Goal: Task Accomplishment & Management: Use online tool/utility

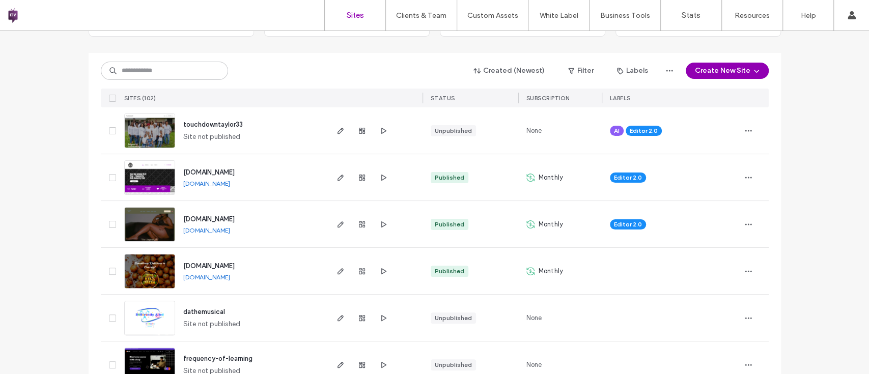
scroll to position [121, 0]
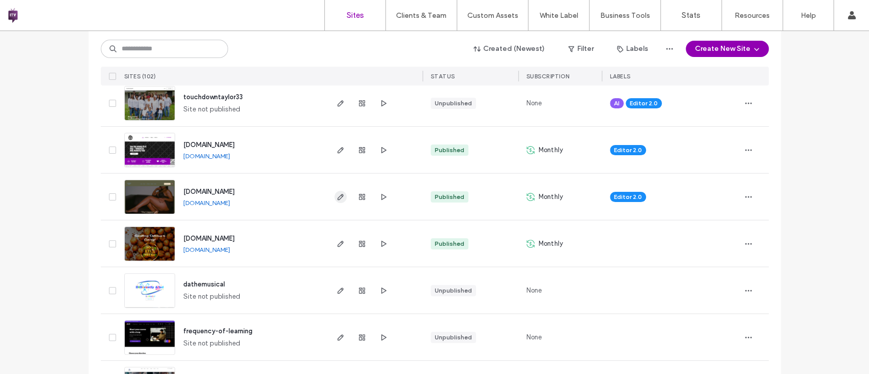
click at [334, 195] on span "button" at bounding box center [340, 197] width 12 height 12
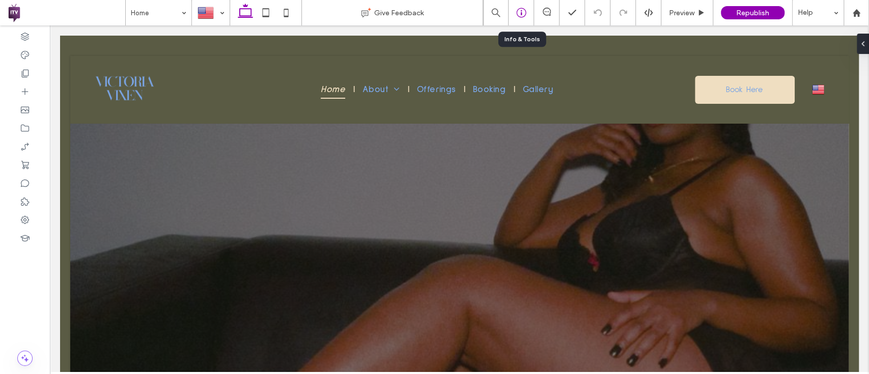
click at [518, 21] on div at bounding box center [520, 12] width 25 height 25
click at [518, 14] on icon at bounding box center [521, 13] width 10 height 10
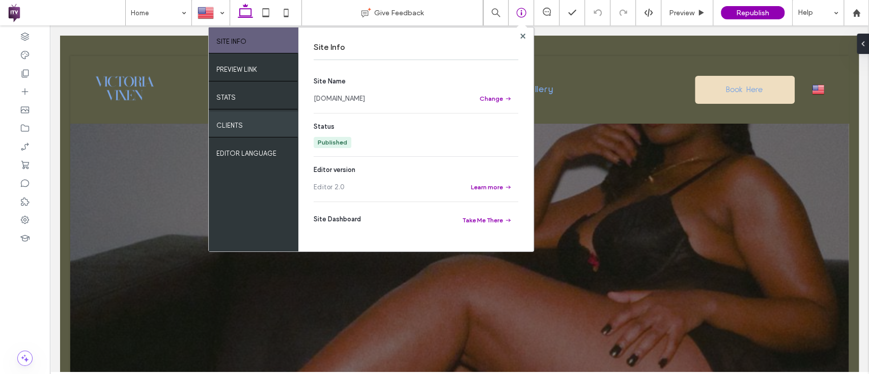
click at [254, 132] on div "Clients" at bounding box center [254, 123] width 90 height 25
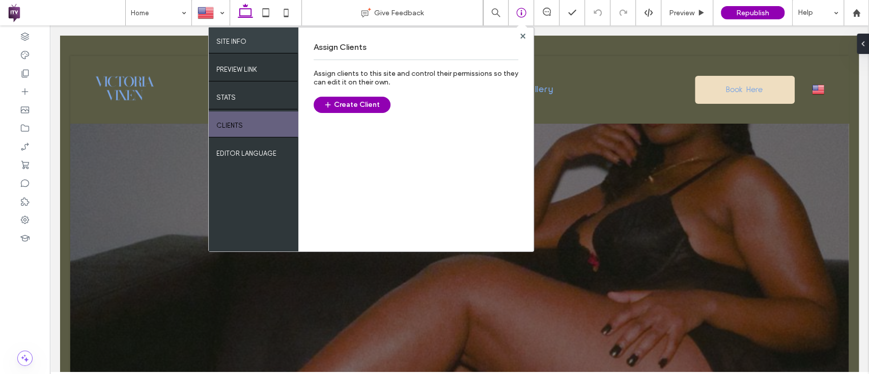
click at [260, 44] on div "SITE INFO" at bounding box center [254, 39] width 90 height 25
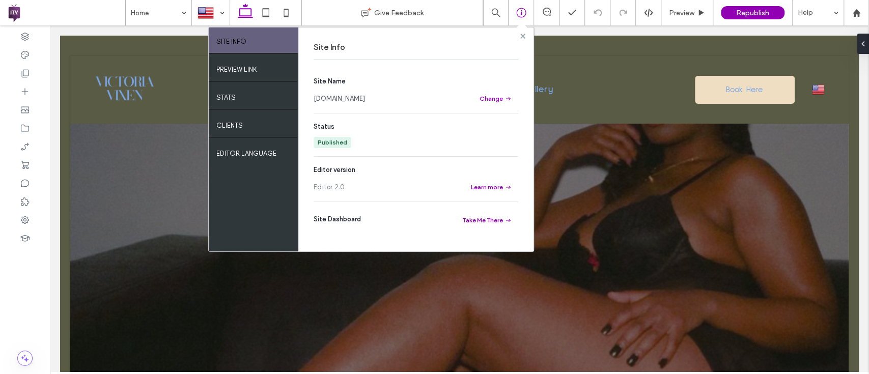
click at [523, 38] on icon at bounding box center [522, 36] width 5 height 5
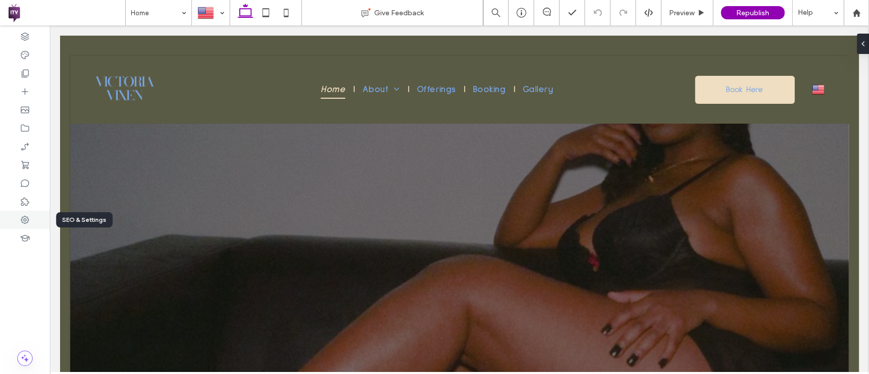
click at [23, 220] on icon at bounding box center [25, 220] width 10 height 10
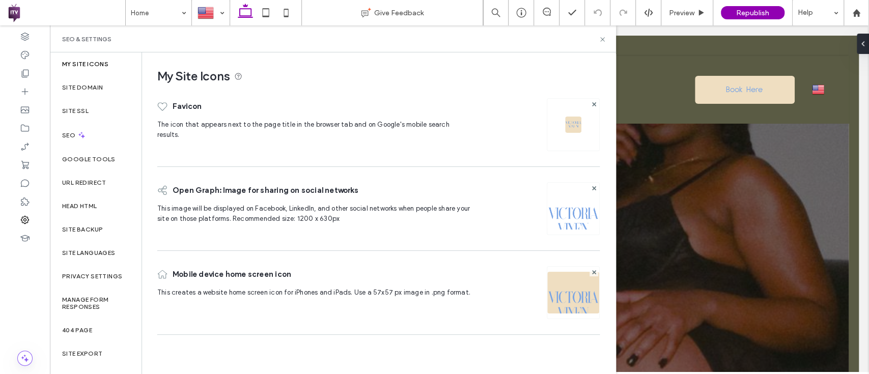
scroll to position [21, 0]
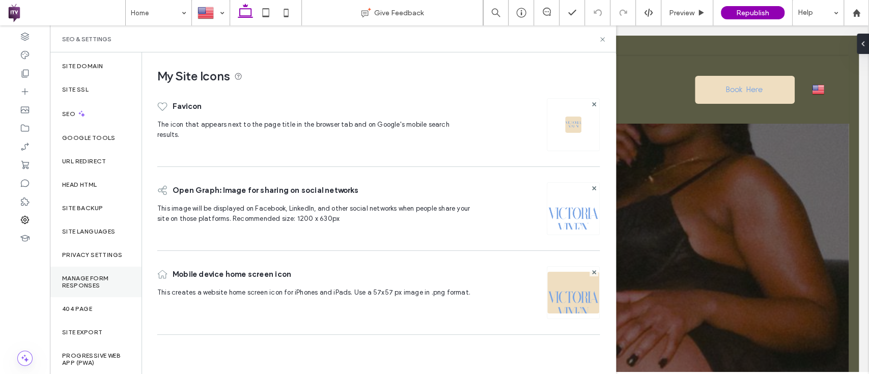
click at [116, 275] on label "Manage Form Responses" at bounding box center [95, 282] width 67 height 14
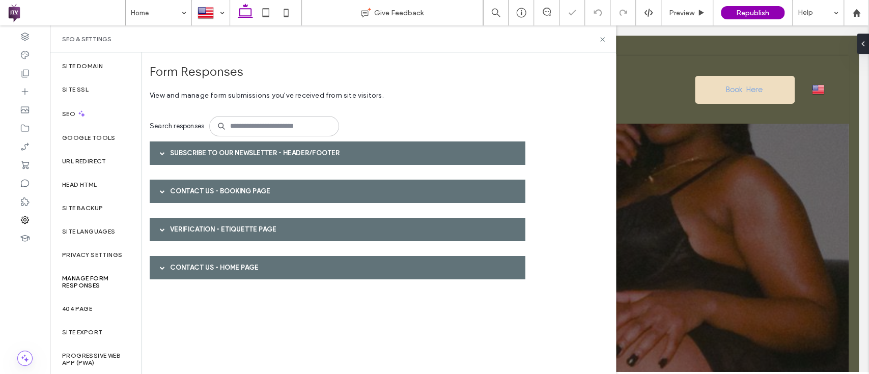
click at [250, 157] on div "Subscribe to our newsletter - Header/Footer" at bounding box center [337, 152] width 375 height 23
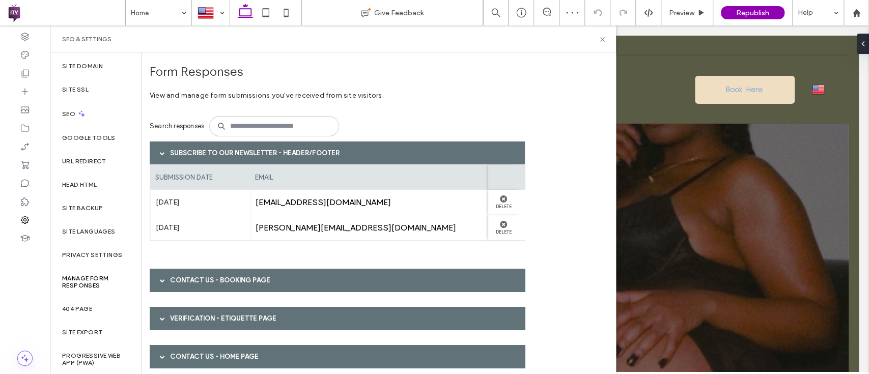
click at [251, 287] on div "Contact Us - Booking page" at bounding box center [337, 280] width 375 height 23
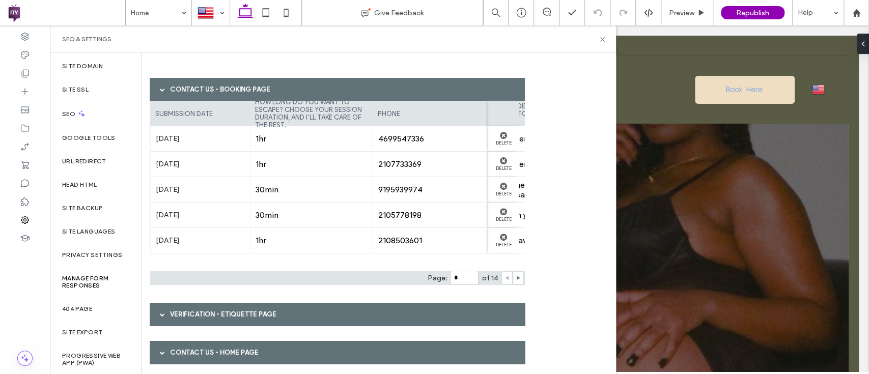
scroll to position [196, 0]
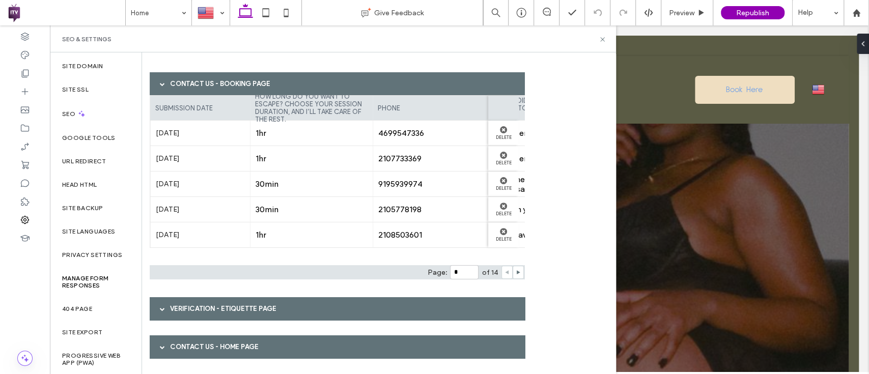
click at [246, 314] on div "Verification - Etiquette page" at bounding box center [337, 308] width 375 height 23
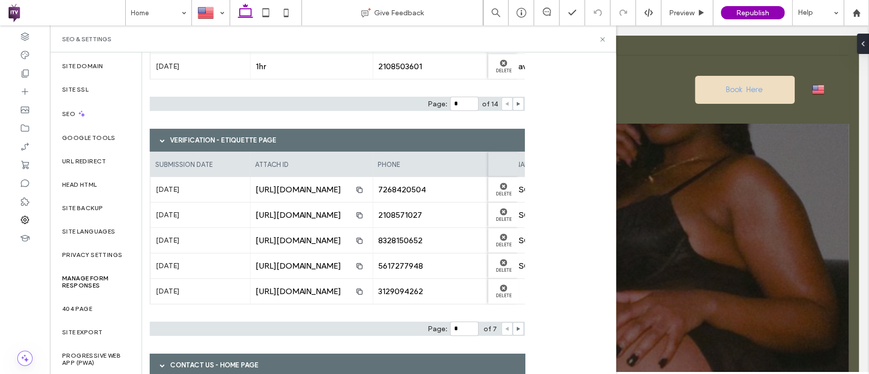
scroll to position [366, 0]
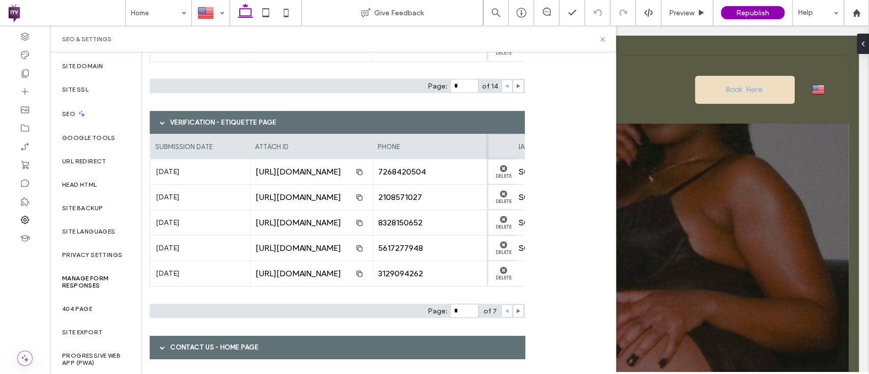
click at [243, 352] on div "Contact Us - Home page" at bounding box center [337, 347] width 375 height 23
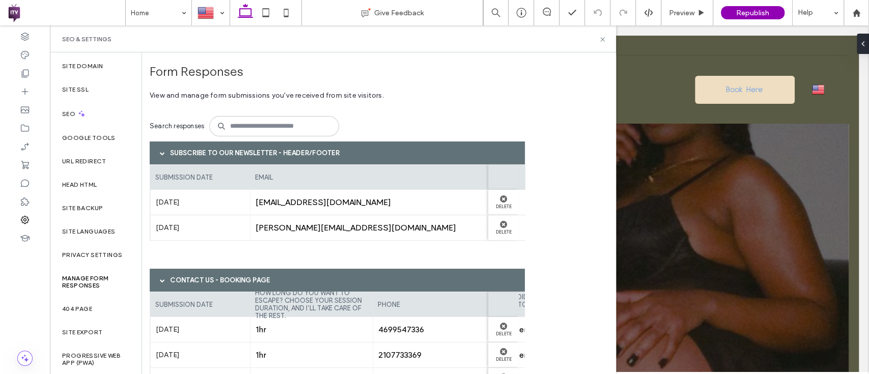
scroll to position [3, 0]
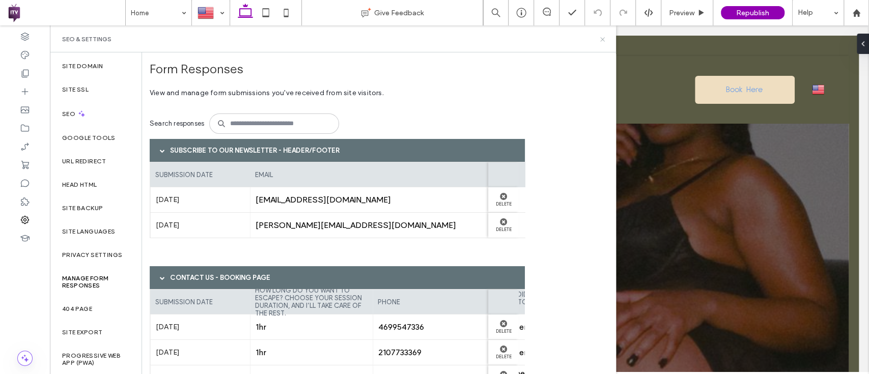
click at [603, 40] on icon at bounding box center [603, 40] width 8 height 8
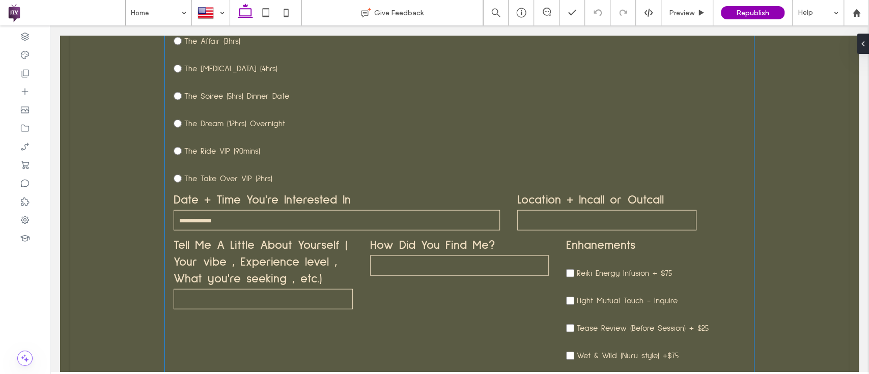
scroll to position [4205, 0]
click at [577, 191] on label "Location + Incall or Outcall" at bounding box center [606, 199] width 179 height 17
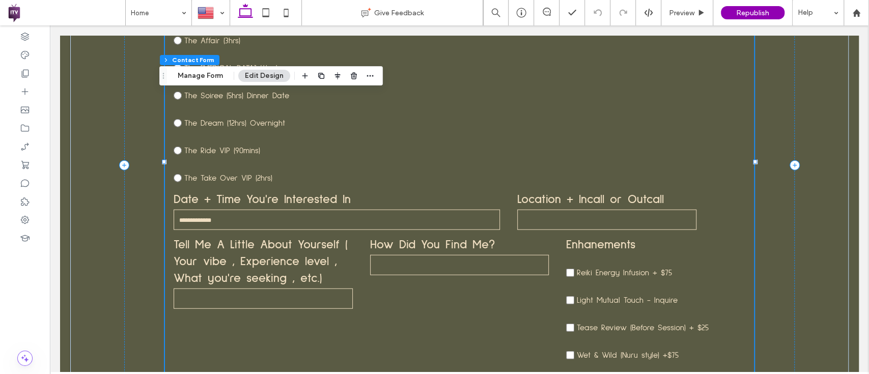
type input "*"
type input "***"
type input "****"
type input "**"
type input "*"
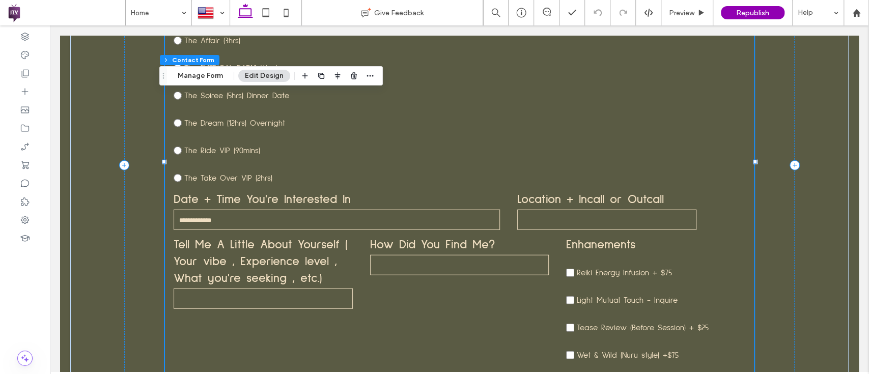
type input "***"
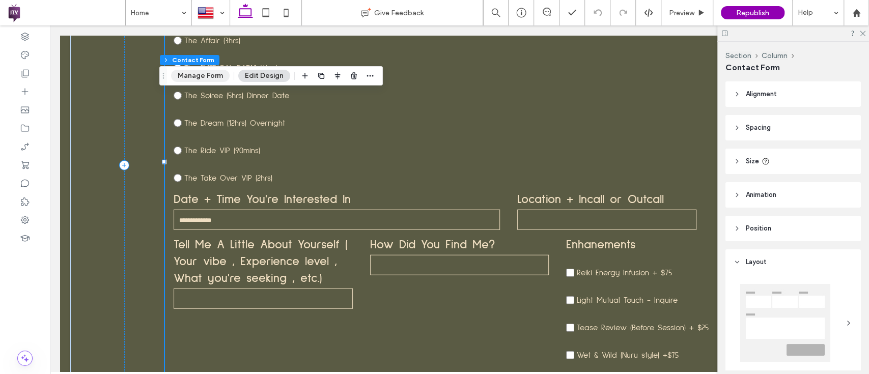
click at [187, 80] on button "Manage Form" at bounding box center [200, 76] width 59 height 12
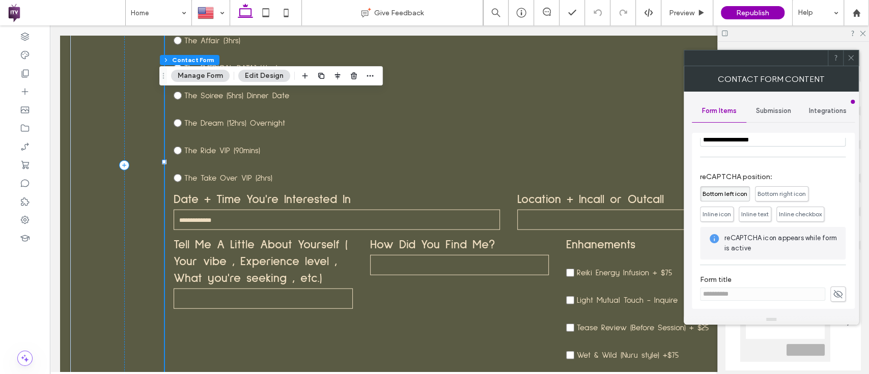
scroll to position [363, 0]
click at [779, 109] on span "Submission" at bounding box center [773, 111] width 35 height 8
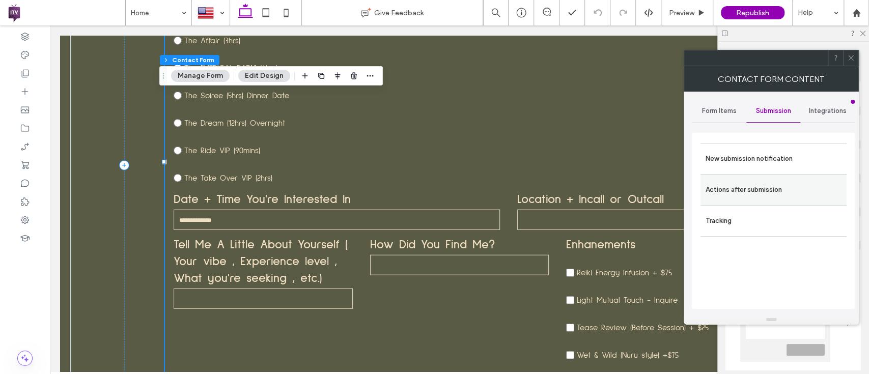
click at [769, 181] on label "Actions after submission" at bounding box center [773, 190] width 136 height 20
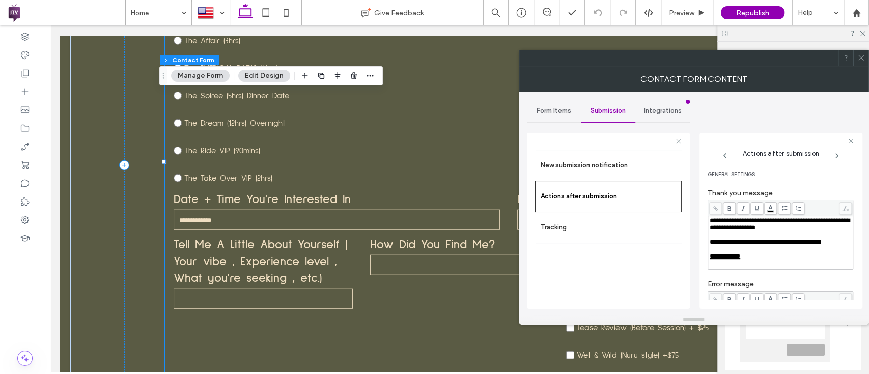
scroll to position [0, 0]
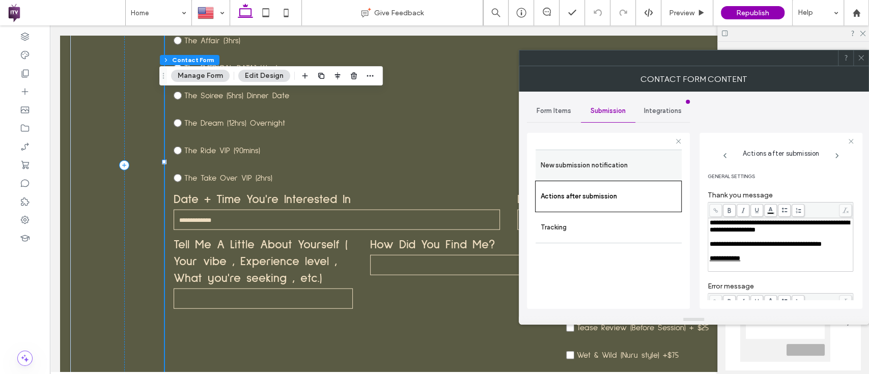
click at [590, 165] on label "New submission notification" at bounding box center [609, 165] width 136 height 20
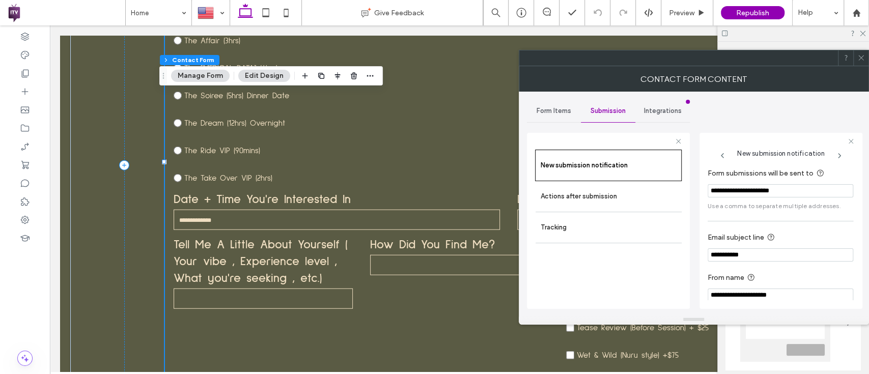
drag, startPoint x: 709, startPoint y: 189, endPoint x: 844, endPoint y: 173, distance: 136.4
click at [844, 173] on section "**********" at bounding box center [780, 188] width 146 height 53
click at [649, 195] on label "Actions after submission" at bounding box center [609, 196] width 136 height 20
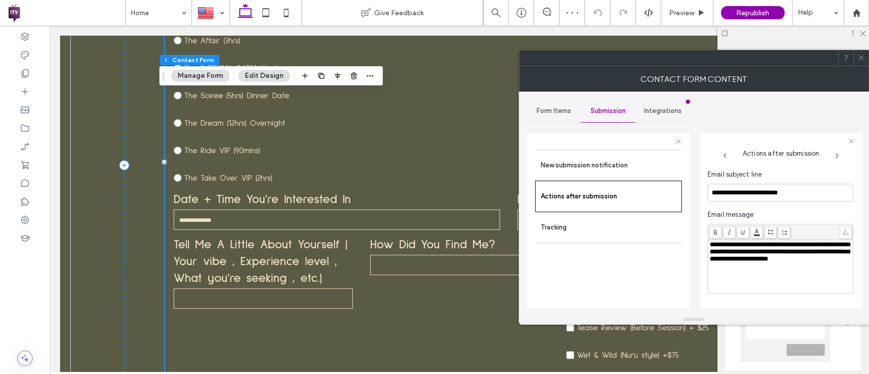
scroll to position [367, 0]
click at [577, 228] on label "Tracking" at bounding box center [609, 227] width 136 height 20
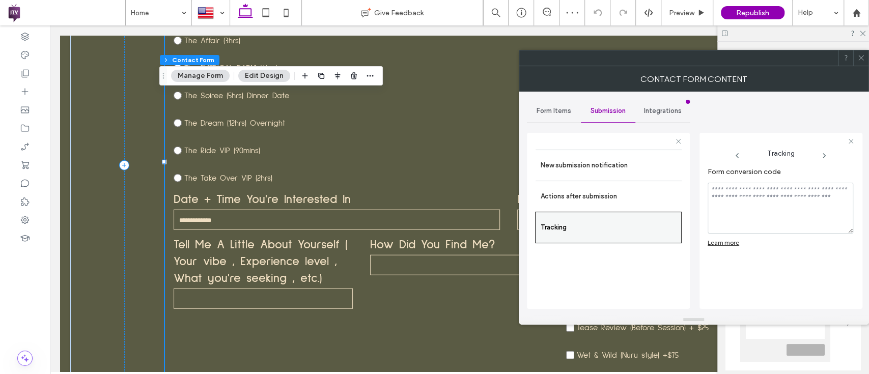
scroll to position [0, 0]
click at [666, 110] on span "Integrations" at bounding box center [662, 111] width 38 height 8
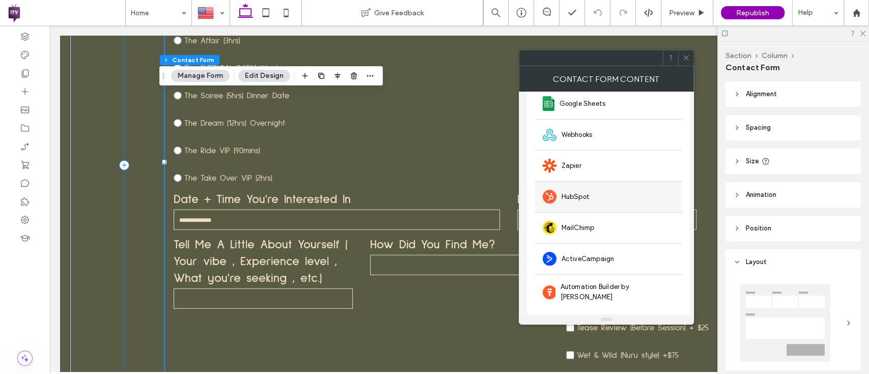
scroll to position [76, 0]
click at [685, 54] on icon at bounding box center [686, 58] width 8 height 8
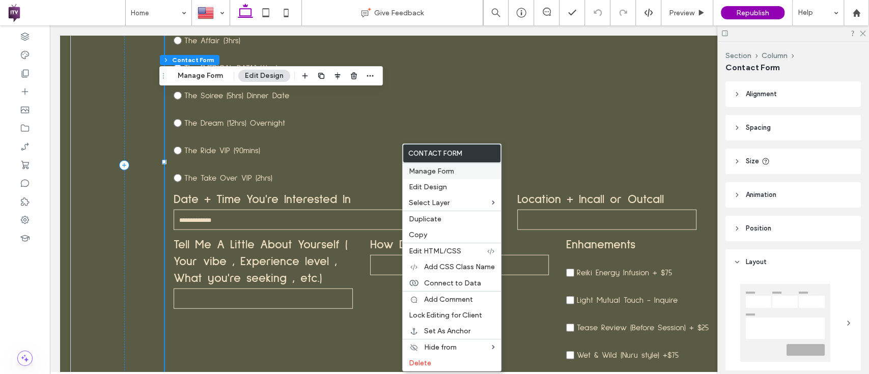
click at [450, 167] on span "Manage Form" at bounding box center [431, 171] width 45 height 9
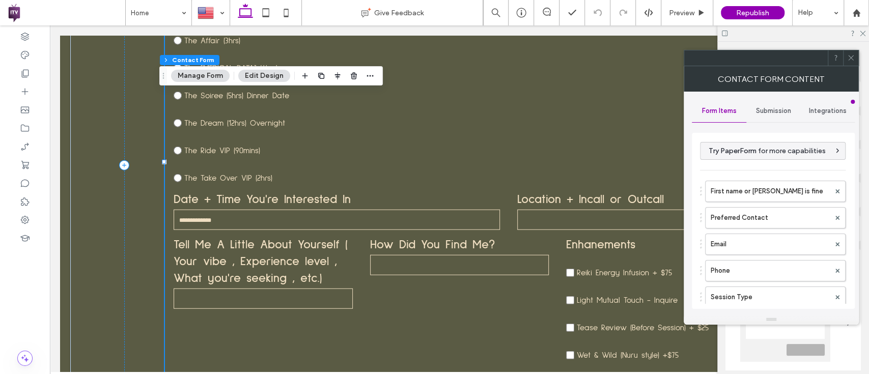
click at [791, 120] on div "Submission" at bounding box center [773, 111] width 54 height 22
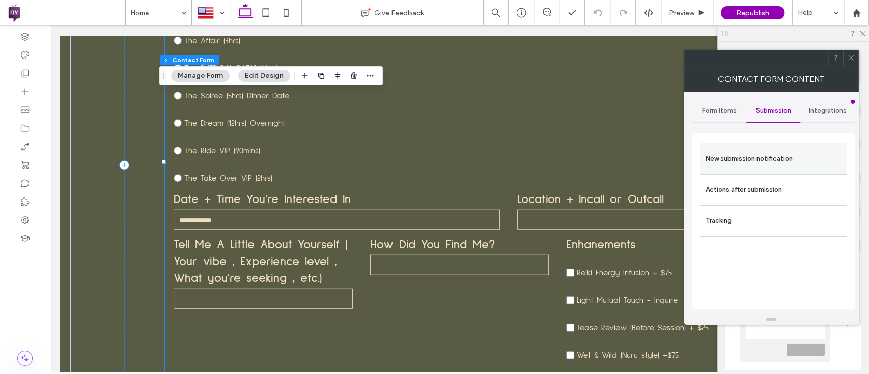
click at [770, 171] on div "New submission notification" at bounding box center [773, 158] width 146 height 31
click at [756, 160] on label "New submission notification" at bounding box center [773, 159] width 136 height 20
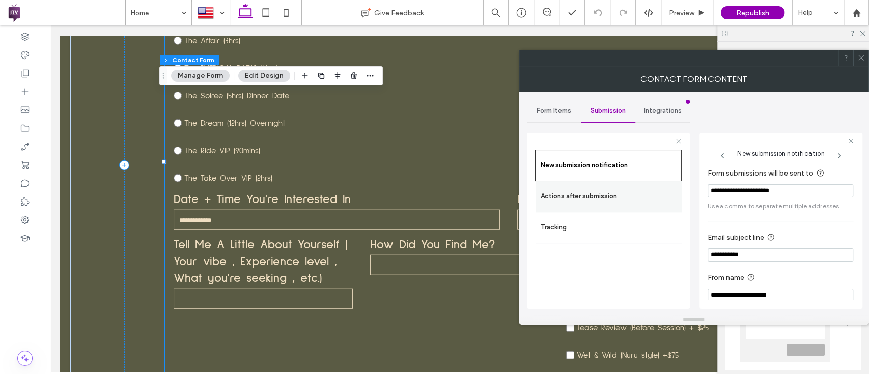
drag, startPoint x: 801, startPoint y: 190, endPoint x: 679, endPoint y: 183, distance: 121.4
click at [679, 183] on div "**********" at bounding box center [608, 219] width 163 height 189
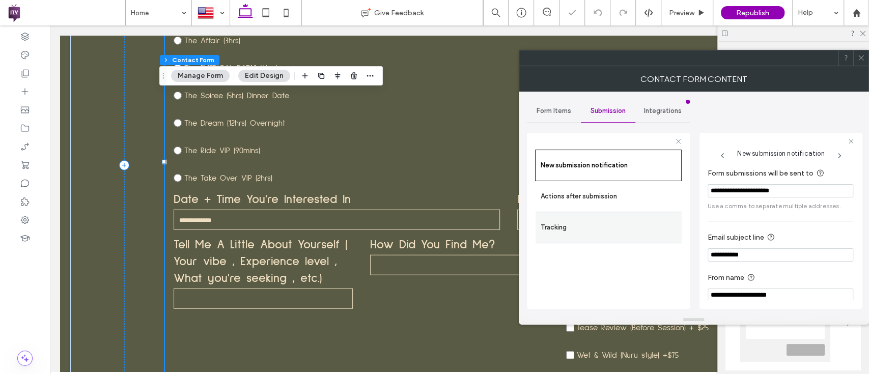
click at [597, 216] on div "Tracking" at bounding box center [608, 228] width 146 height 32
click at [647, 112] on span "Integrations" at bounding box center [662, 111] width 38 height 8
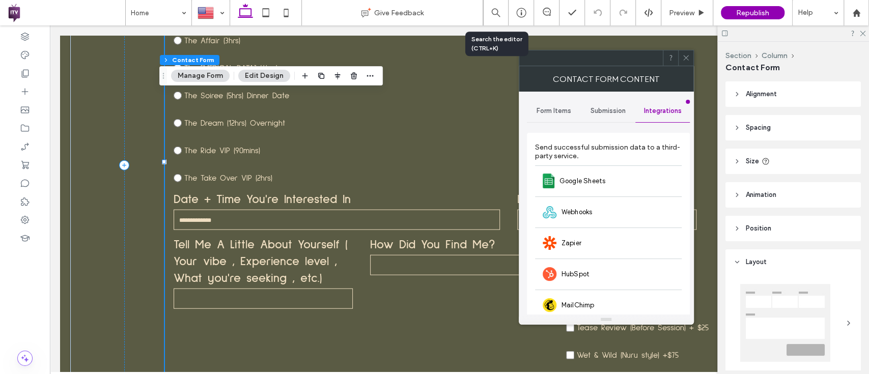
click at [684, 62] on span at bounding box center [686, 57] width 8 height 15
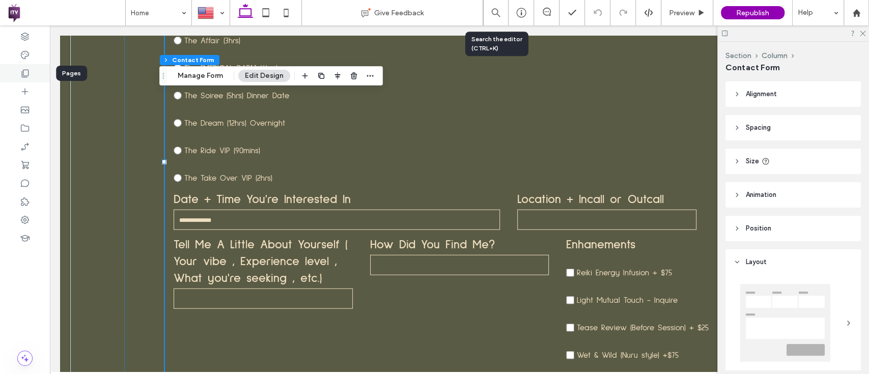
click at [20, 67] on div at bounding box center [25, 73] width 50 height 18
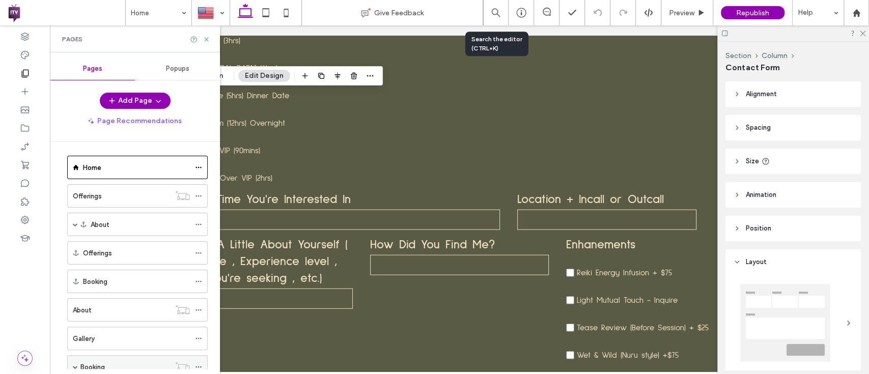
scroll to position [0, 0]
click at [126, 197] on div "Offerings" at bounding box center [121, 199] width 97 height 11
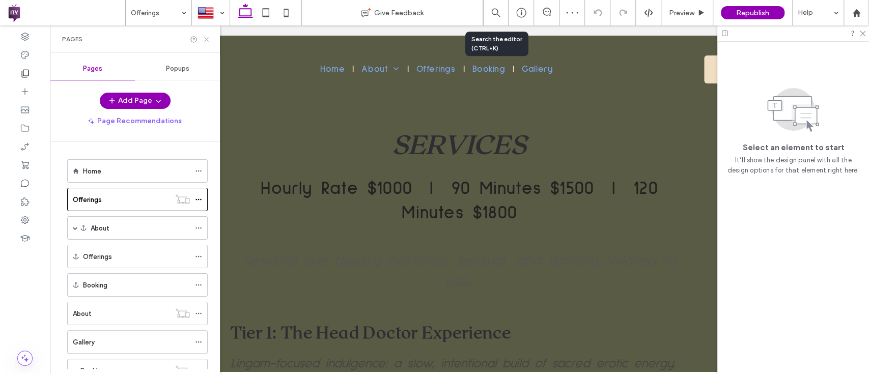
click at [204, 41] on icon at bounding box center [207, 40] width 8 height 8
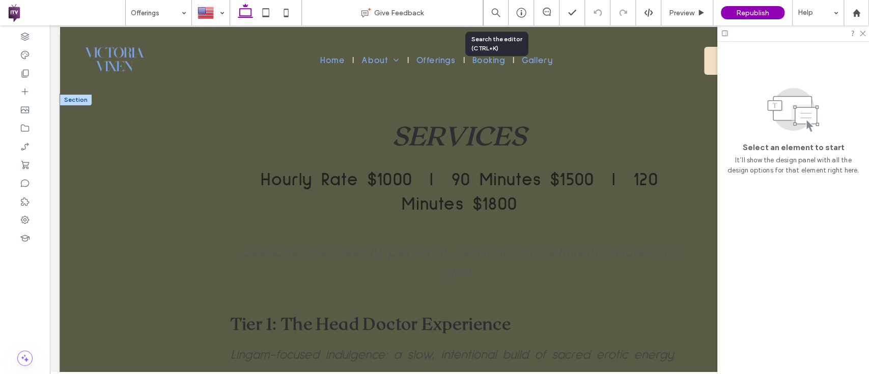
scroll to position [9, 0]
click at [340, 214] on p "Hourly Rate $1000 | 90 Minutes $1500 | 120 Minutes $1800" at bounding box center [460, 191] width 458 height 49
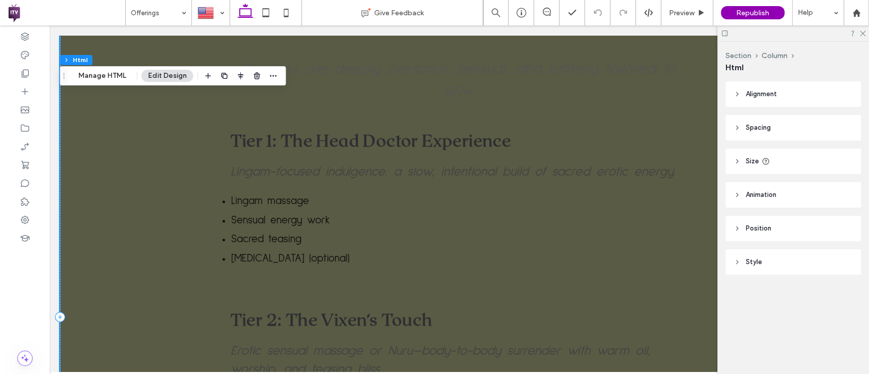
scroll to position [192, 0]
click at [309, 52] on section "SERVICES Hourly Rate $1000 | 90 Minutes $1500 | 120 Minutes $1800 Sessions are …" at bounding box center [460, 309] width 458 height 746
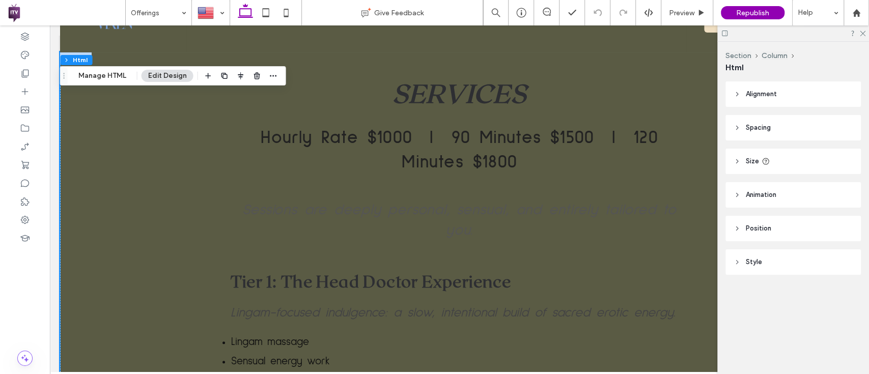
scroll to position [0, 0]
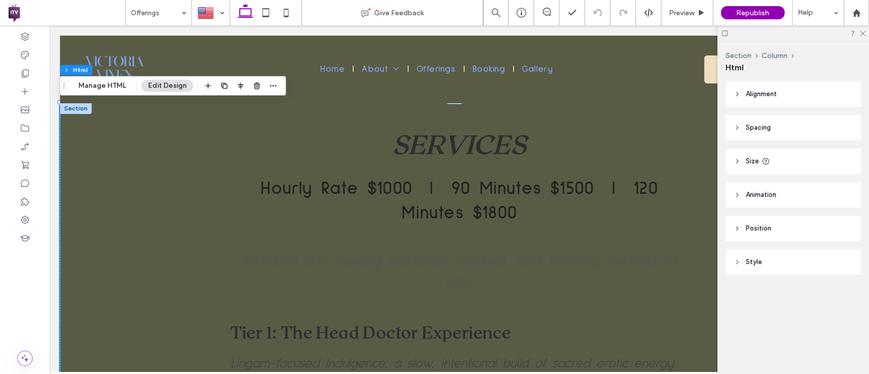
click at [859, 9] on icon at bounding box center [856, 13] width 9 height 9
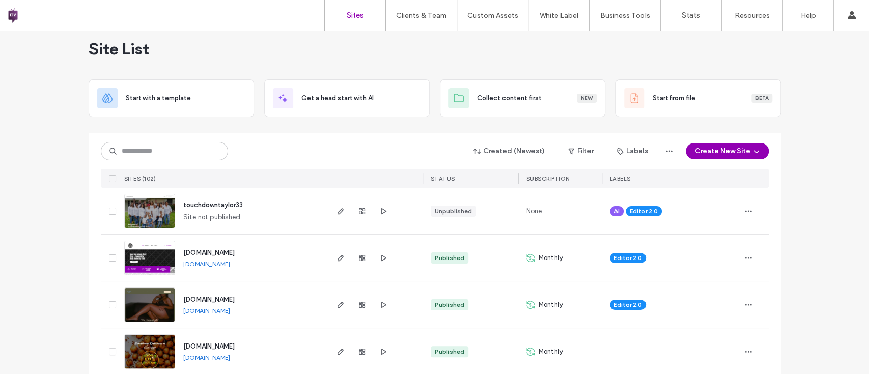
scroll to position [15, 0]
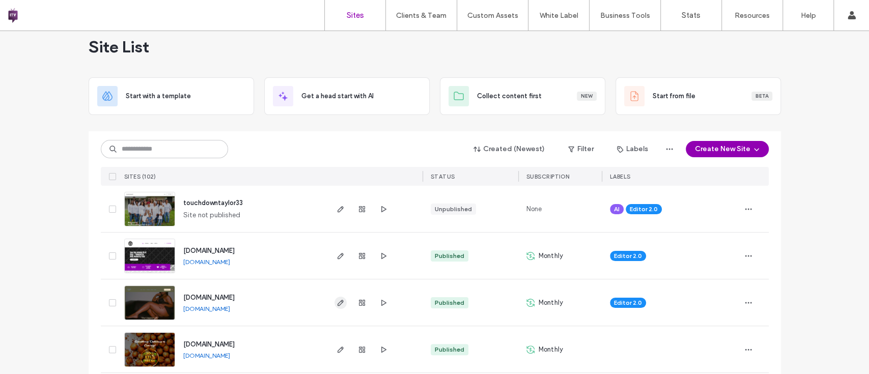
click at [336, 299] on icon "button" at bounding box center [340, 303] width 8 height 8
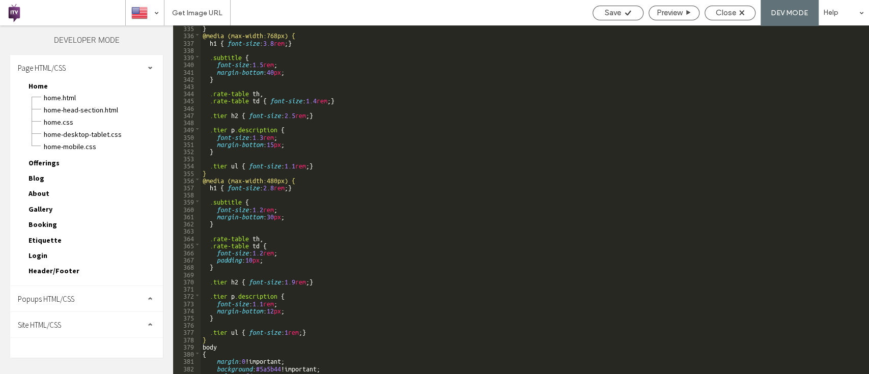
scroll to position [2420, 0]
click at [66, 97] on span "Home.html" at bounding box center [103, 98] width 120 height 10
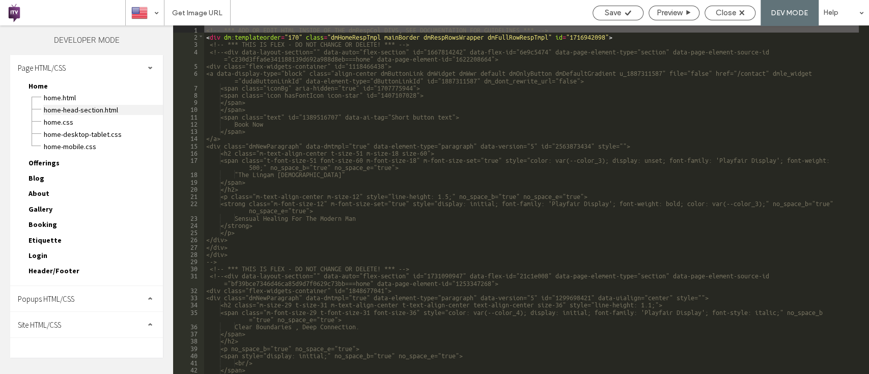
click at [90, 110] on span "Home-head-section.html" at bounding box center [103, 110] width 120 height 10
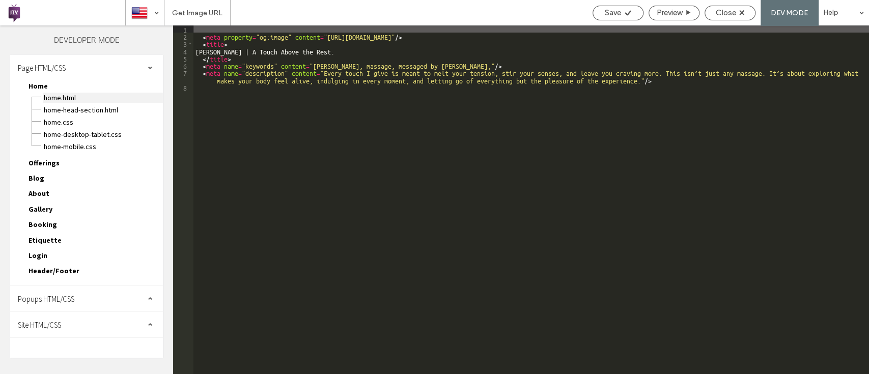
click at [83, 97] on span "Home.html" at bounding box center [103, 98] width 120 height 10
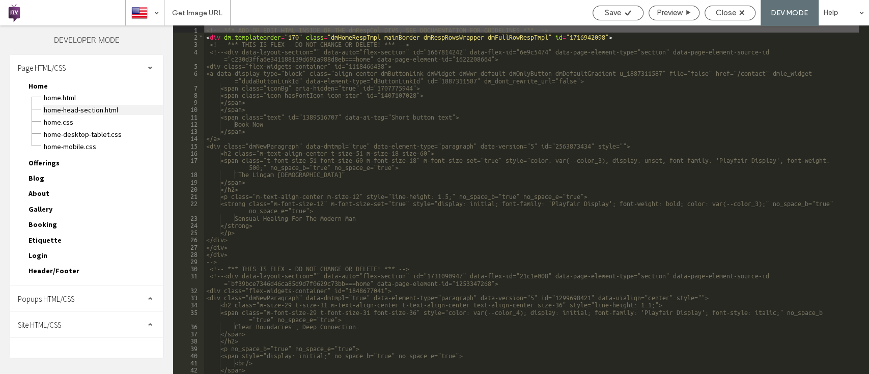
click at [93, 107] on span "Home-head-section.html" at bounding box center [103, 110] width 120 height 10
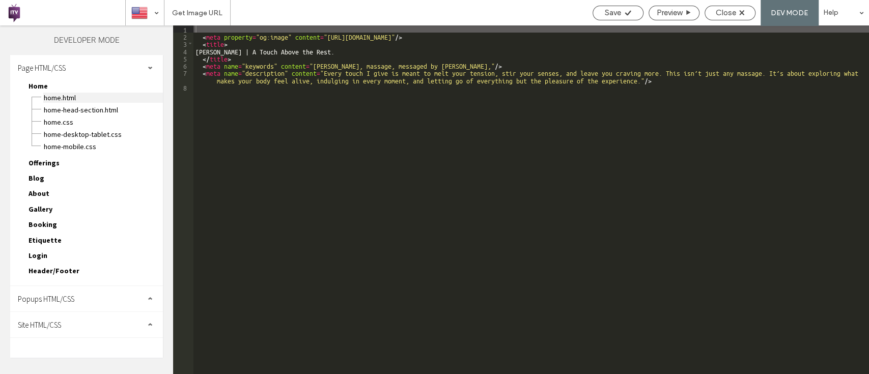
click at [86, 93] on span "Home.html" at bounding box center [103, 98] width 120 height 10
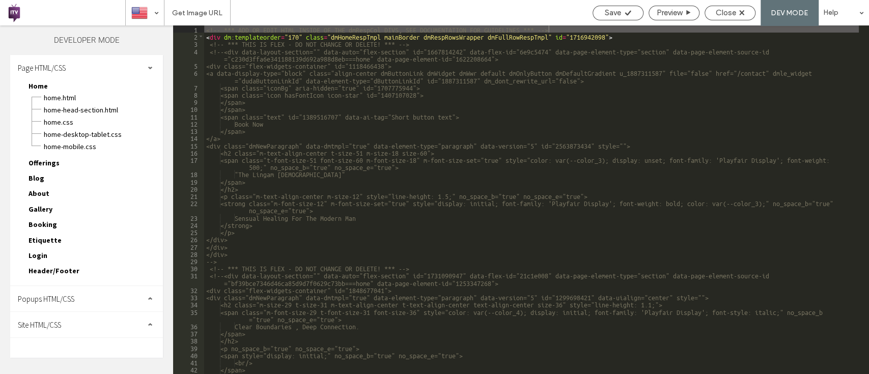
click at [81, 127] on div "Home-desktop-tablet.css" at bounding box center [103, 133] width 120 height 12
click at [74, 119] on span "Home.css" at bounding box center [103, 122] width 120 height 10
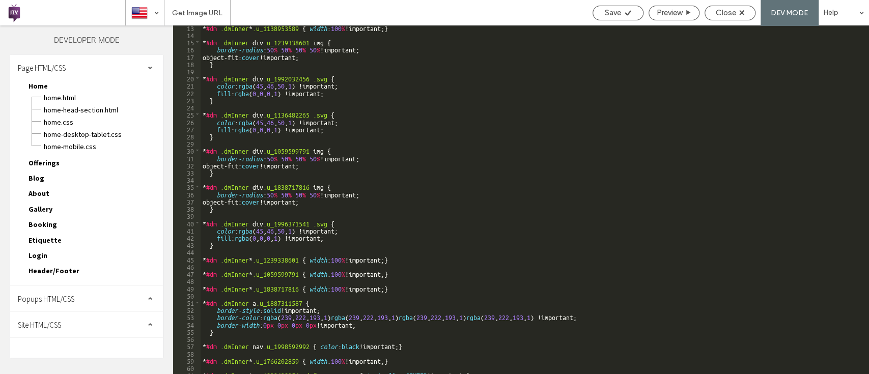
scroll to position [118, 0]
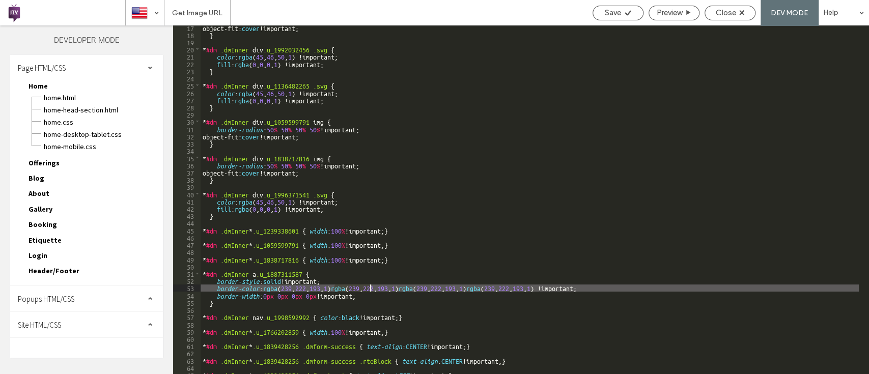
drag, startPoint x: 333, startPoint y: 288, endPoint x: 372, endPoint y: 289, distance: 38.2
click at [372, 289] on div "object-fit: cover !important; } * #dm .dmInner div .u_1992032456 .svg { color :…" at bounding box center [530, 205] width 658 height 363
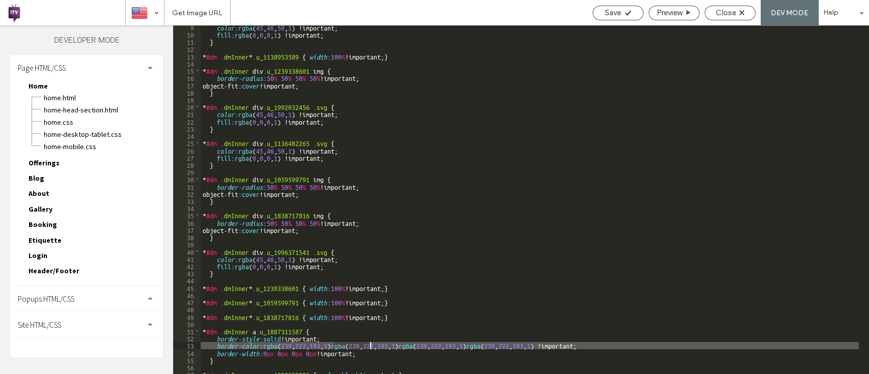
scroll to position [0, 0]
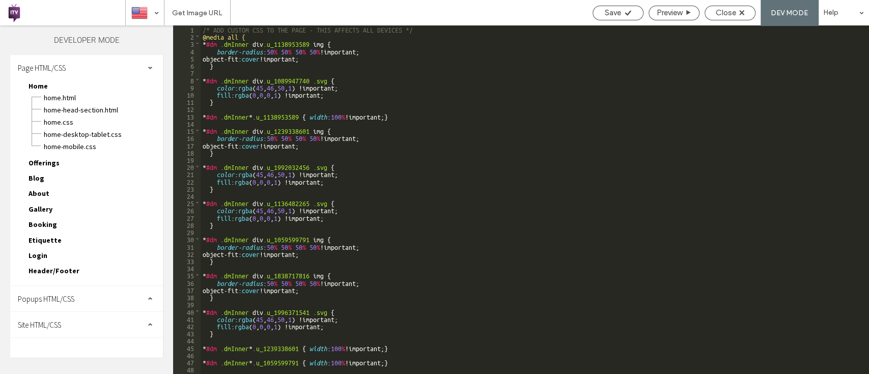
click at [44, 160] on span "Offerings" at bounding box center [44, 162] width 31 height 9
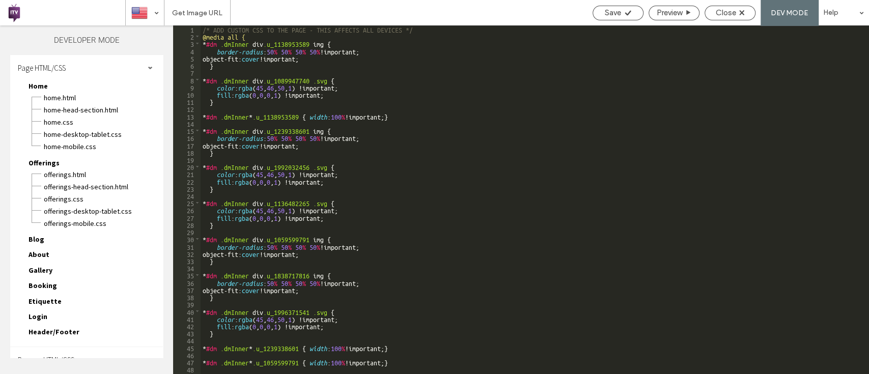
click at [92, 234] on div "Blog Blog.html Blog-head-section.html Blog.css Blog-desktop-tablet.css Blog-mob…" at bounding box center [91, 241] width 143 height 15
click at [59, 234] on div "Blog Blog.html Blog-head-section.html Blog.css Blog-desktop-tablet.css Blog-mob…" at bounding box center [91, 241] width 143 height 15
click at [43, 234] on div "Blog Blog.html Blog-head-section.html Blog.css Blog-desktop-tablet.css Blog-mob…" at bounding box center [91, 241] width 143 height 15
click at [38, 235] on span "Blog" at bounding box center [37, 239] width 16 height 9
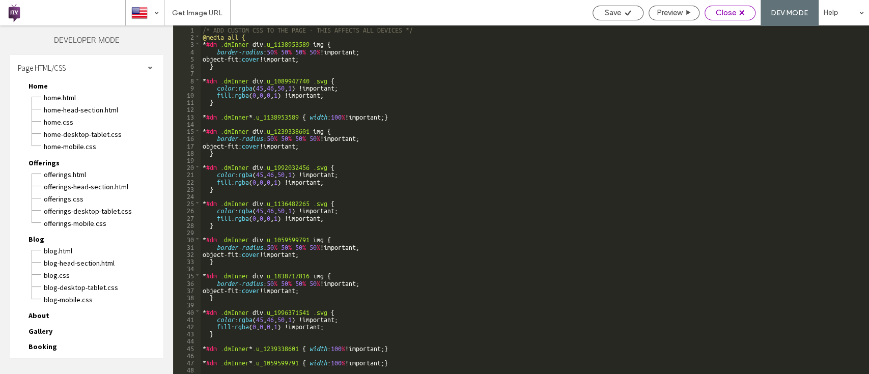
click at [736, 9] on div "Close" at bounding box center [730, 12] width 50 height 9
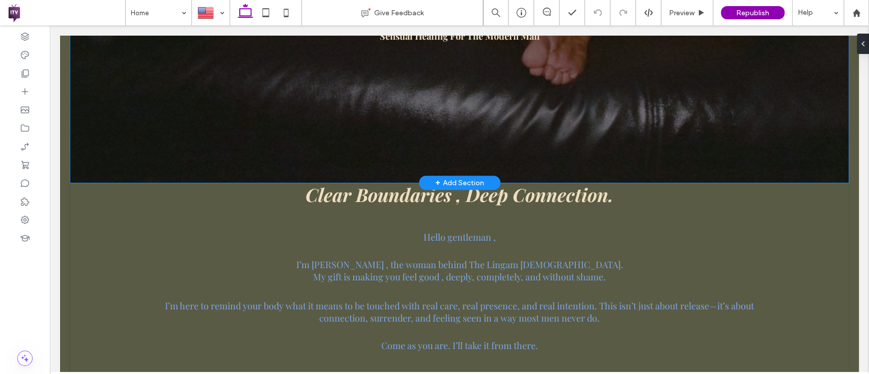
scroll to position [487, 0]
click at [461, 176] on div "+ Add Section" at bounding box center [459, 181] width 49 height 11
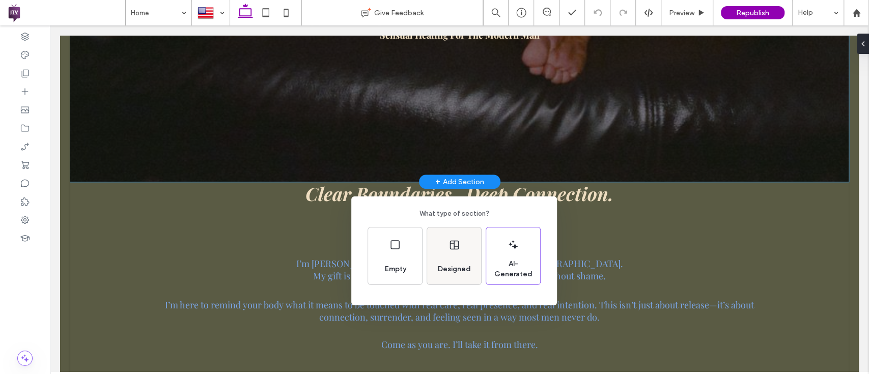
click at [446, 266] on span "Designed" at bounding box center [454, 269] width 41 height 10
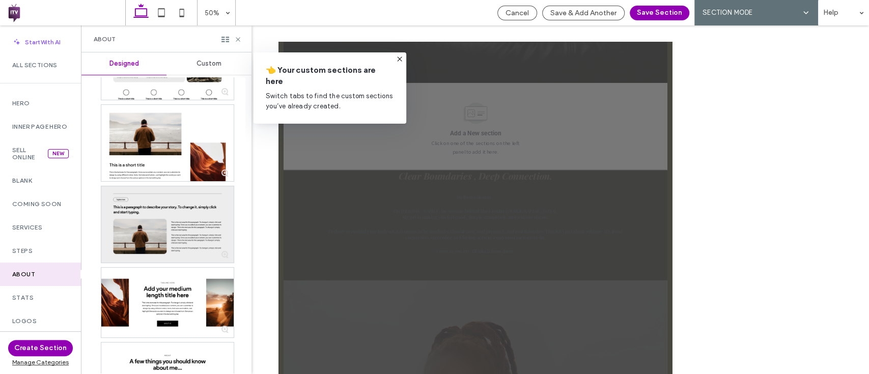
scroll to position [308, 0]
click at [143, 223] on div at bounding box center [167, 224] width 132 height 76
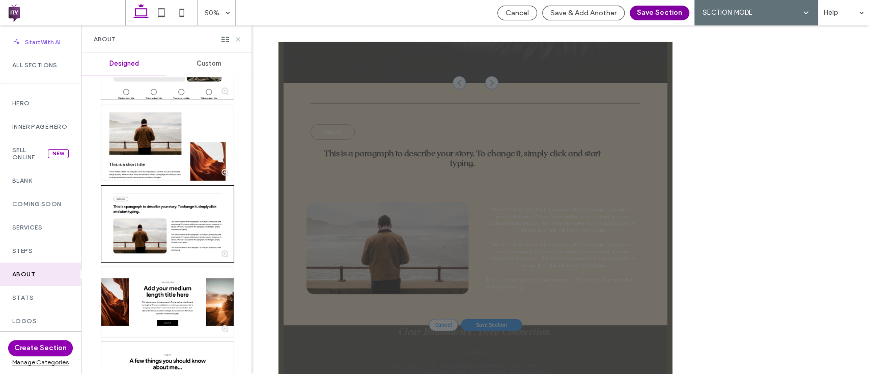
click at [660, 7] on button "Save Section" at bounding box center [660, 13] width 60 height 15
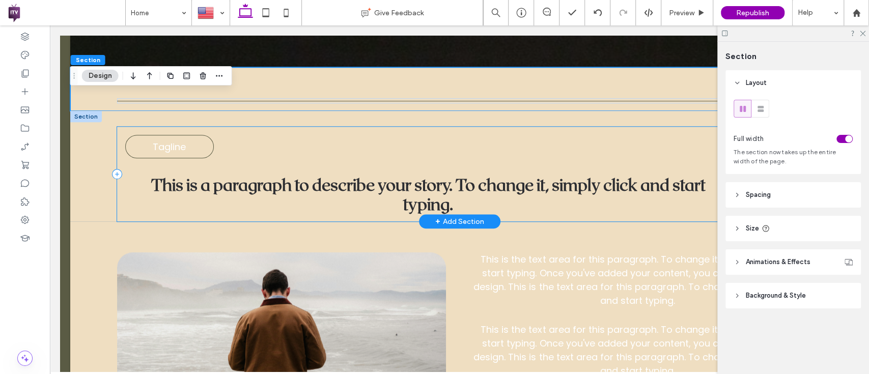
scroll to position [601, 0]
click at [218, 150] on div "Tagline This is a paragraph to describe your story. To change it, simply click …" at bounding box center [459, 174] width 685 height 95
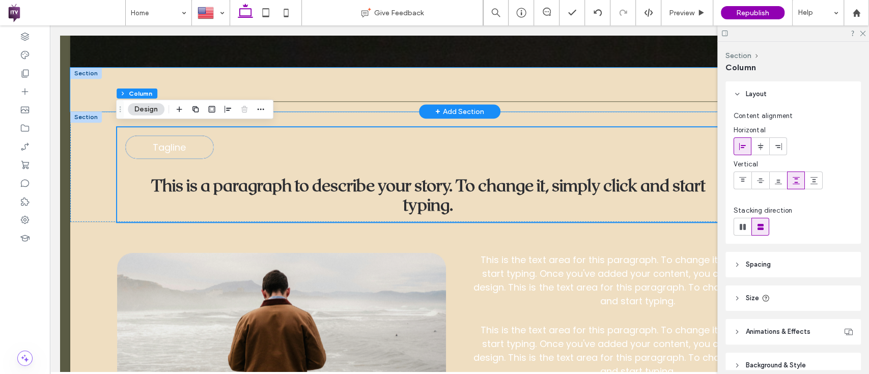
click at [338, 81] on div at bounding box center [459, 90] width 778 height 44
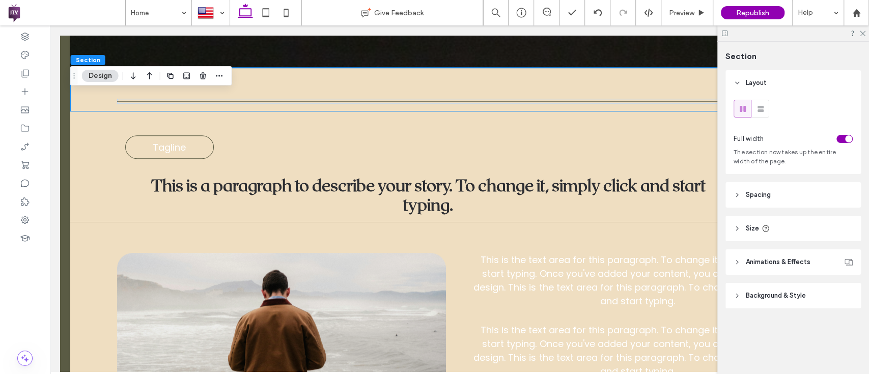
click at [81, 58] on span "Section" at bounding box center [88, 60] width 24 height 8
click at [96, 73] on button "Design" at bounding box center [100, 76] width 37 height 12
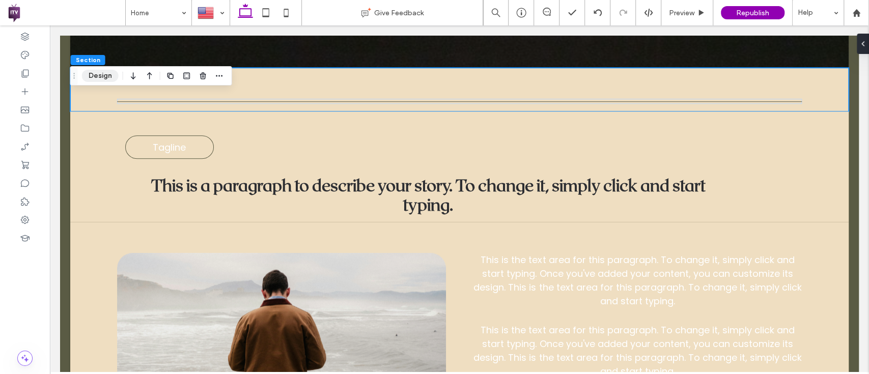
click at [96, 73] on button "Design" at bounding box center [100, 76] width 37 height 12
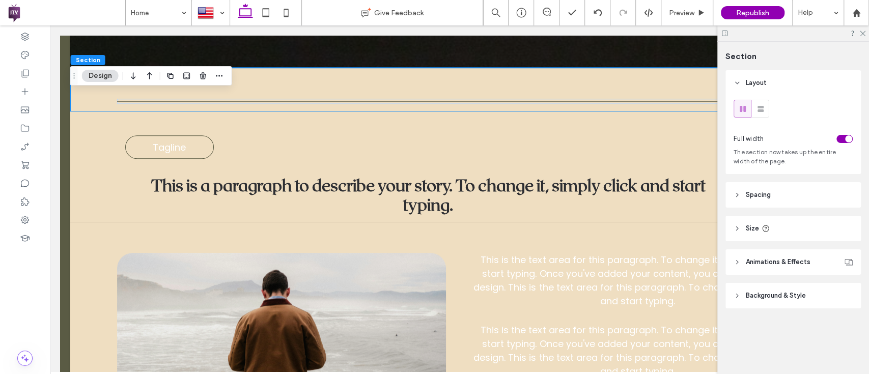
click at [96, 73] on button "Design" at bounding box center [100, 76] width 37 height 12
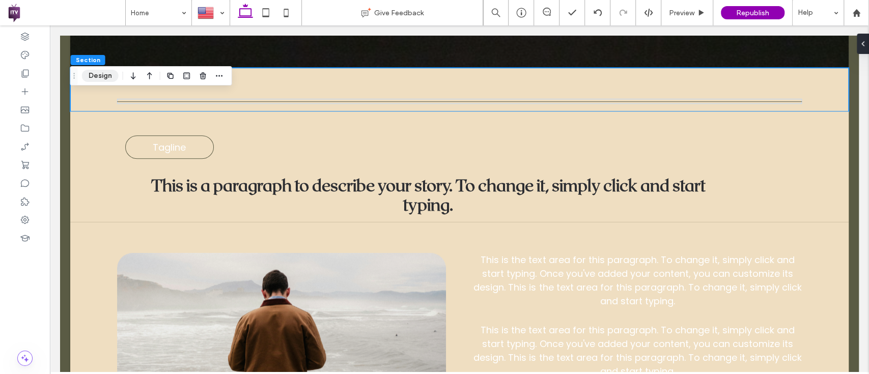
click at [96, 73] on button "Design" at bounding box center [100, 76] width 37 height 12
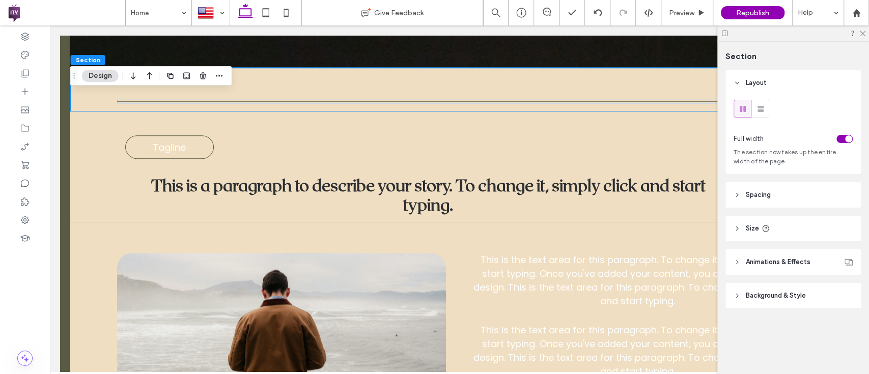
click at [802, 183] on header "Spacing" at bounding box center [792, 194] width 135 height 25
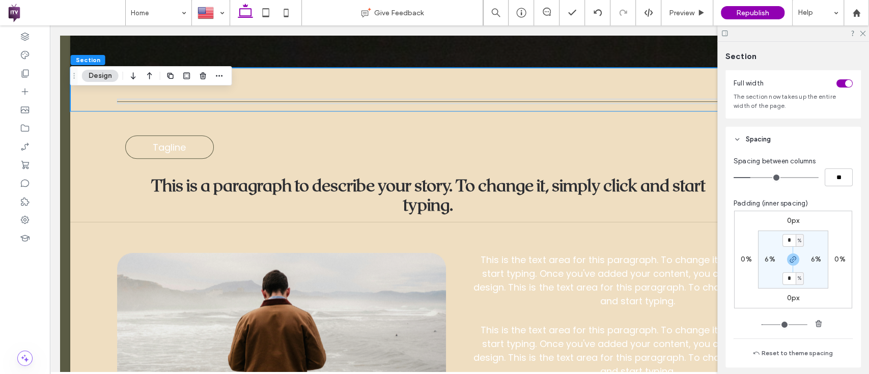
scroll to position [56, 0]
click at [733, 137] on icon at bounding box center [736, 138] width 7 height 7
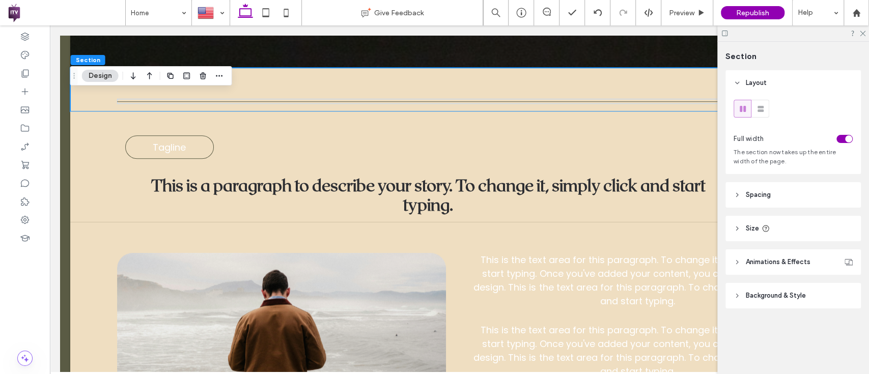
scroll to position [0, 0]
click at [203, 74] on use "button" at bounding box center [203, 75] width 6 height 7
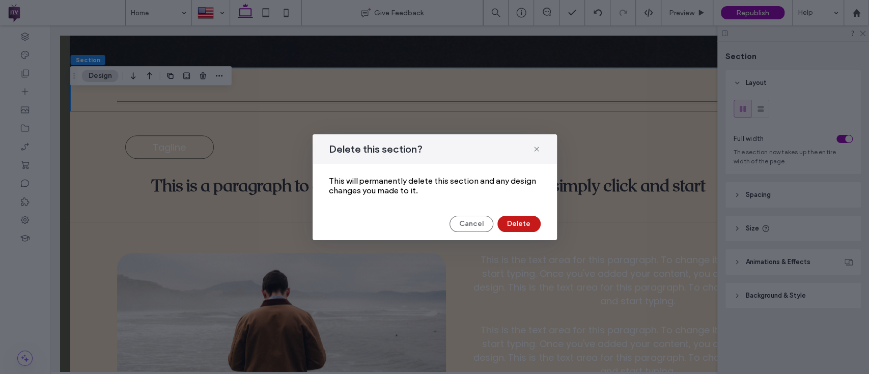
click at [525, 221] on button "Delete" at bounding box center [518, 224] width 43 height 16
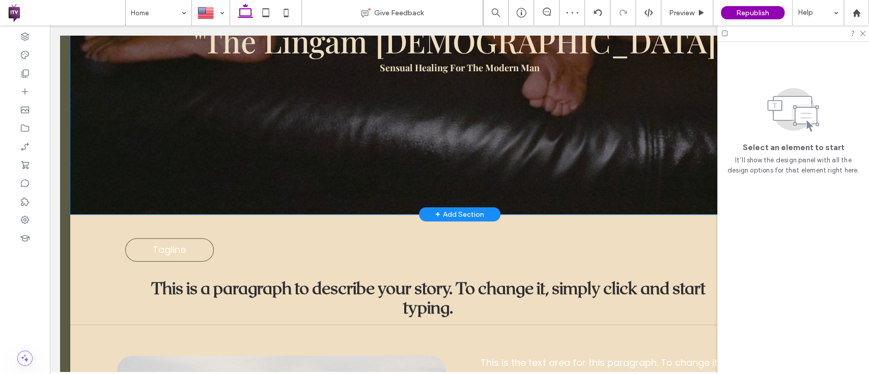
scroll to position [456, 0]
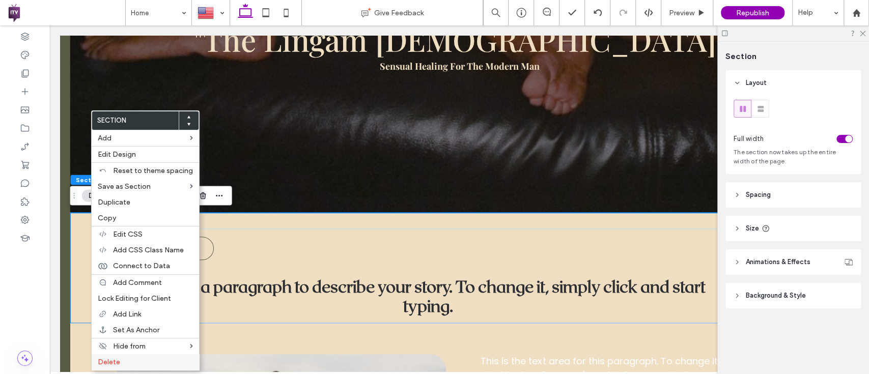
click at [152, 354] on div "Delete" at bounding box center [145, 362] width 107 height 16
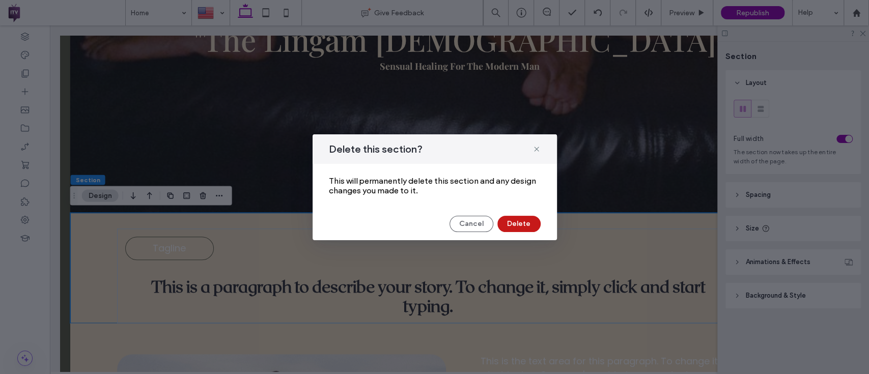
click at [528, 225] on button "Delete" at bounding box center [518, 224] width 43 height 16
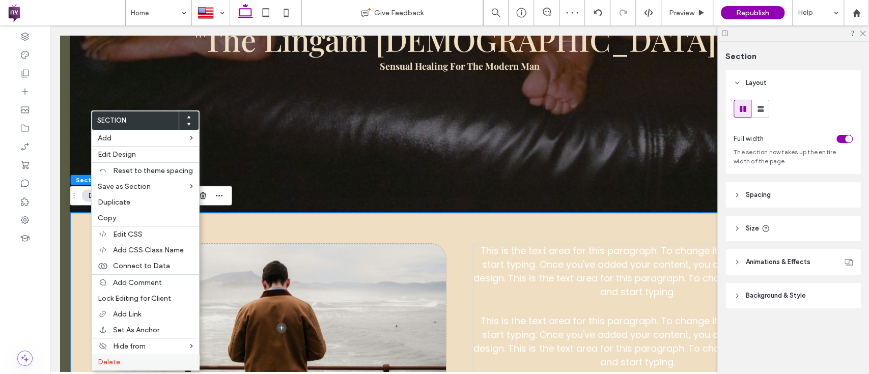
click at [143, 360] on label "Delete" at bounding box center [145, 362] width 95 height 9
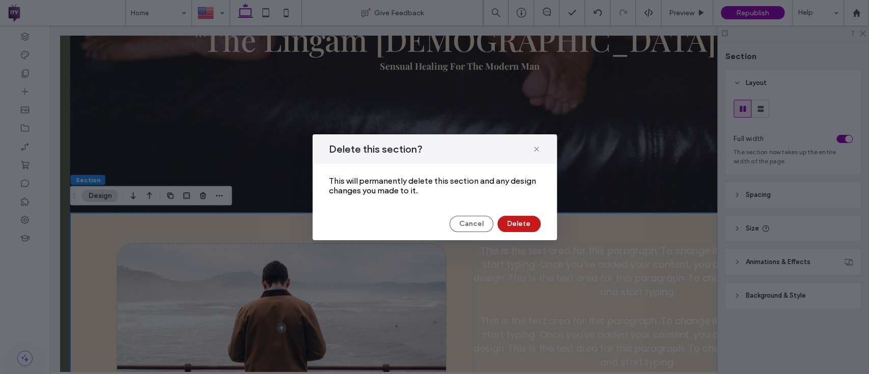
click at [530, 216] on button "Delete" at bounding box center [518, 224] width 43 height 16
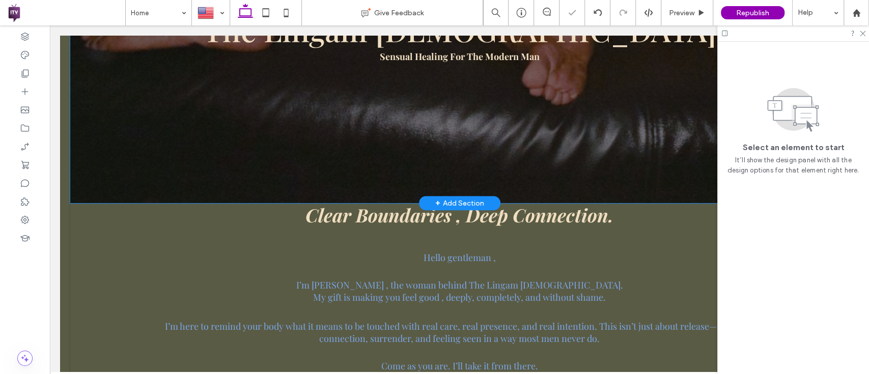
scroll to position [468, 0]
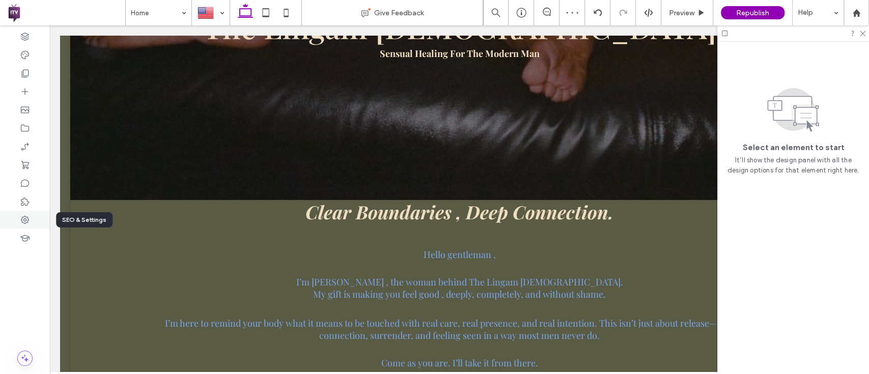
click at [26, 218] on icon at bounding box center [25, 220] width 10 height 10
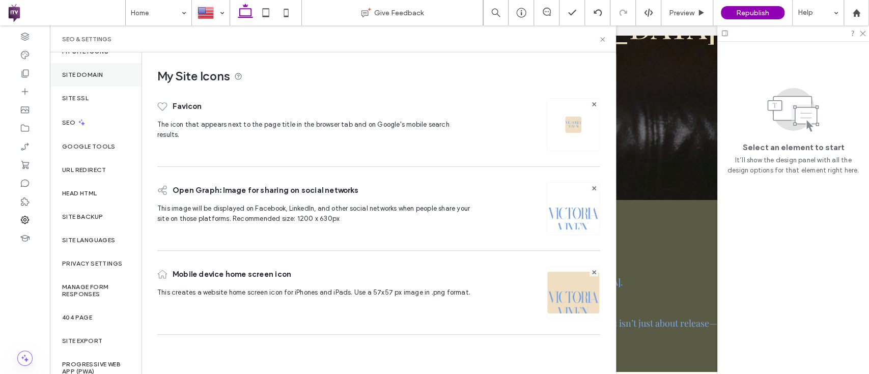
scroll to position [21, 0]
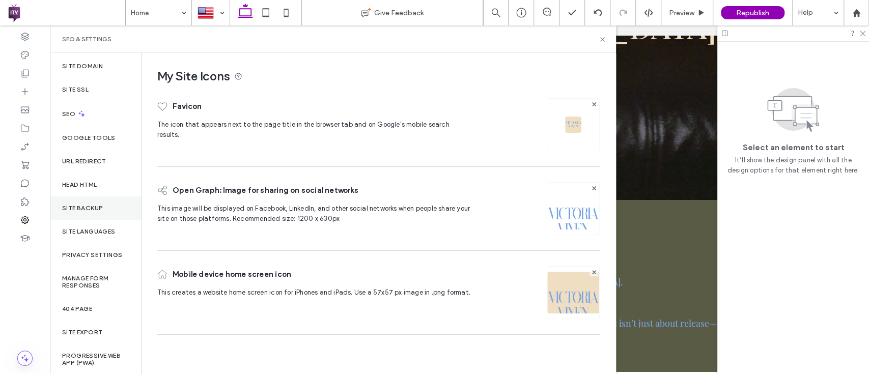
click at [104, 199] on div "Site Backup" at bounding box center [96, 207] width 92 height 23
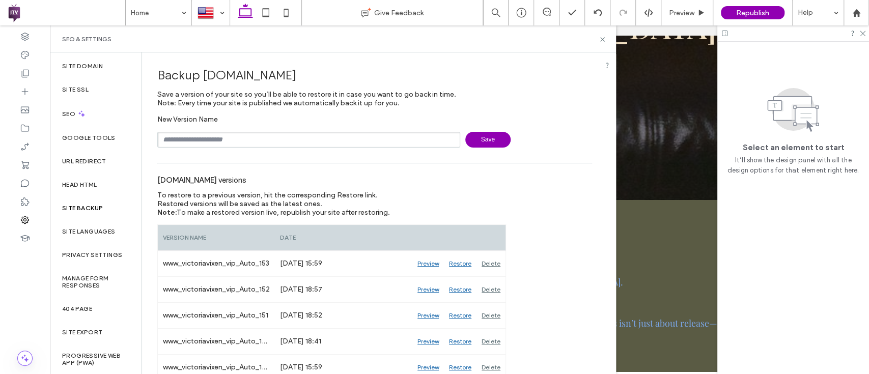
click at [349, 141] on input "text" at bounding box center [308, 140] width 303 height 16
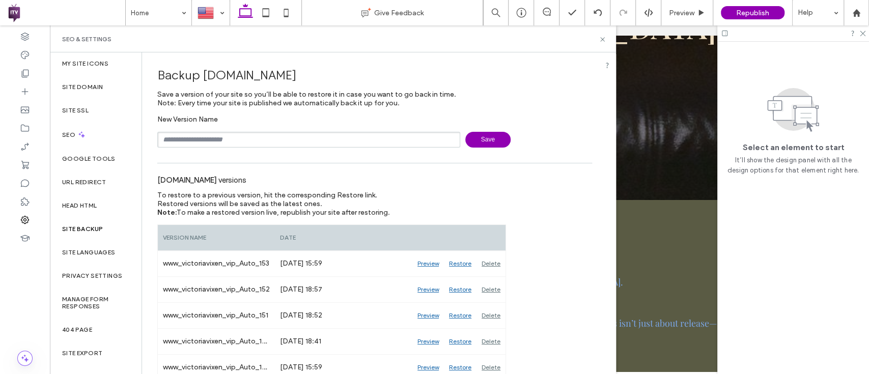
scroll to position [0, 0]
click at [26, 77] on icon at bounding box center [25, 73] width 10 height 10
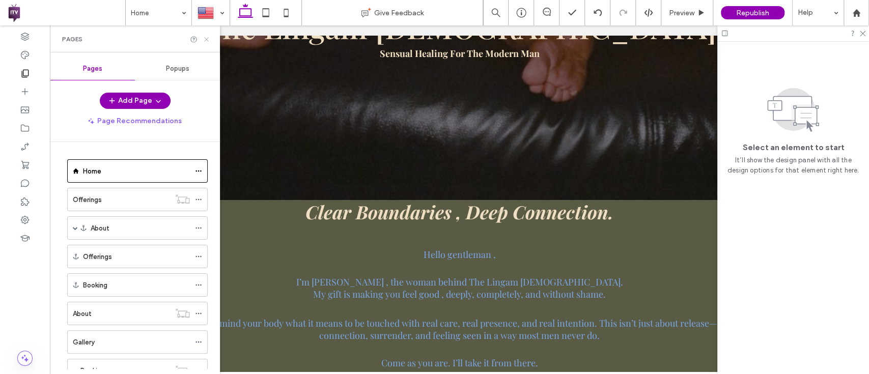
click at [205, 40] on use at bounding box center [206, 39] width 4 height 4
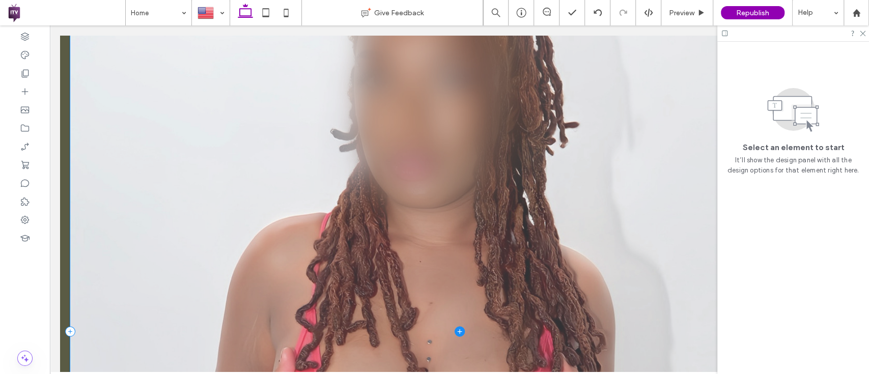
scroll to position [1041, 0]
click at [383, 201] on span at bounding box center [459, 331] width 778 height 964
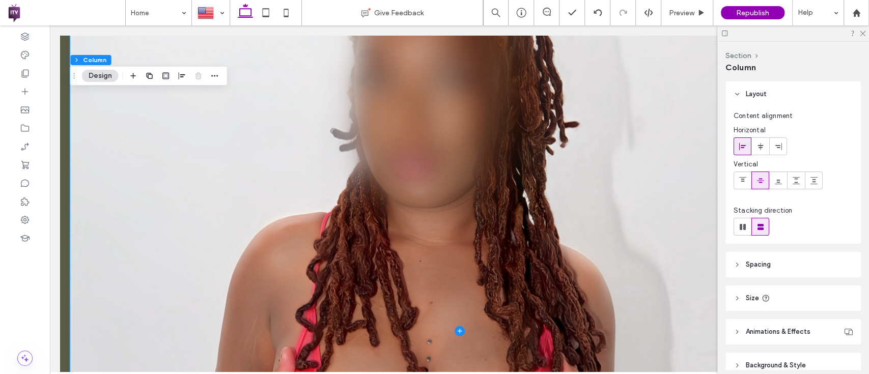
scroll to position [49, 0]
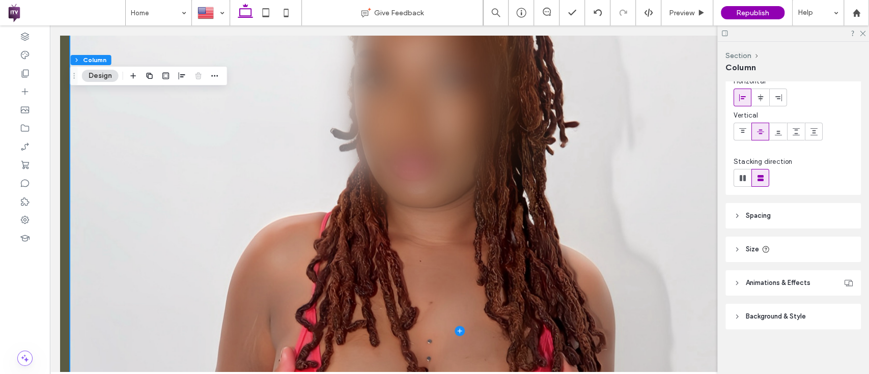
click at [783, 277] on header "Animations & Effects" at bounding box center [792, 282] width 135 height 25
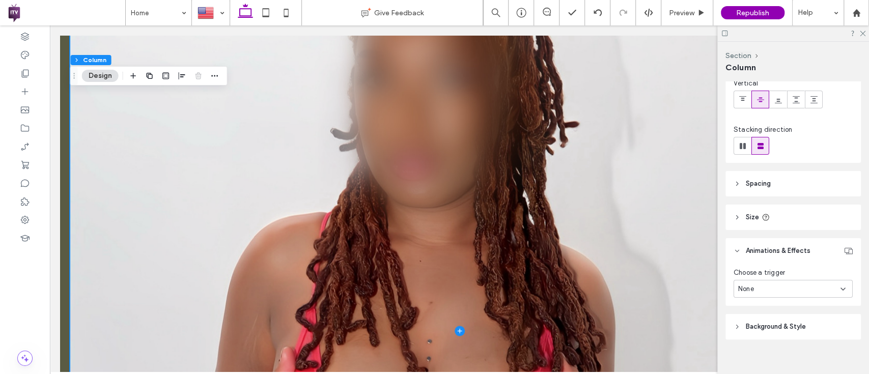
scroll to position [91, 0]
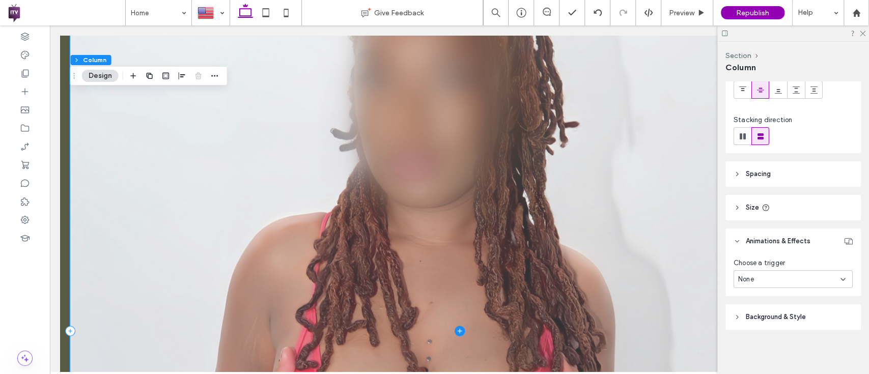
click at [646, 96] on span at bounding box center [459, 331] width 778 height 964
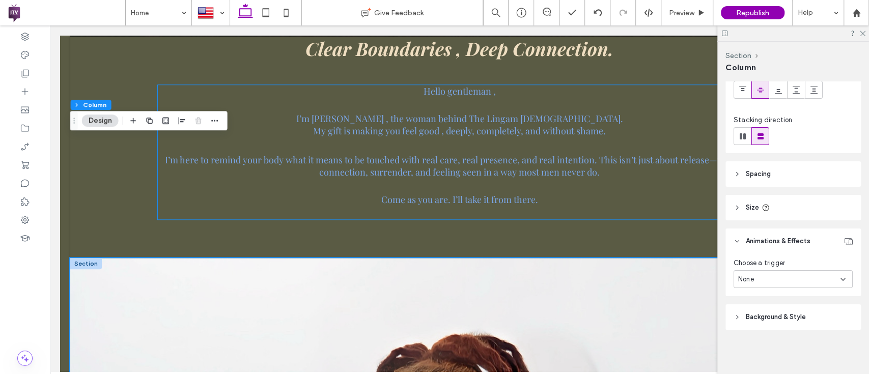
scroll to position [631, 0]
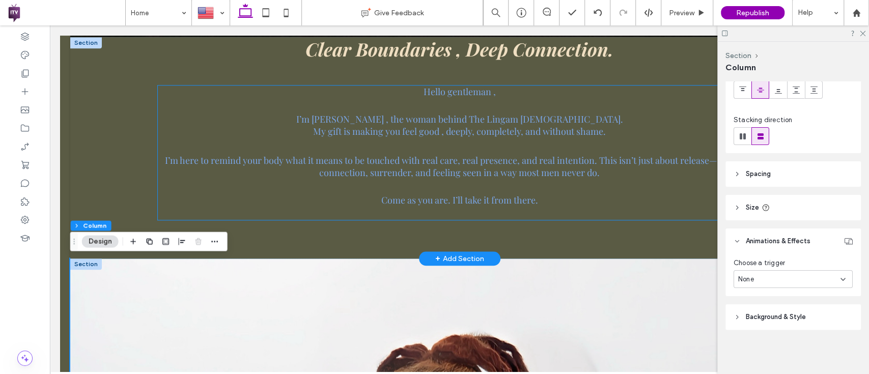
click at [502, 149] on h3 at bounding box center [460, 145] width 604 height 17
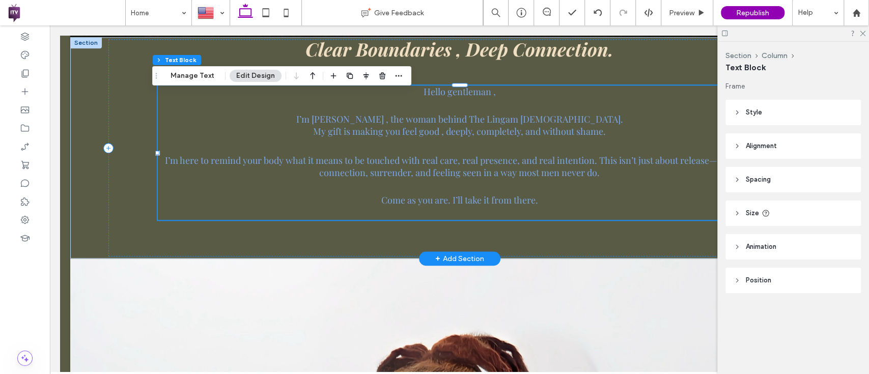
click at [502, 149] on h3 at bounding box center [460, 145] width 604 height 17
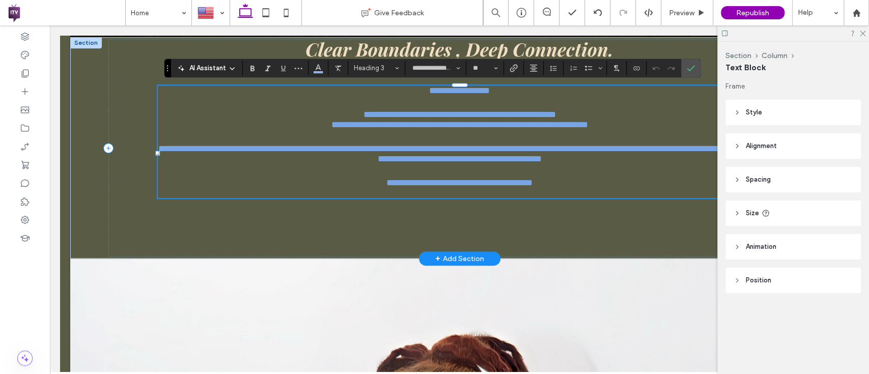
type input "**********"
type input "**"
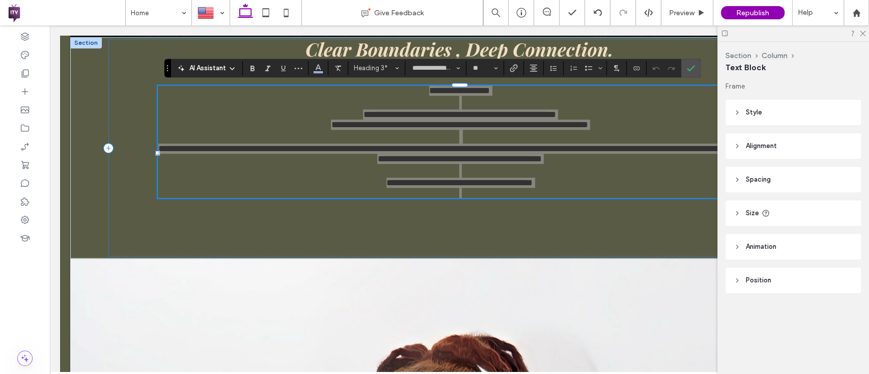
click at [747, 240] on header "Animation" at bounding box center [792, 246] width 135 height 25
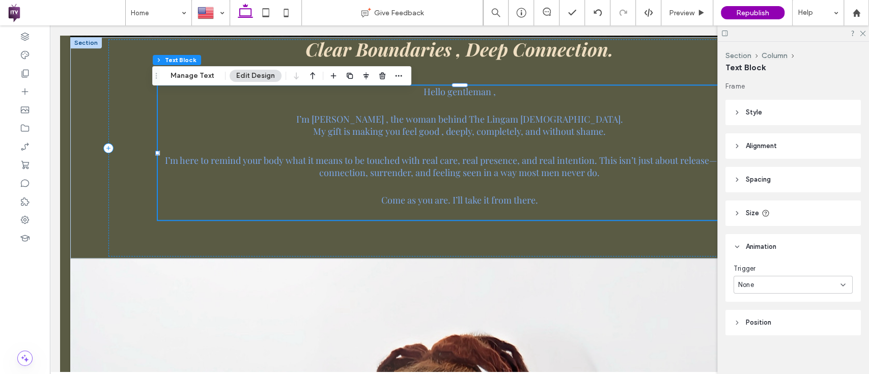
click at [799, 274] on div "Trigger None" at bounding box center [792, 279] width 119 height 30
click at [800, 289] on div "None" at bounding box center [789, 285] width 102 height 10
click at [774, 322] on div "Entrance" at bounding box center [789, 320] width 111 height 18
click at [773, 320] on div "None" at bounding box center [792, 327] width 119 height 18
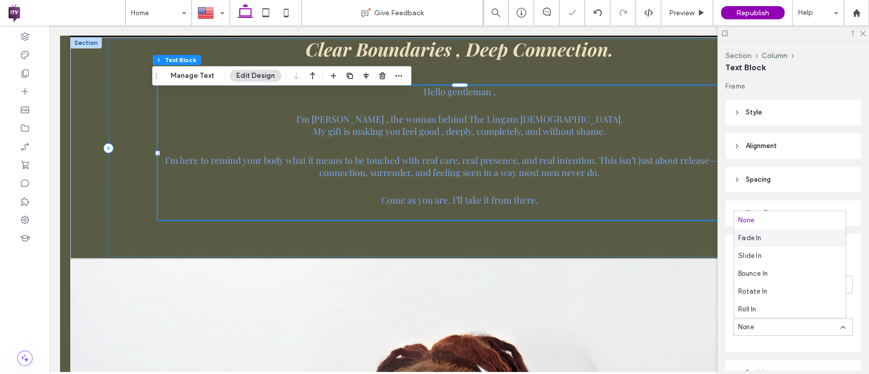
click at [772, 239] on div "Fade In" at bounding box center [789, 238] width 111 height 18
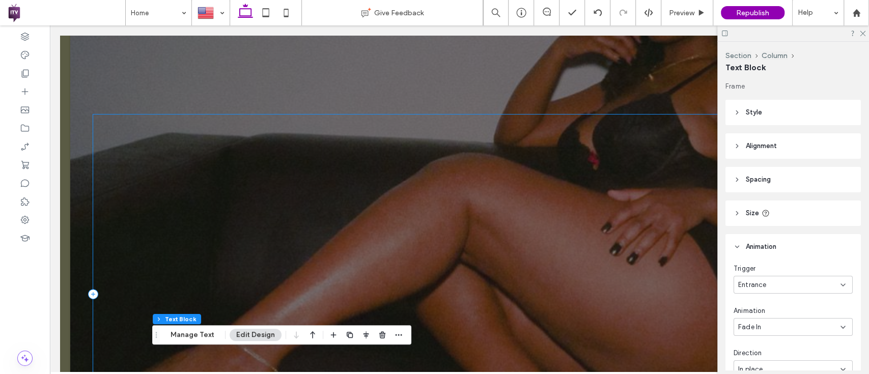
scroll to position [0, 0]
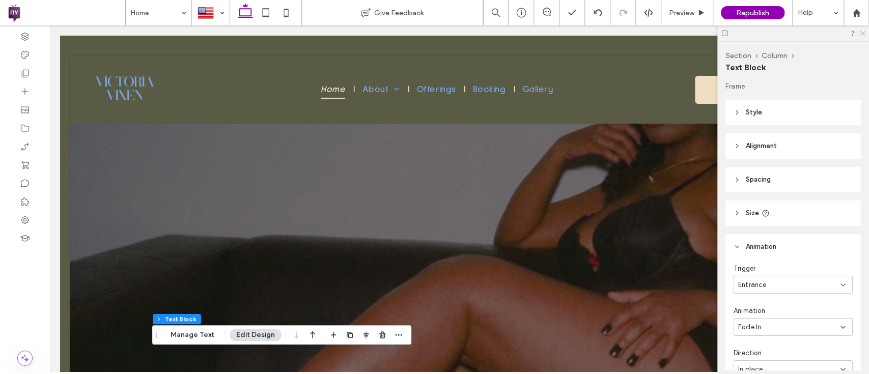
click at [863, 32] on icon at bounding box center [862, 33] width 7 height 7
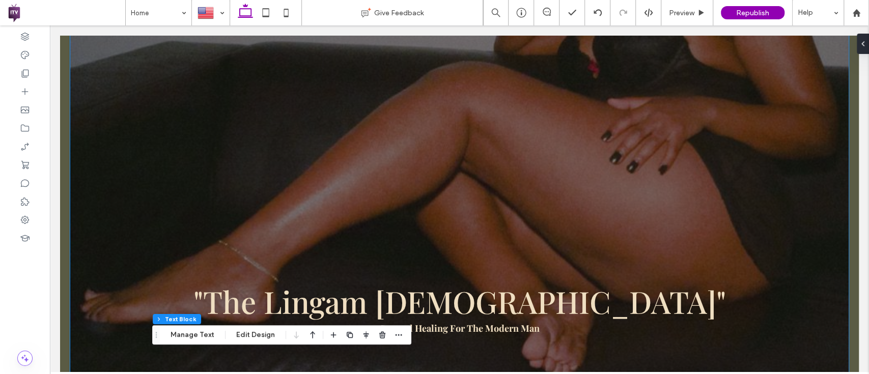
scroll to position [194, 0]
click at [41, 74] on div at bounding box center [25, 73] width 50 height 18
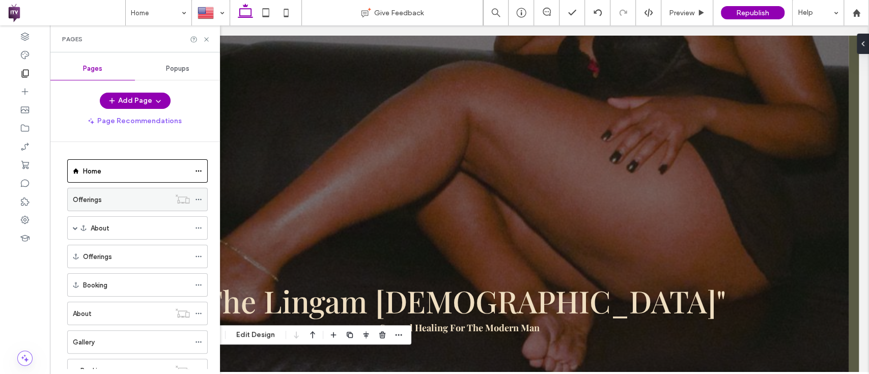
click at [140, 193] on div "Offerings" at bounding box center [121, 199] width 97 height 22
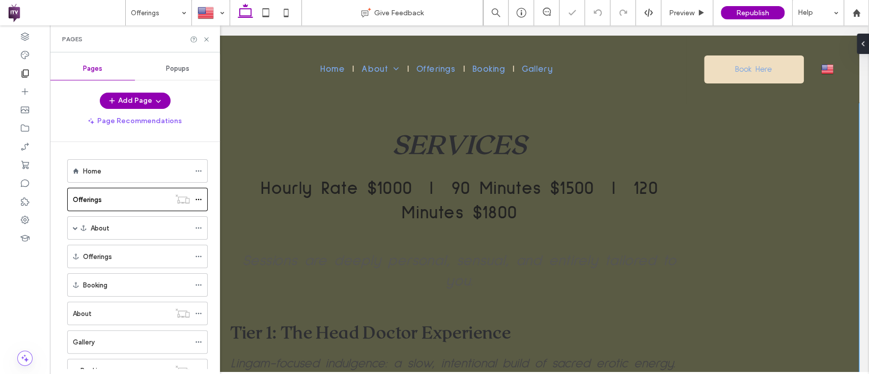
scroll to position [18, 0]
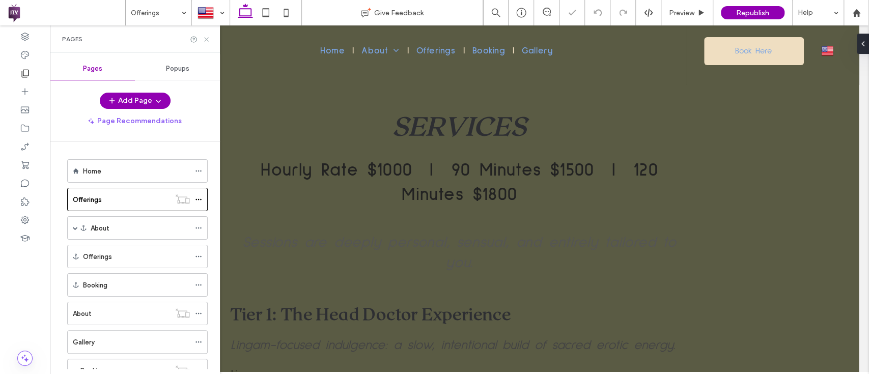
click at [206, 38] on icon at bounding box center [207, 40] width 8 height 8
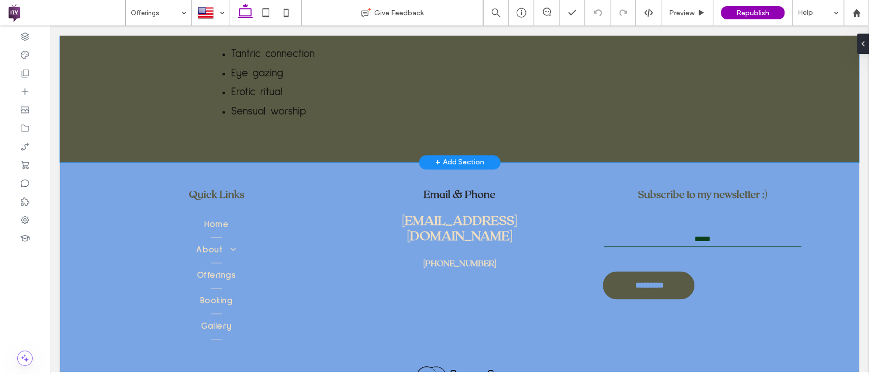
scroll to position [755, 0]
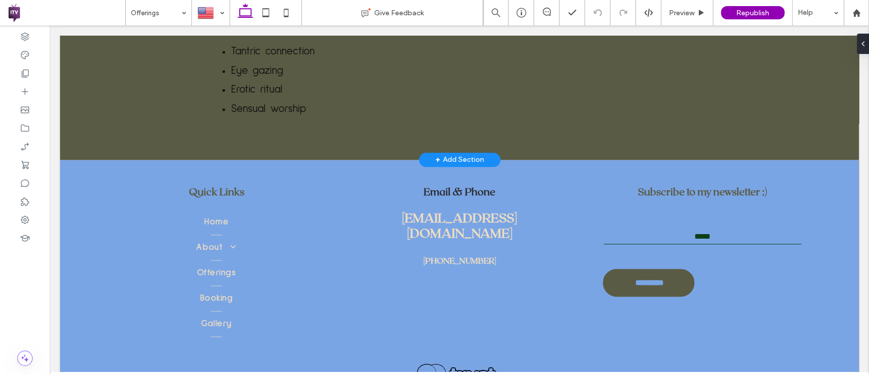
click at [476, 159] on div "+ Add Section" at bounding box center [459, 159] width 49 height 11
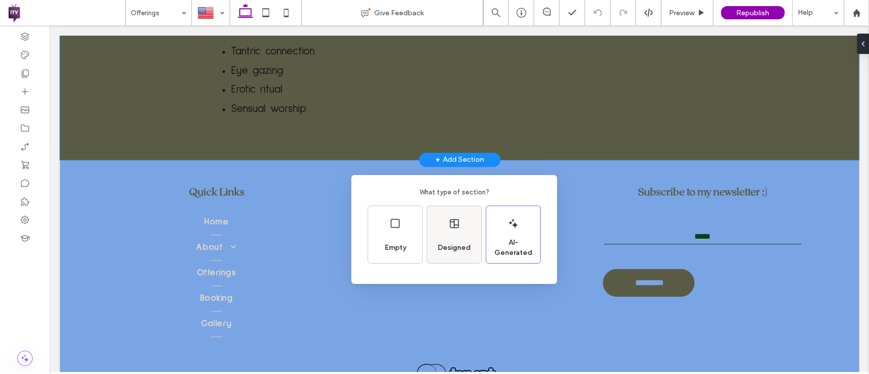
click at [457, 212] on div "Designed" at bounding box center [454, 234] width 54 height 57
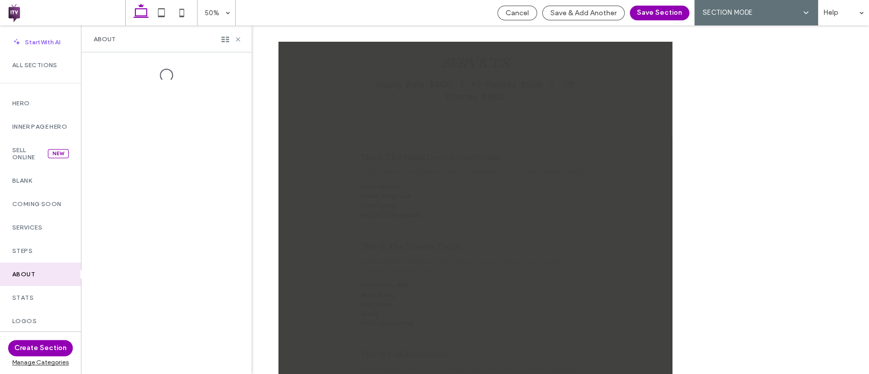
scroll to position [70, 0]
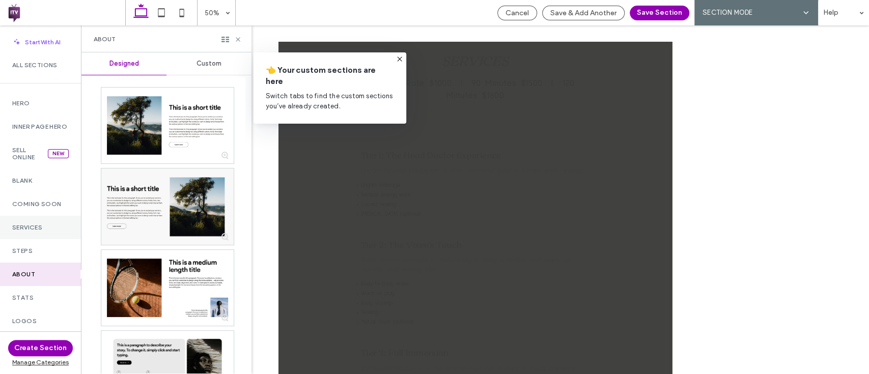
click at [42, 228] on div "Services" at bounding box center [40, 227] width 81 height 23
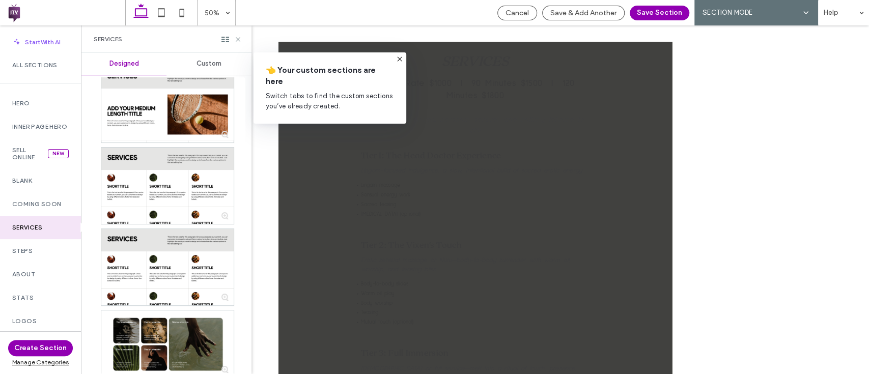
scroll to position [0, 0]
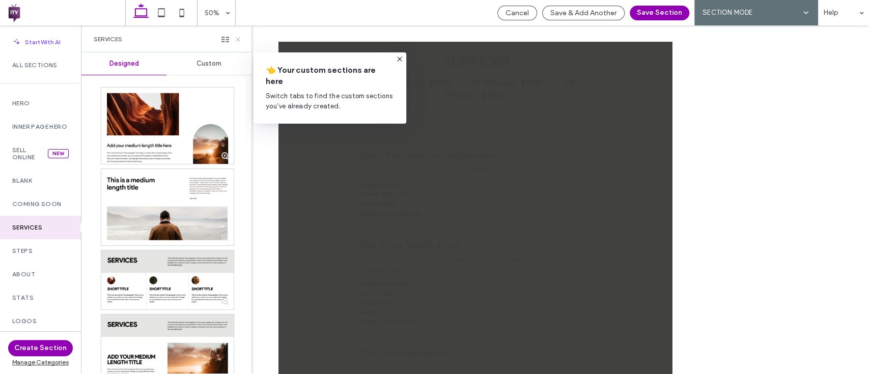
click at [239, 37] on icon at bounding box center [238, 40] width 8 height 8
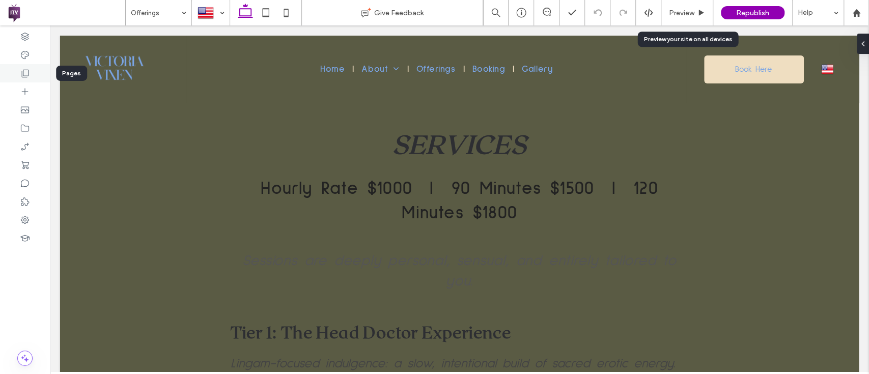
click at [22, 75] on icon at bounding box center [25, 73] width 10 height 10
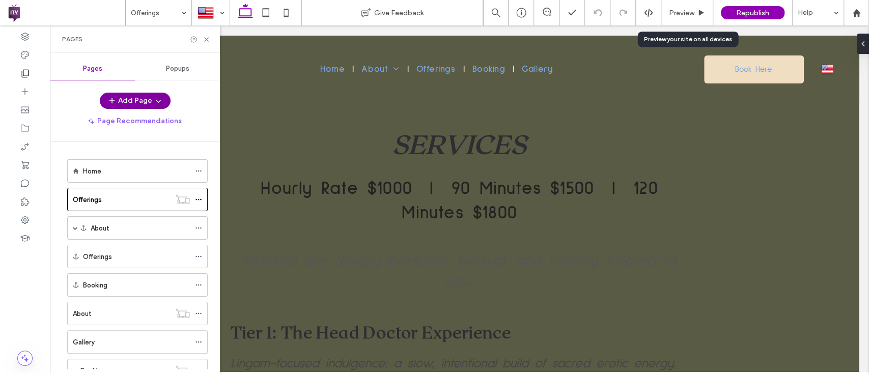
click at [136, 95] on button "Add Page" at bounding box center [135, 101] width 71 height 16
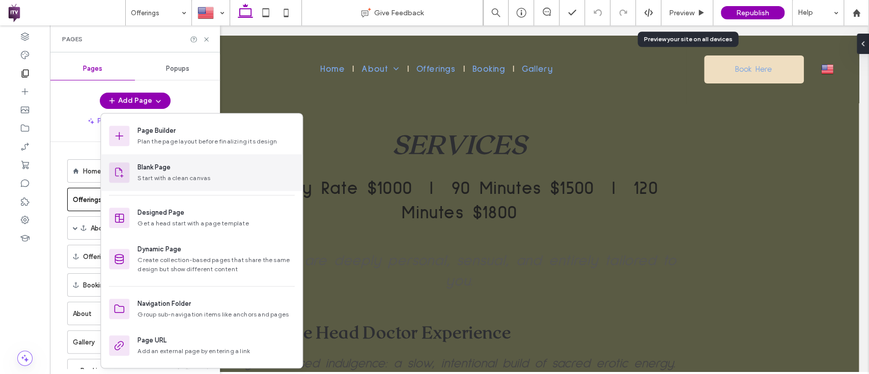
click at [189, 181] on div "Start with a clean canvas" at bounding box center [215, 178] width 157 height 9
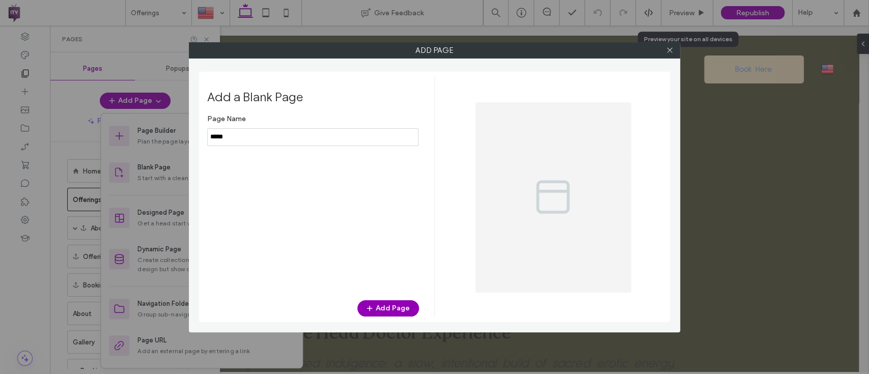
drag, startPoint x: 264, startPoint y: 135, endPoint x: 126, endPoint y: 126, distance: 138.7
click at [126, 126] on div "Add Page Add a Blank Page Page Name Add Page" at bounding box center [434, 187] width 869 height 374
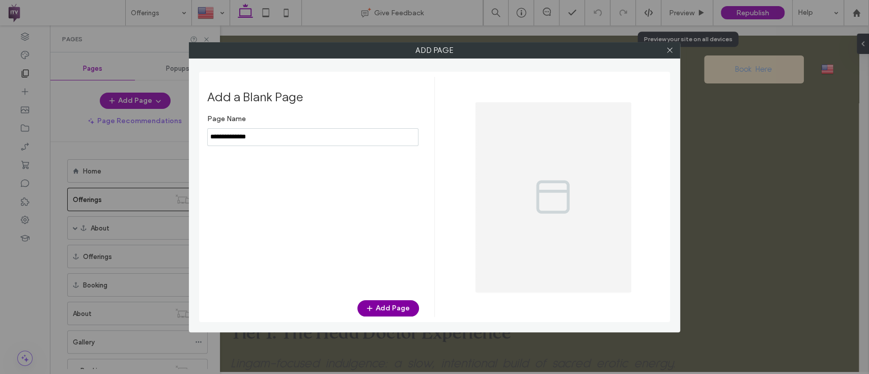
type input "**********"
click at [372, 306] on icon "button" at bounding box center [369, 308] width 8 height 8
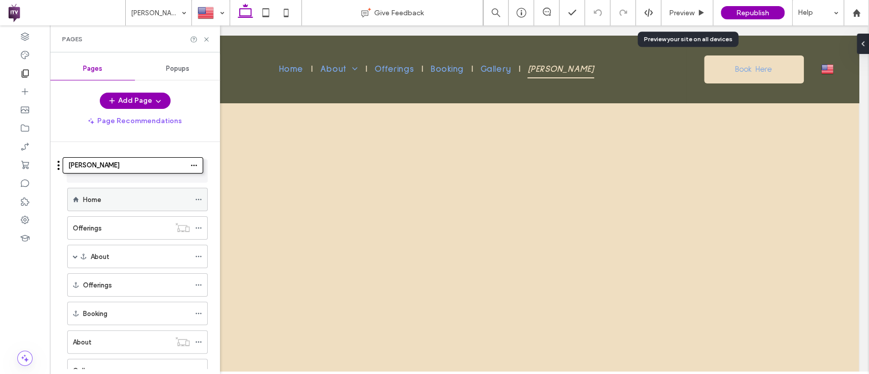
drag, startPoint x: 138, startPoint y: 323, endPoint x: 134, endPoint y: 163, distance: 159.9
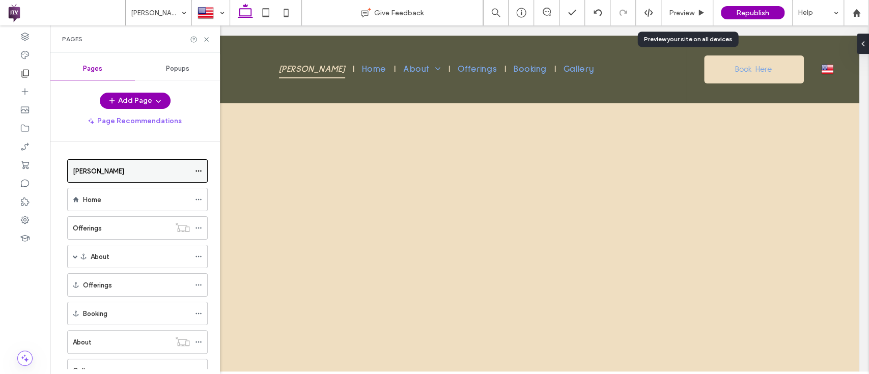
click at [201, 171] on use at bounding box center [198, 172] width 6 height 2
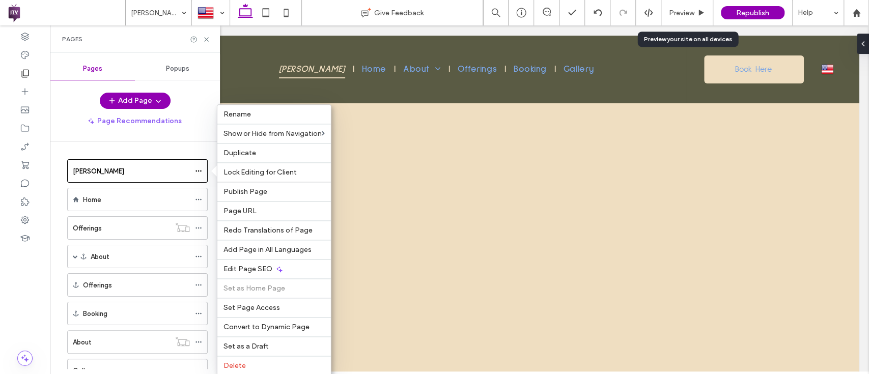
click at [121, 149] on div "[PERSON_NAME] Home Offerings About Blog Offerings Booking About Gallery Booking…" at bounding box center [141, 255] width 158 height 227
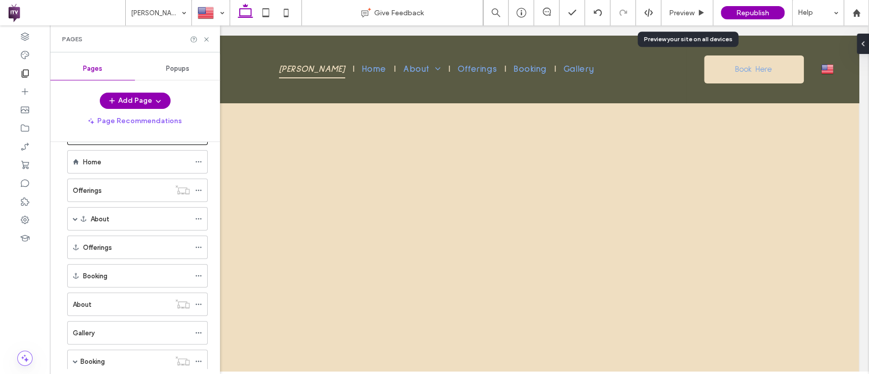
scroll to position [41, 0]
click at [208, 40] on icon at bounding box center [207, 40] width 8 height 8
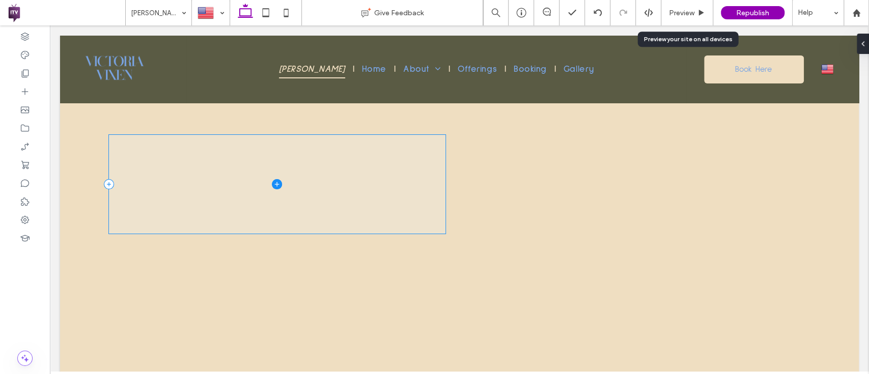
scroll to position [1, 0]
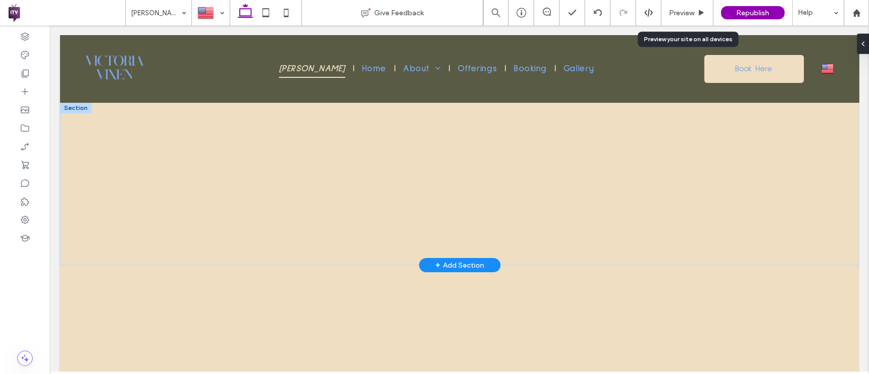
click at [67, 107] on div at bounding box center [76, 107] width 32 height 11
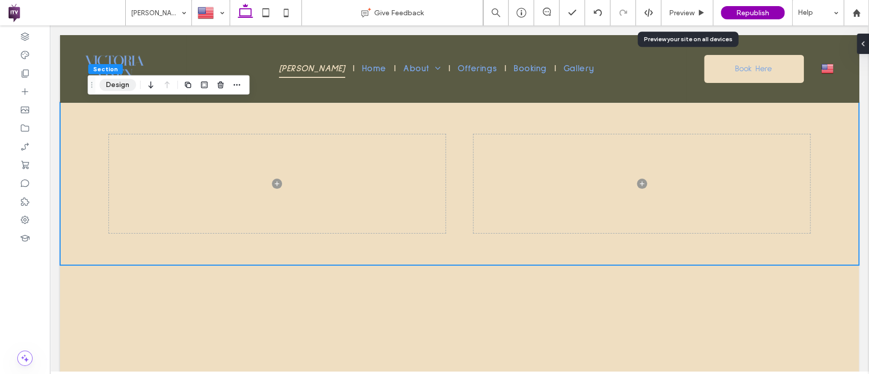
click at [120, 85] on button "Design" at bounding box center [117, 85] width 37 height 12
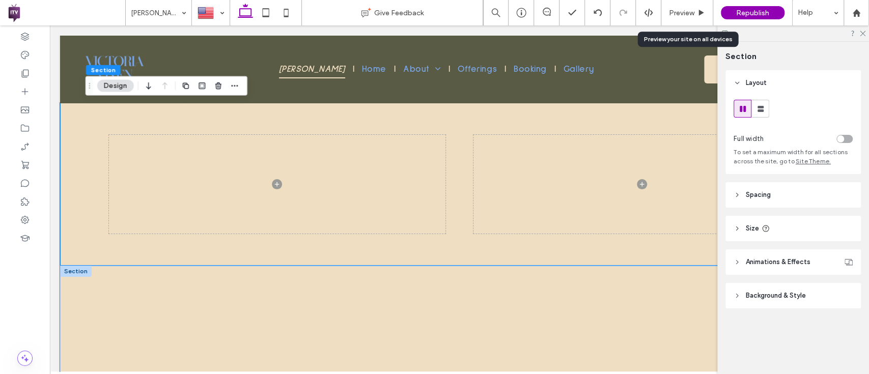
scroll to position [0, 4]
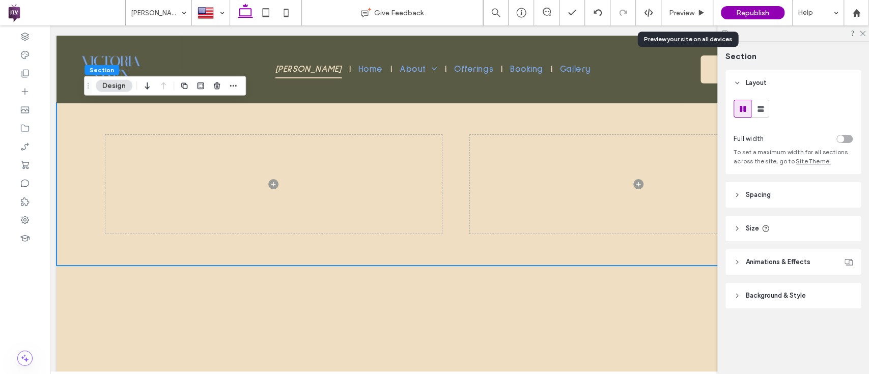
click at [817, 291] on header "Background & Style" at bounding box center [792, 295] width 135 height 25
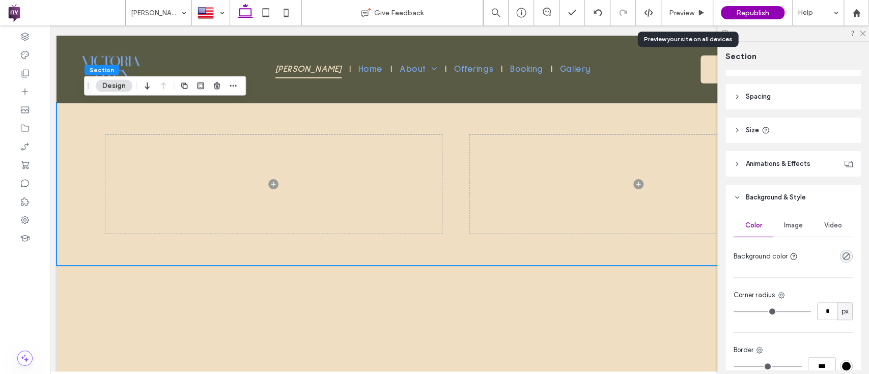
scroll to position [99, 0]
click at [786, 222] on span "Image" at bounding box center [793, 225] width 19 height 8
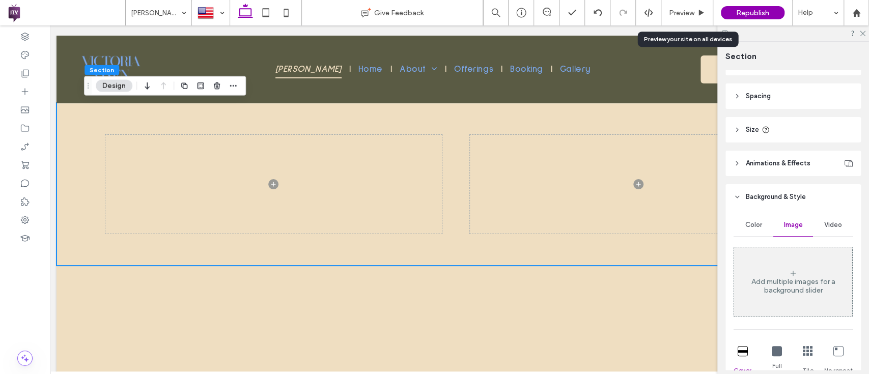
scroll to position [143, 0]
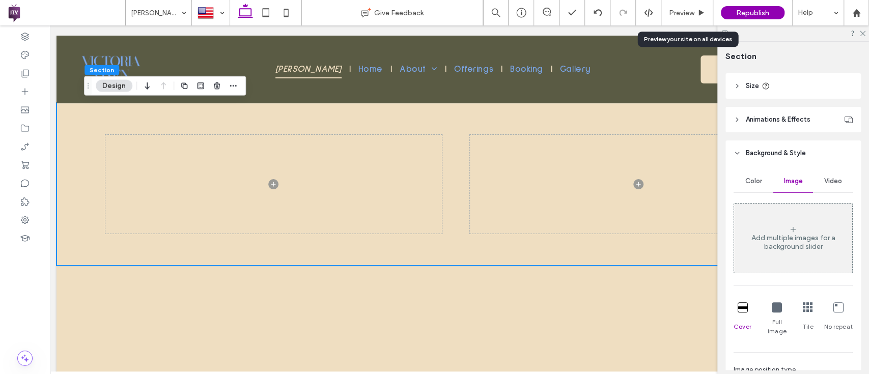
click at [786, 222] on div "Add multiple images for a background slider" at bounding box center [793, 238] width 118 height 67
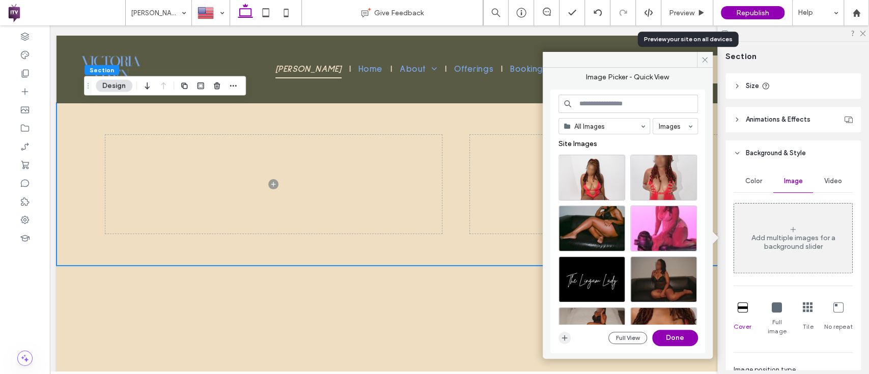
click at [558, 339] on span "button" at bounding box center [564, 338] width 12 height 12
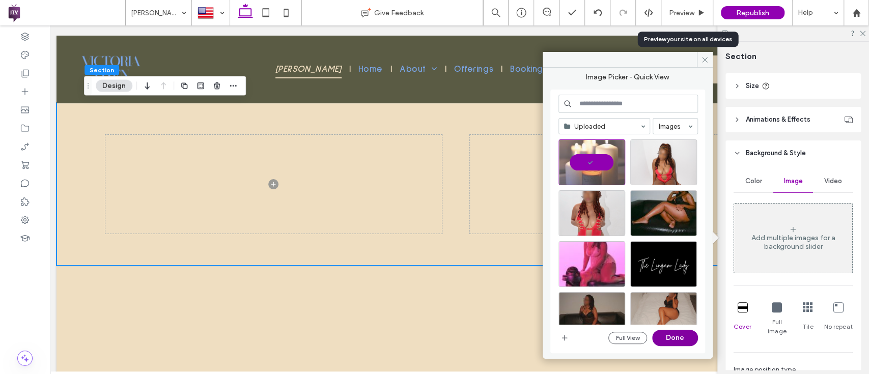
click at [676, 333] on button "Done" at bounding box center [675, 338] width 46 height 16
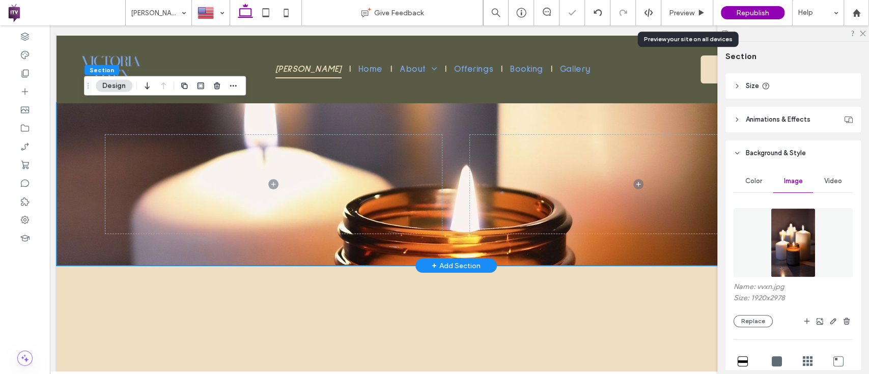
scroll to position [0, 10]
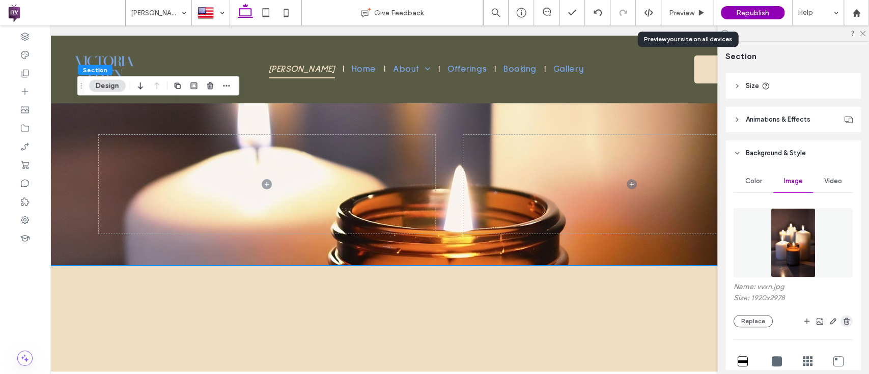
click at [843, 317] on icon "button" at bounding box center [846, 321] width 8 height 8
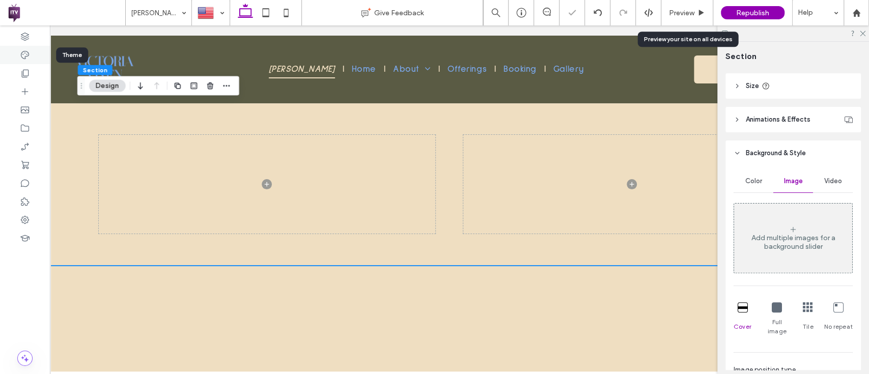
click at [20, 51] on icon at bounding box center [25, 55] width 10 height 10
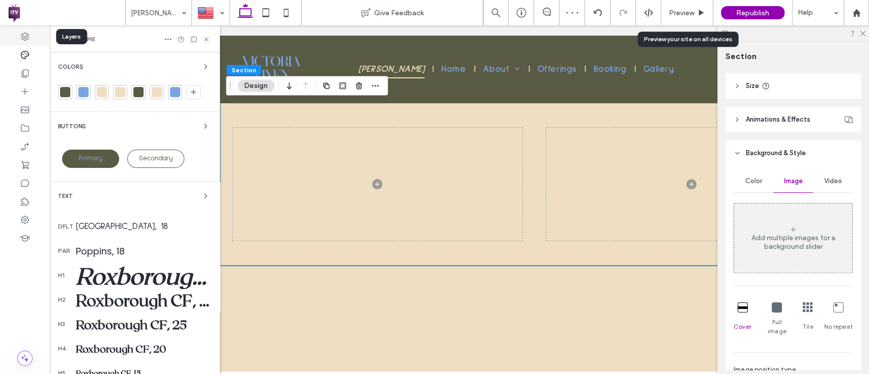
click at [23, 35] on icon at bounding box center [25, 37] width 10 height 10
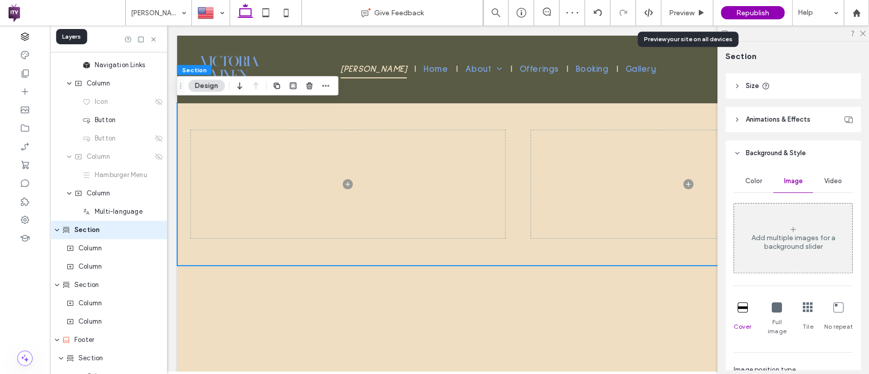
scroll to position [105, 0]
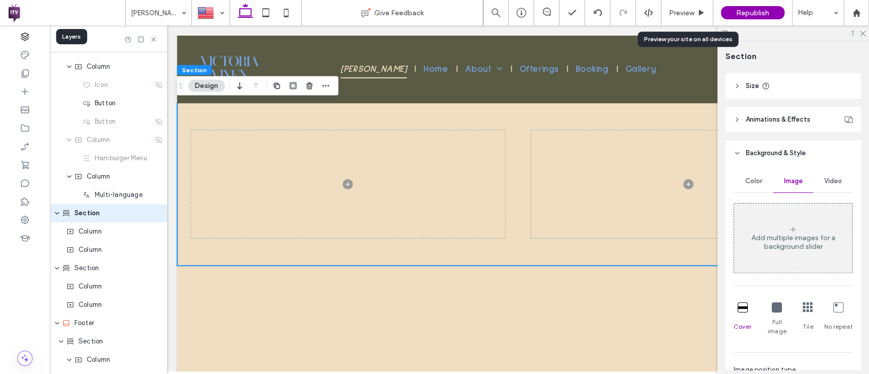
click at [26, 39] on icon at bounding box center [25, 37] width 10 height 10
click at [27, 52] on icon at bounding box center [25, 55] width 10 height 10
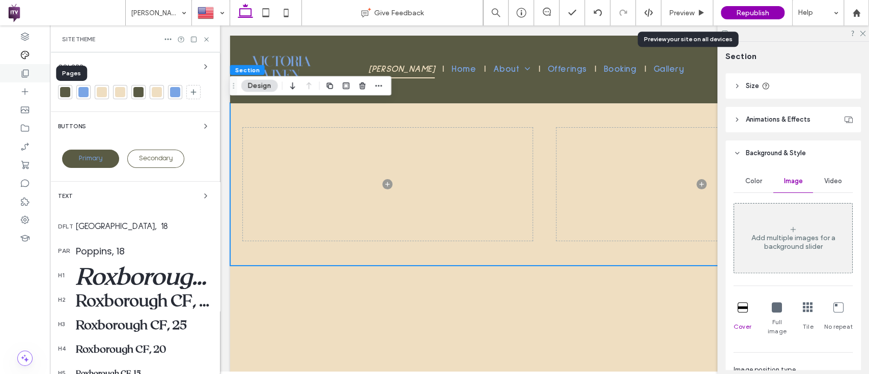
click at [18, 67] on div at bounding box center [25, 73] width 50 height 18
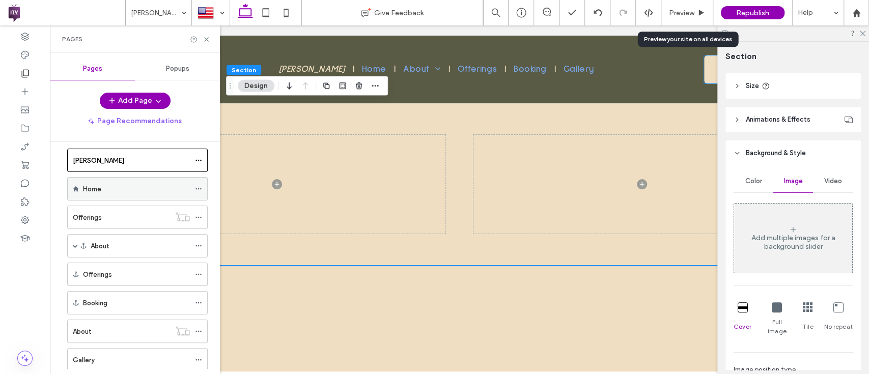
scroll to position [13, 0]
click at [22, 60] on icon at bounding box center [25, 55] width 10 height 10
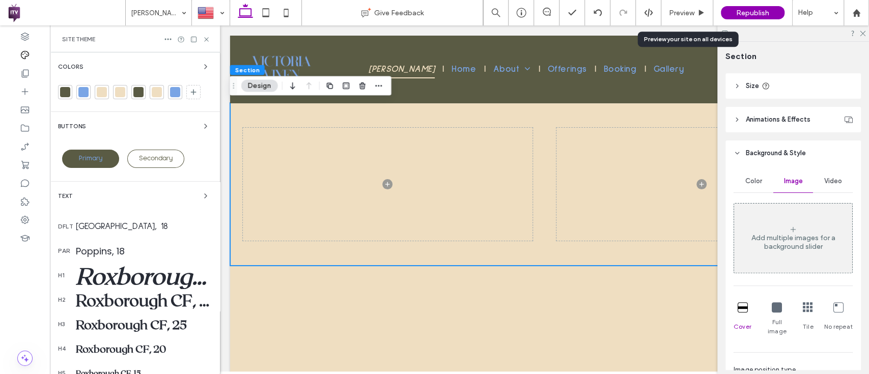
scroll to position [130, 0]
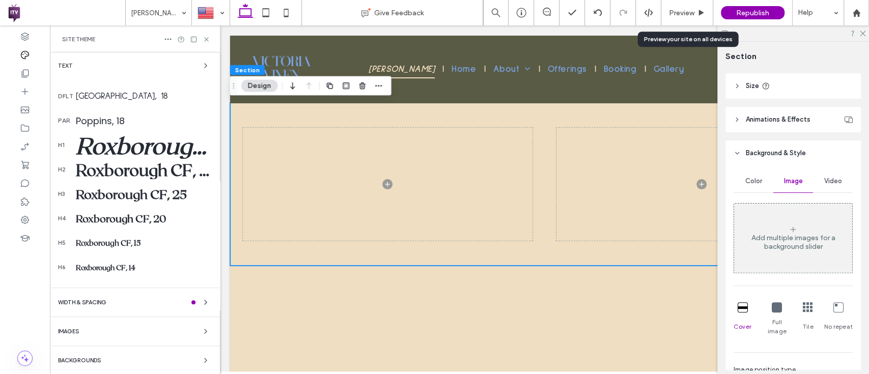
click at [121, 357] on div "Backgrounds" at bounding box center [135, 360] width 154 height 12
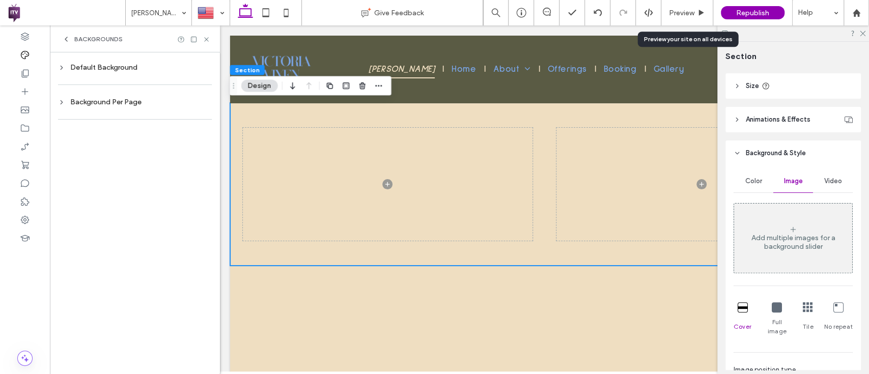
scroll to position [0, 0]
click at [132, 94] on div at bounding box center [135, 84] width 154 height 21
click at [99, 105] on div "Background Per Page" at bounding box center [135, 102] width 154 height 9
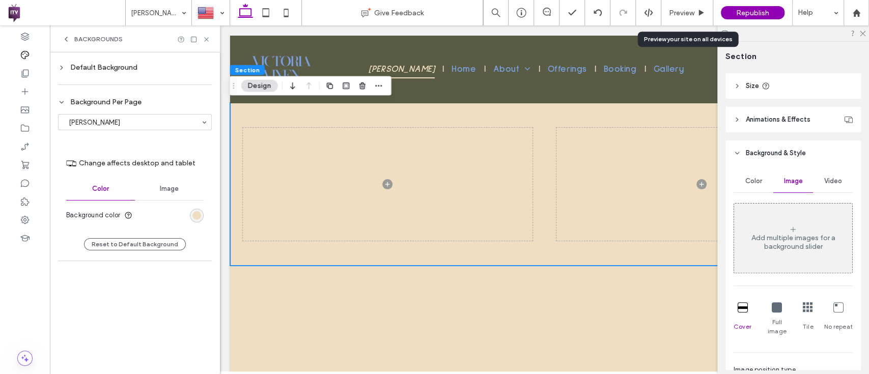
click at [183, 186] on div "Image" at bounding box center [169, 189] width 69 height 22
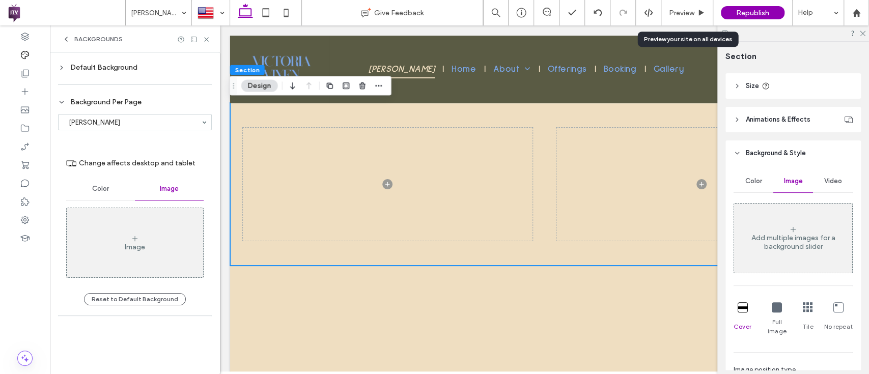
click at [138, 269] on div "Image" at bounding box center [135, 242] width 136 height 67
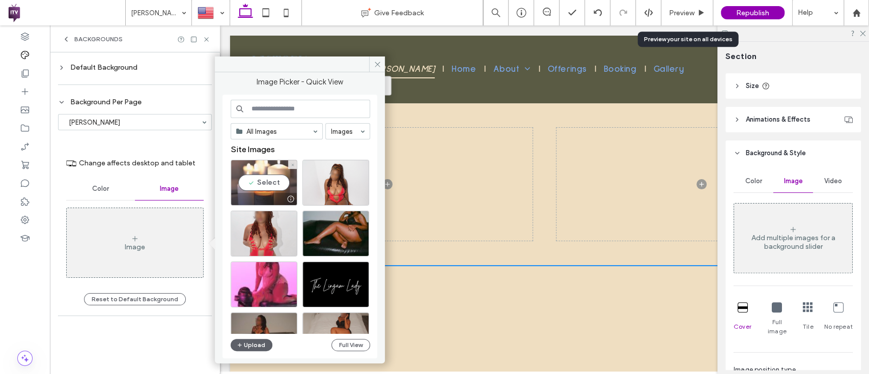
click at [271, 176] on div "Select" at bounding box center [264, 183] width 67 height 46
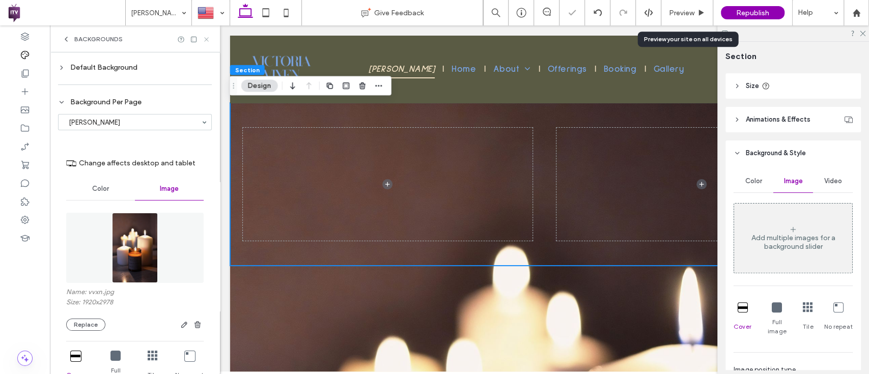
click at [205, 41] on icon at bounding box center [207, 40] width 8 height 8
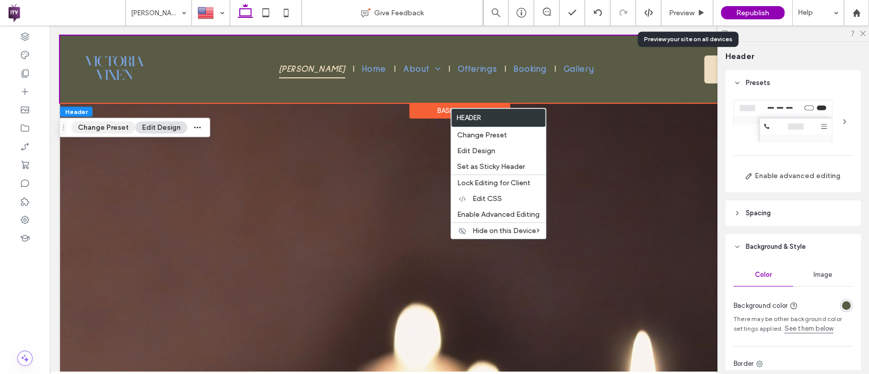
click at [107, 127] on button "Change Preset" at bounding box center [103, 128] width 64 height 12
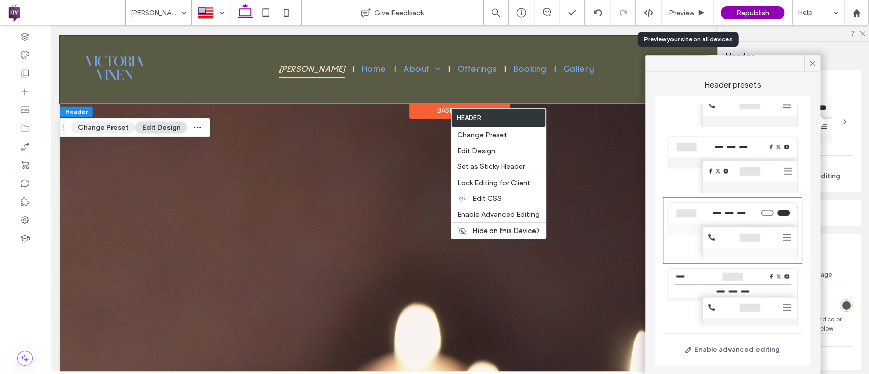
scroll to position [232, 0]
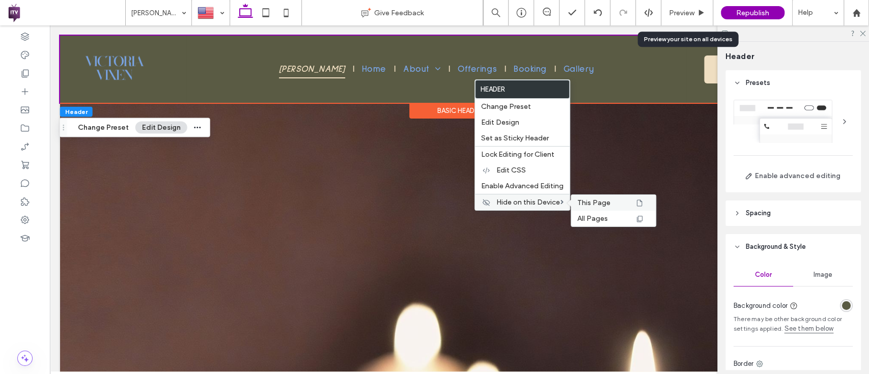
click at [639, 199] on icon at bounding box center [639, 203] width 8 height 8
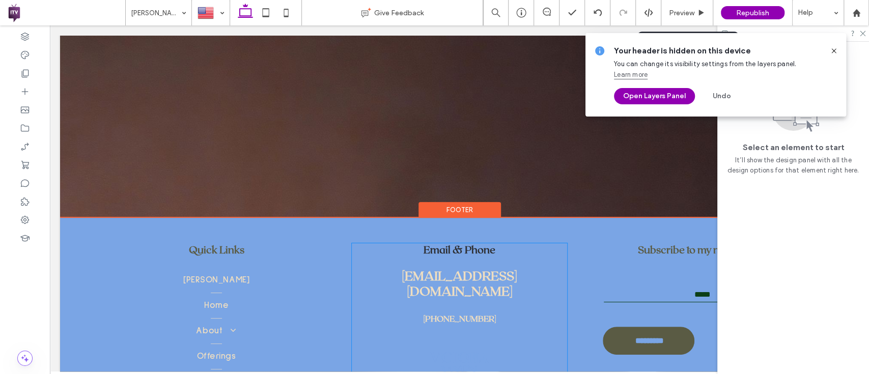
scroll to position [143, 0]
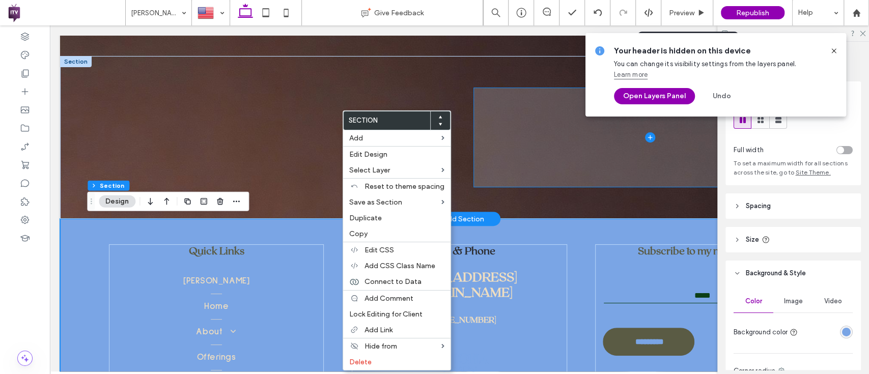
click at [493, 90] on span at bounding box center [650, 137] width 352 height 99
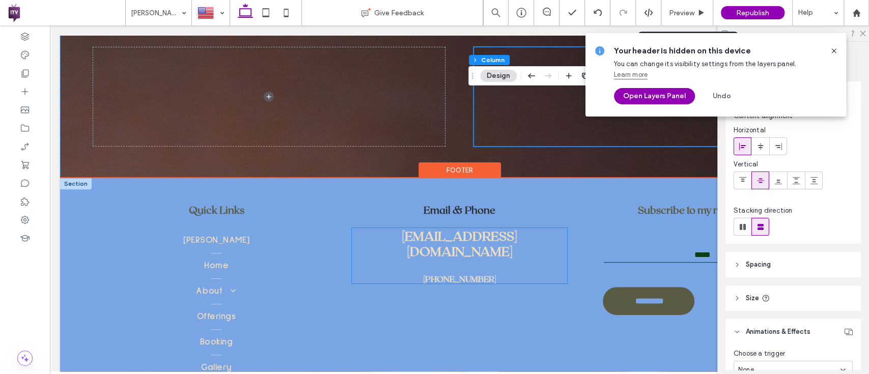
scroll to position [183, 0]
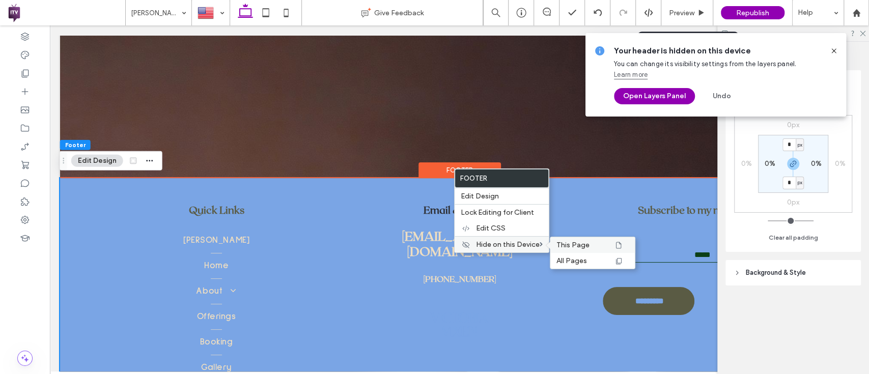
click at [585, 237] on div "This Page" at bounding box center [592, 245] width 84 height 16
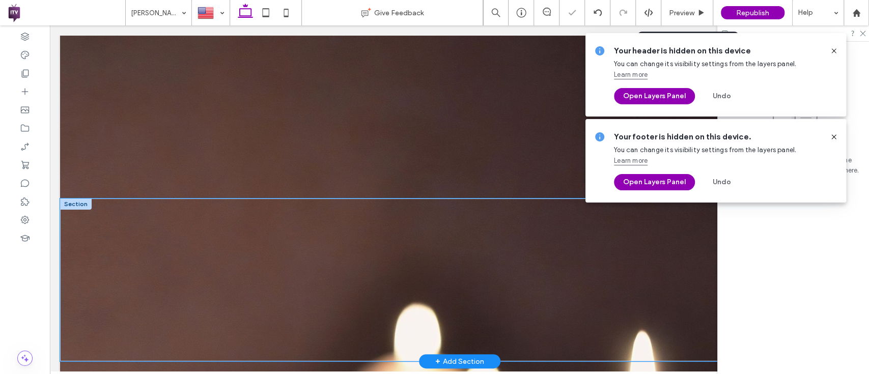
scroll to position [7, 0]
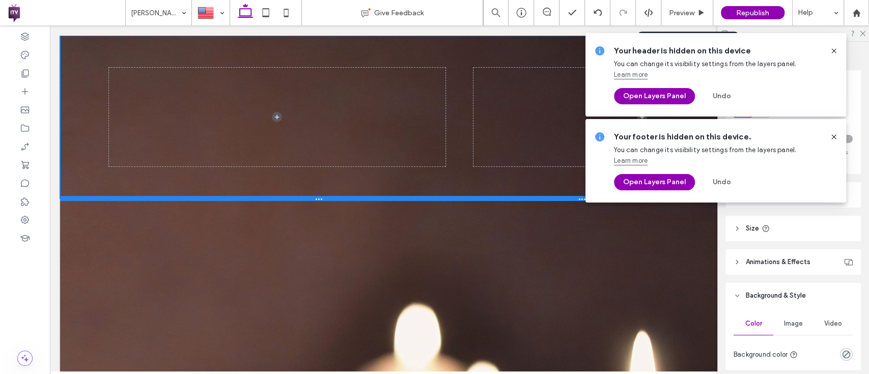
click at [384, 196] on div at bounding box center [454, 198] width 788 height 5
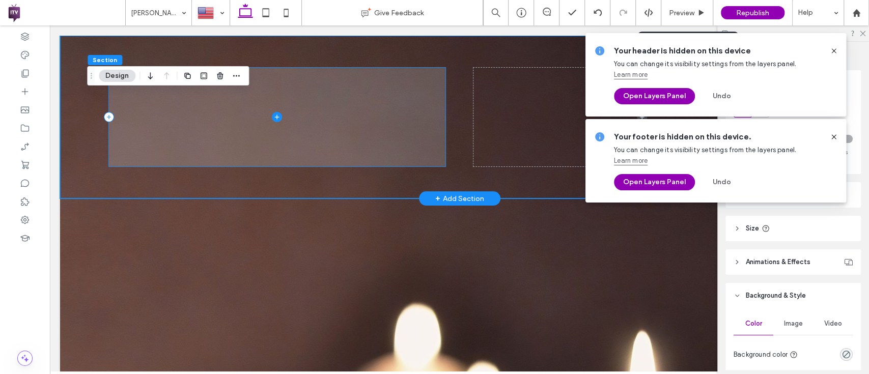
click at [392, 97] on span at bounding box center [277, 117] width 336 height 99
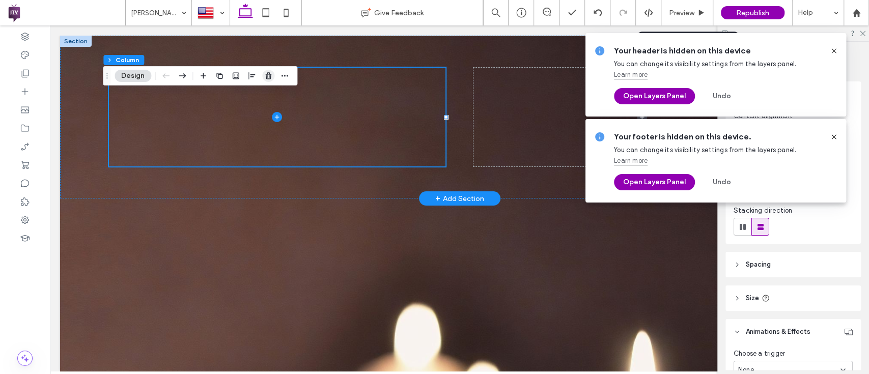
click at [265, 77] on icon "button" at bounding box center [268, 76] width 8 height 8
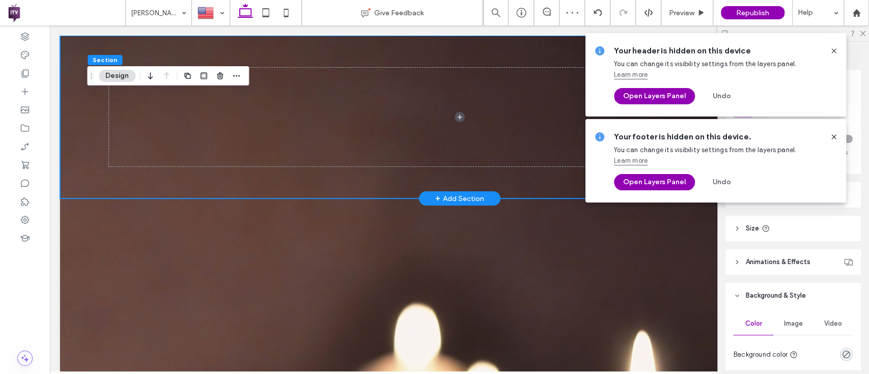
click at [833, 51] on use at bounding box center [833, 50] width 5 height 5
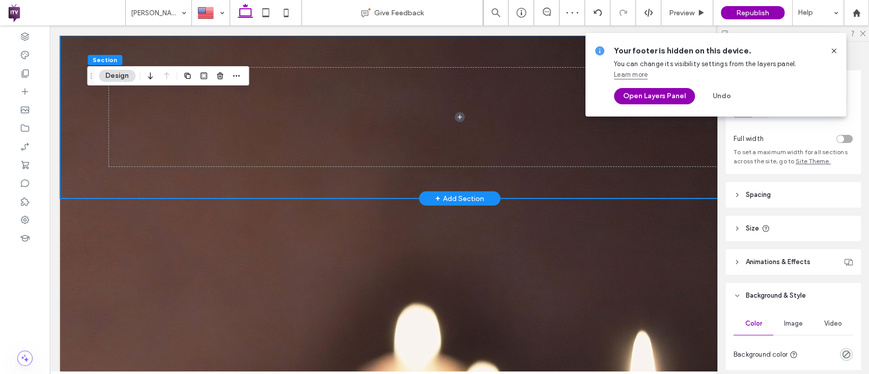
click at [832, 50] on icon at bounding box center [834, 51] width 8 height 8
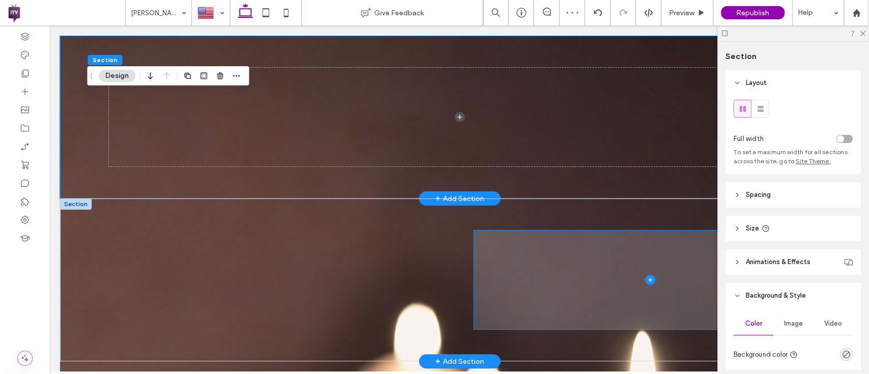
scroll to position [0, 0]
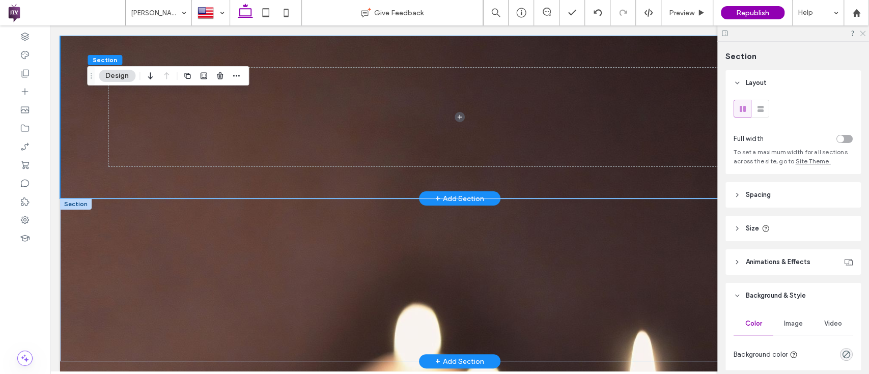
click at [861, 30] on icon at bounding box center [862, 33] width 7 height 7
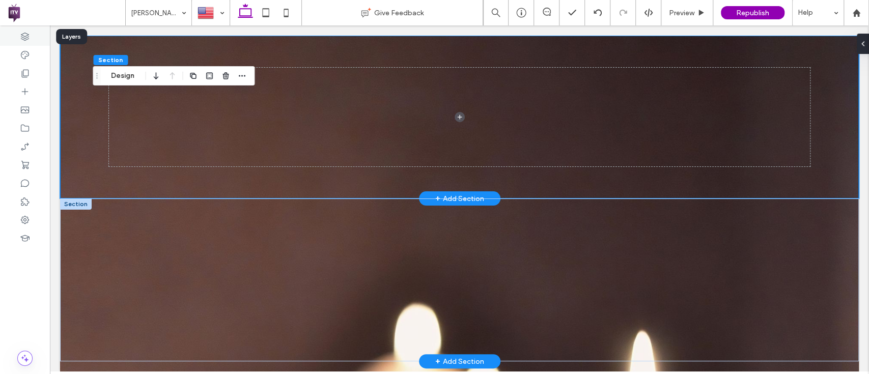
click at [17, 31] on div at bounding box center [25, 36] width 50 height 18
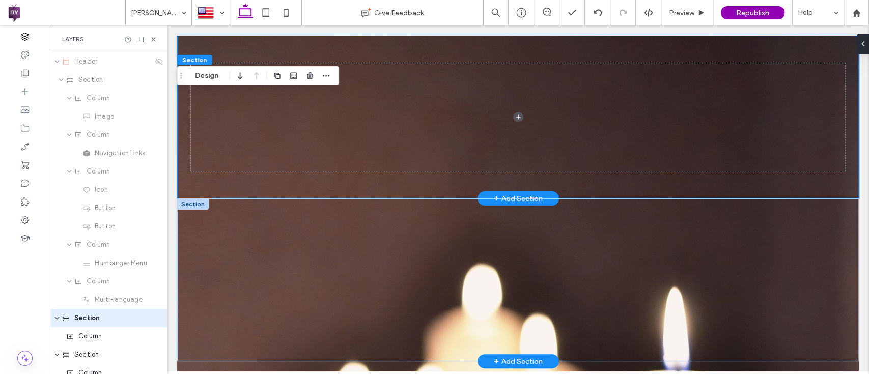
click at [149, 33] on div "Layers" at bounding box center [108, 38] width 117 height 27
click at [155, 63] on use at bounding box center [158, 61] width 7 height 7
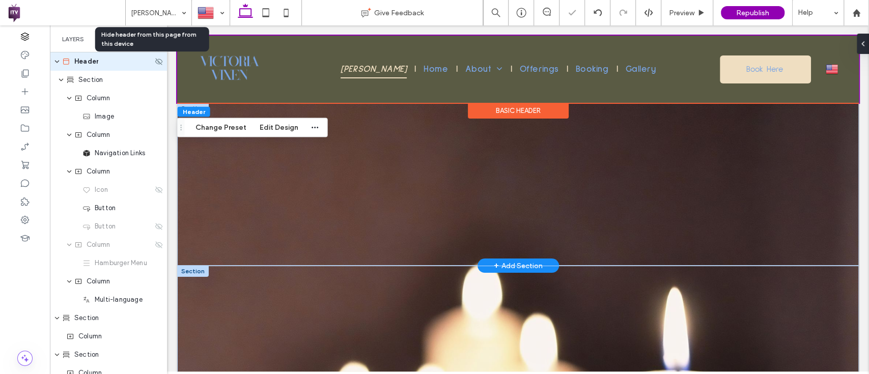
click at [159, 64] on div "Header" at bounding box center [108, 61] width 117 height 18
click at [155, 63] on use at bounding box center [158, 61] width 7 height 7
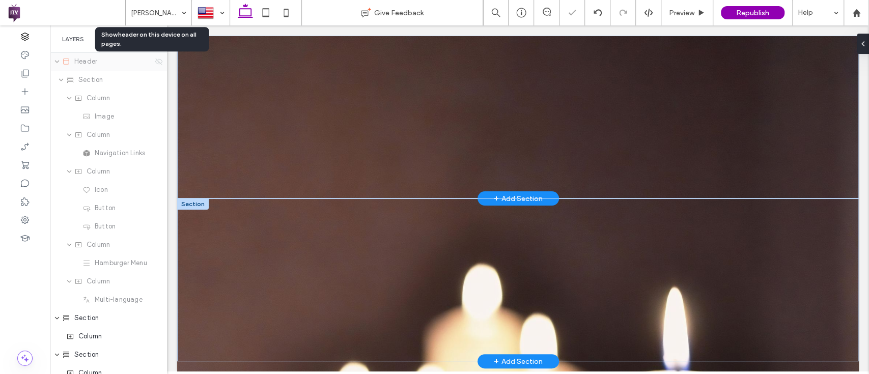
click at [155, 63] on use at bounding box center [158, 61] width 7 height 7
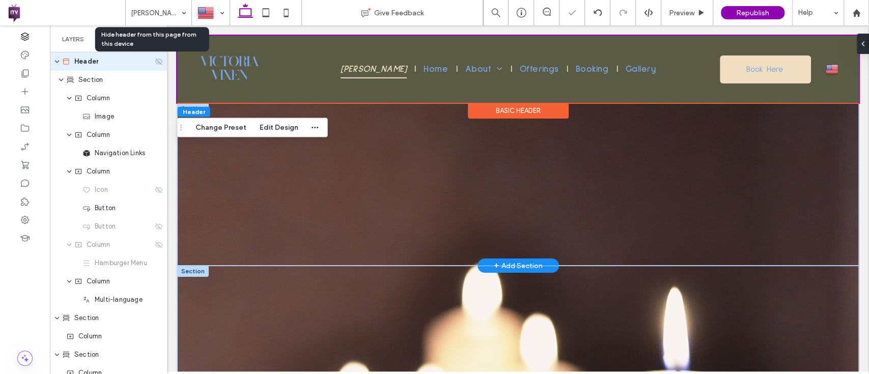
click at [155, 63] on use at bounding box center [158, 61] width 7 height 7
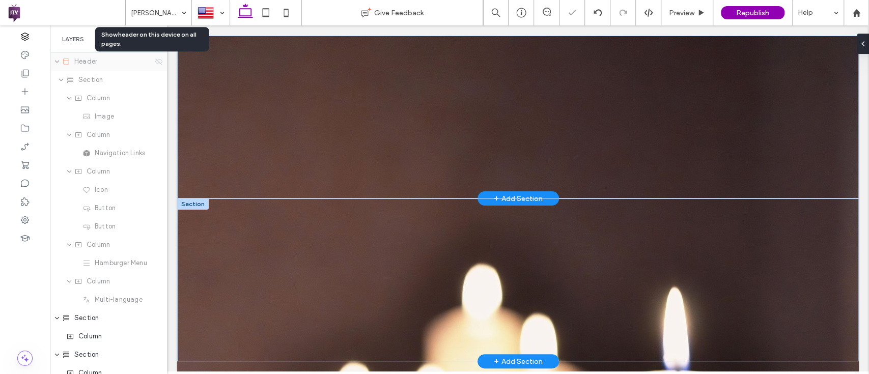
click at [155, 63] on use at bounding box center [158, 61] width 7 height 7
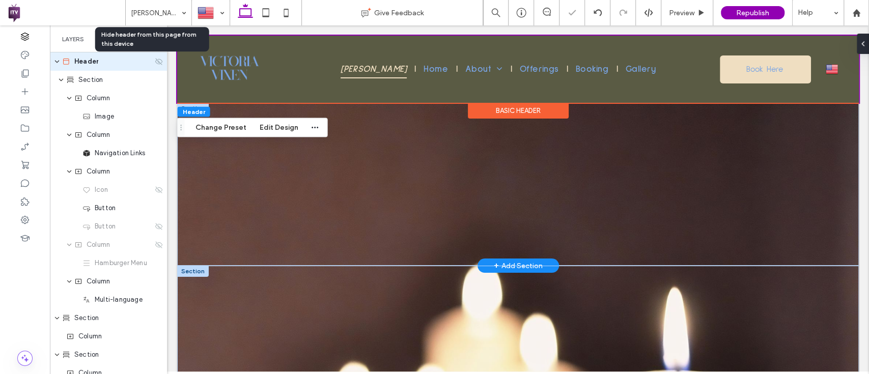
click at [155, 63] on use at bounding box center [158, 61] width 7 height 7
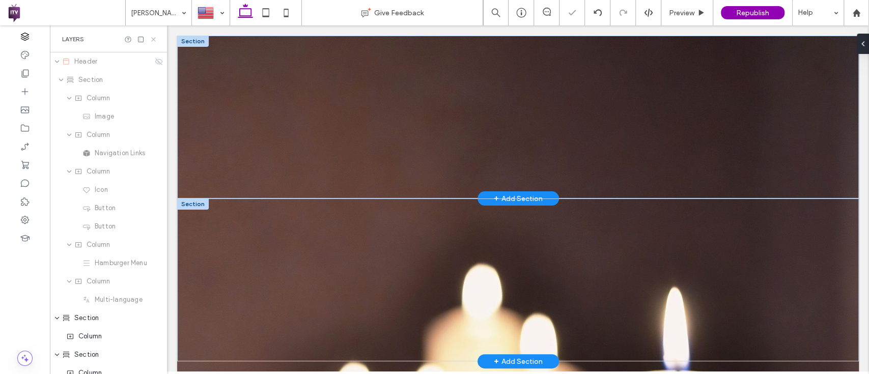
click at [154, 40] on icon at bounding box center [154, 40] width 8 height 8
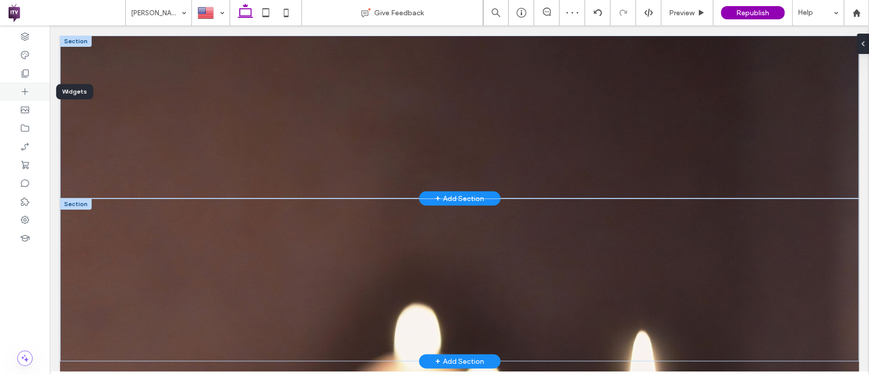
click at [23, 91] on icon at bounding box center [25, 92] width 10 height 10
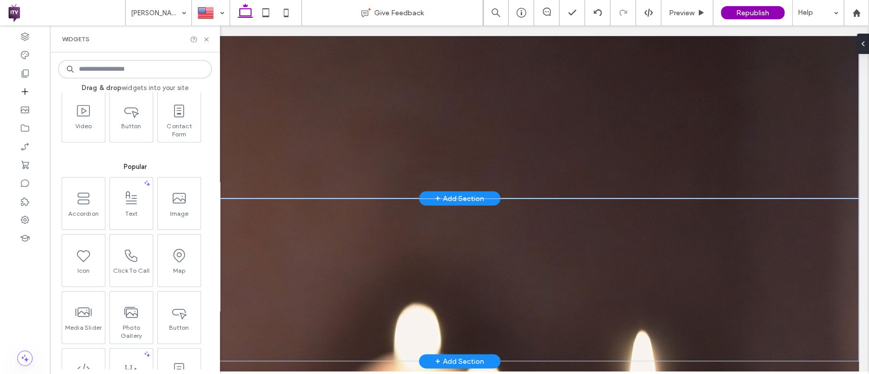
scroll to position [85, 0]
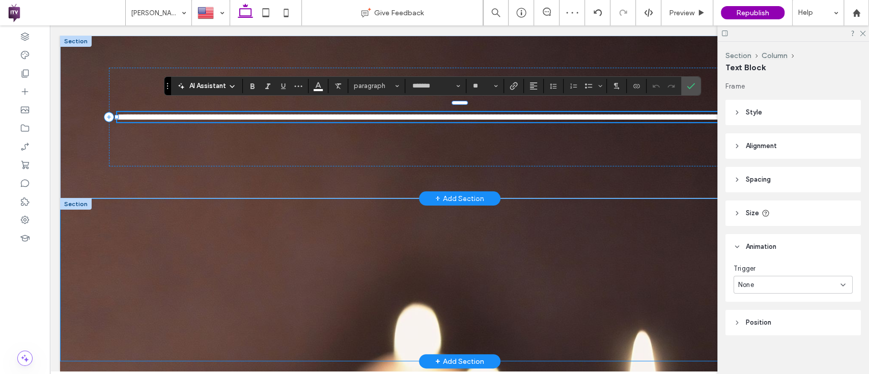
click at [264, 121] on p "**********" at bounding box center [459, 117] width 685 height 10
click at [685, 87] on label "Confirm" at bounding box center [690, 86] width 15 height 18
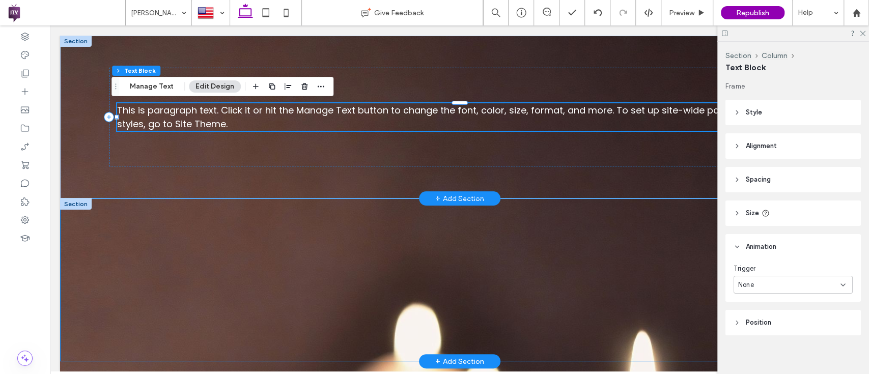
click at [259, 108] on span "This is paragraph text. Click it or hit the Manage Text button to change the fo…" at bounding box center [456, 117] width 679 height 26
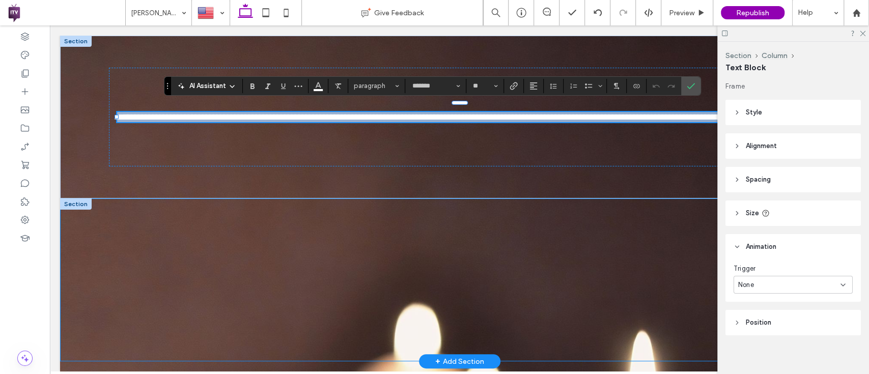
drag, startPoint x: 229, startPoint y: 119, endPoint x: 18, endPoint y: 104, distance: 210.7
click at [50, 104] on html "[PERSON_NAME] Home About Blog Offerings Booking Gallery Book now Book Here Engl…" at bounding box center [459, 198] width 819 height 346
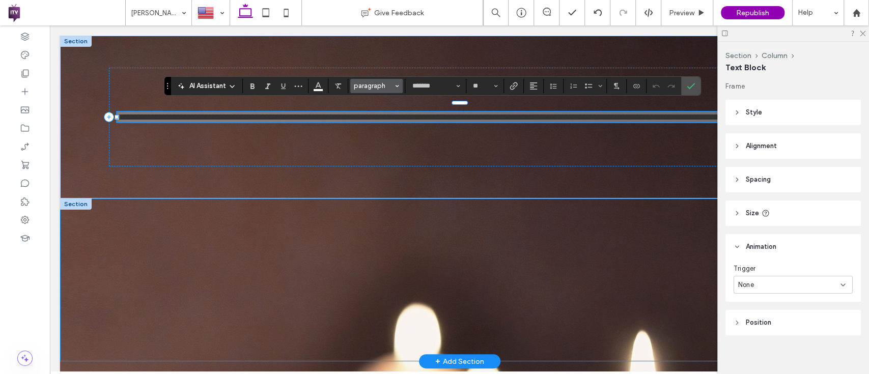
click at [392, 86] on span "paragraph" at bounding box center [374, 86] width 40 height 8
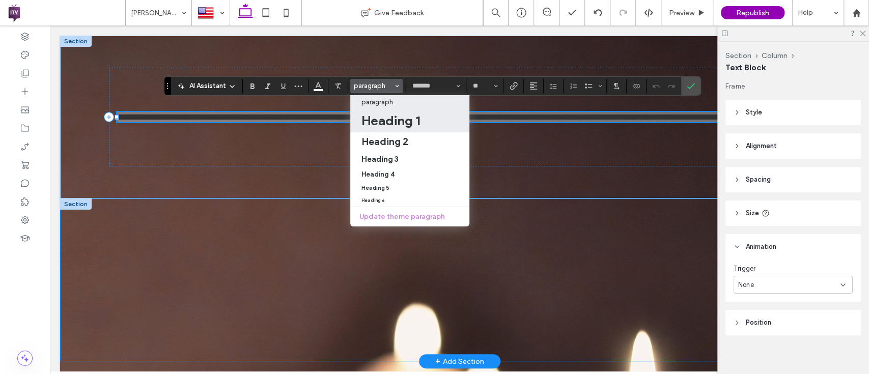
click at [395, 119] on h1 "Heading 1" at bounding box center [390, 120] width 59 height 16
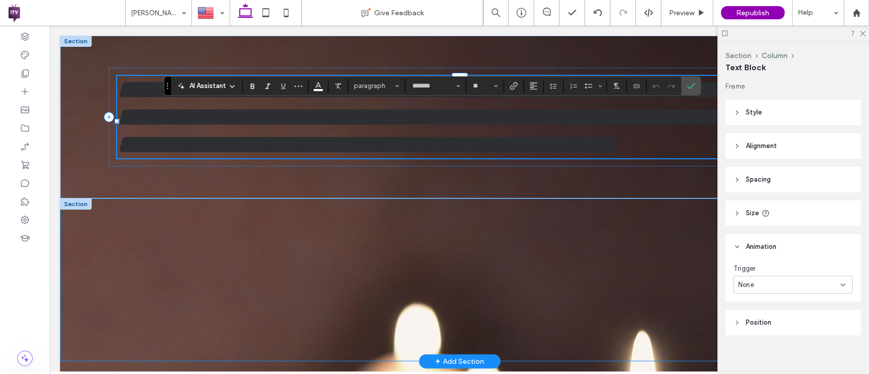
type input "**********"
type input "**"
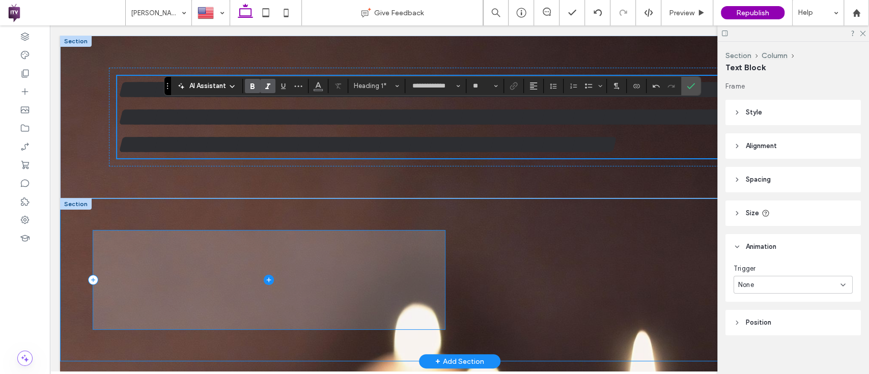
scroll to position [14, 0]
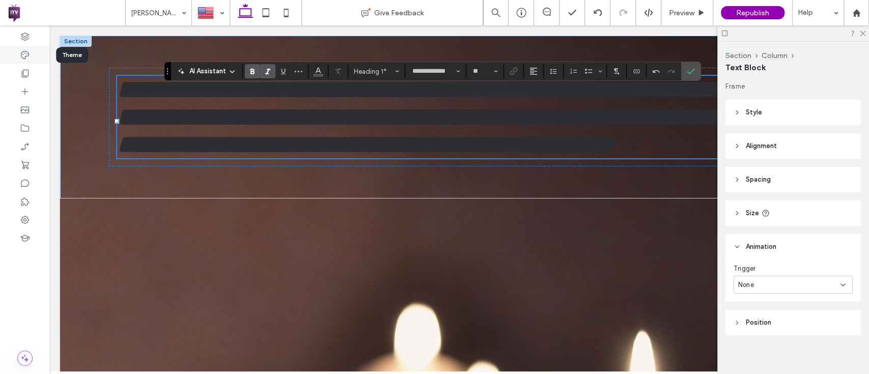
click at [28, 54] on icon at bounding box center [25, 55] width 10 height 10
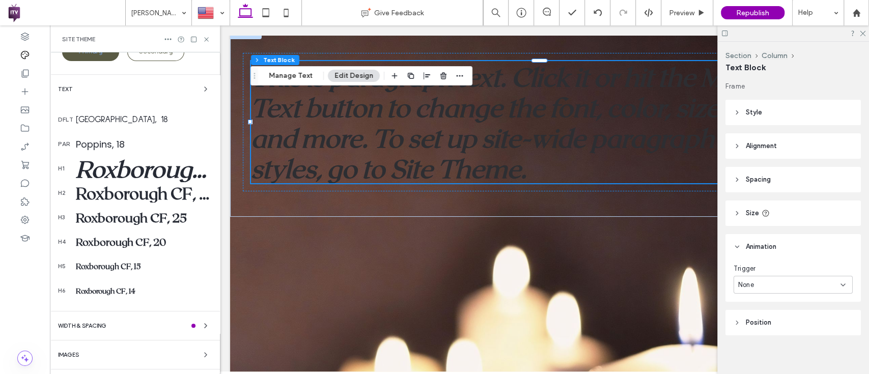
scroll to position [130, 0]
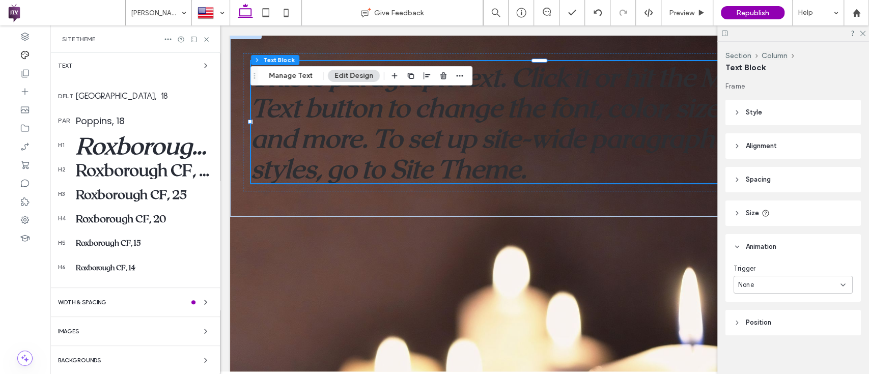
click at [98, 364] on div "Backgrounds" at bounding box center [135, 360] width 154 height 12
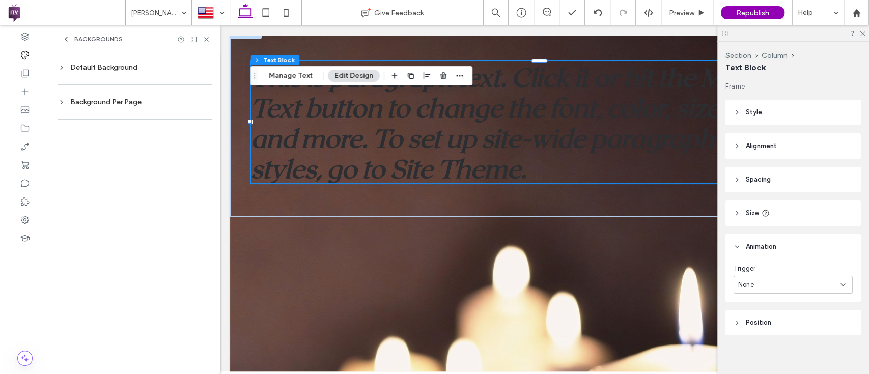
scroll to position [0, 0]
click at [84, 109] on div at bounding box center [135, 119] width 154 height 21
click at [89, 102] on div "Background Per Page" at bounding box center [135, 102] width 154 height 9
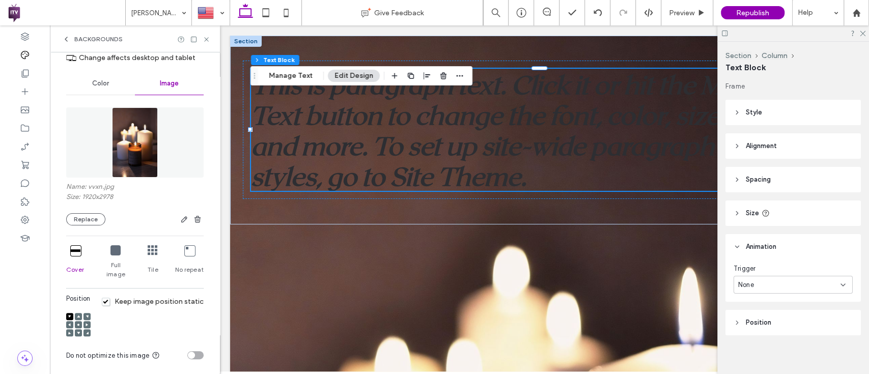
scroll to position [115, 0]
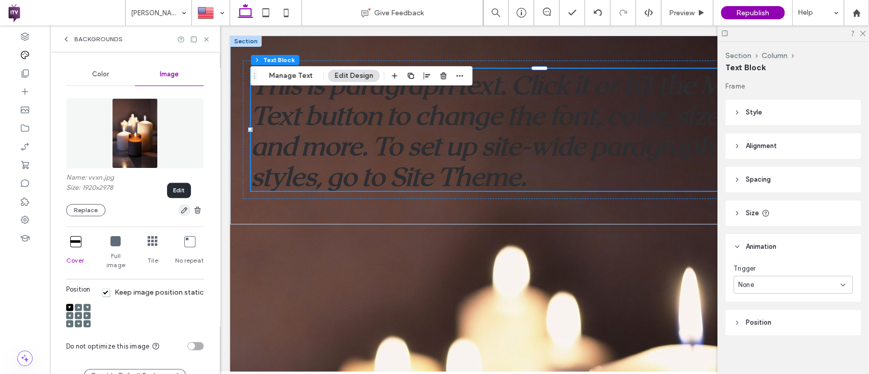
click at [180, 210] on icon "button" at bounding box center [184, 210] width 8 height 8
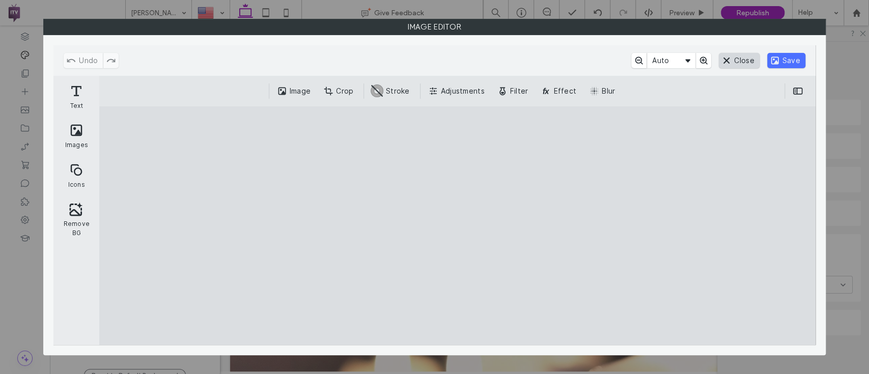
click at [736, 56] on button "Close" at bounding box center [739, 60] width 40 height 15
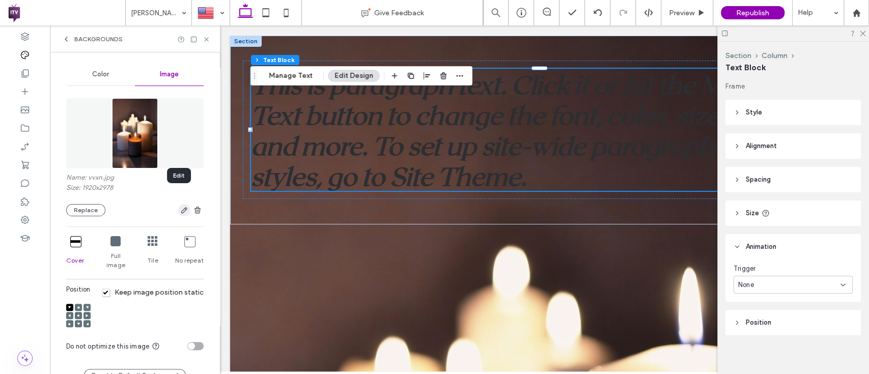
scroll to position [142, 0]
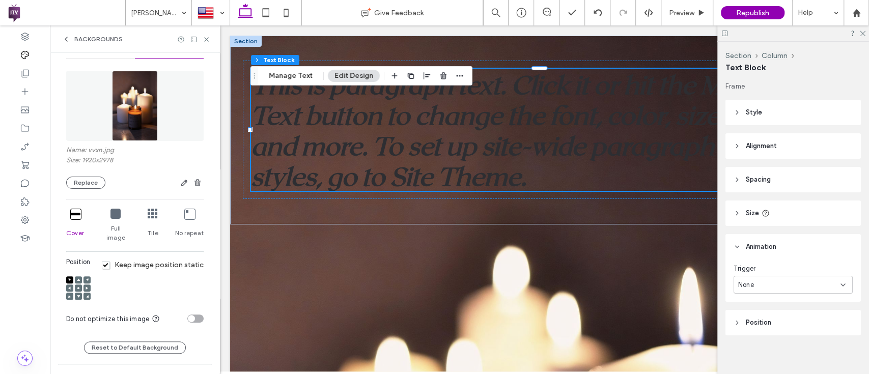
click at [80, 285] on div at bounding box center [78, 288] width 7 height 7
click at [78, 287] on use at bounding box center [78, 288] width 2 height 2
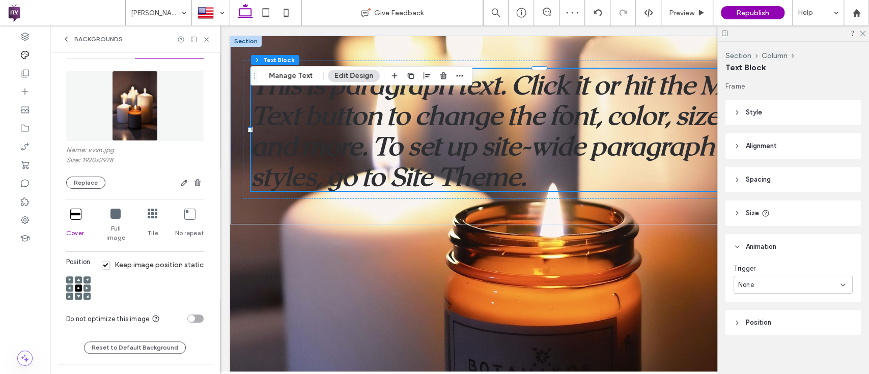
click at [70, 278] on use at bounding box center [69, 279] width 3 height 3
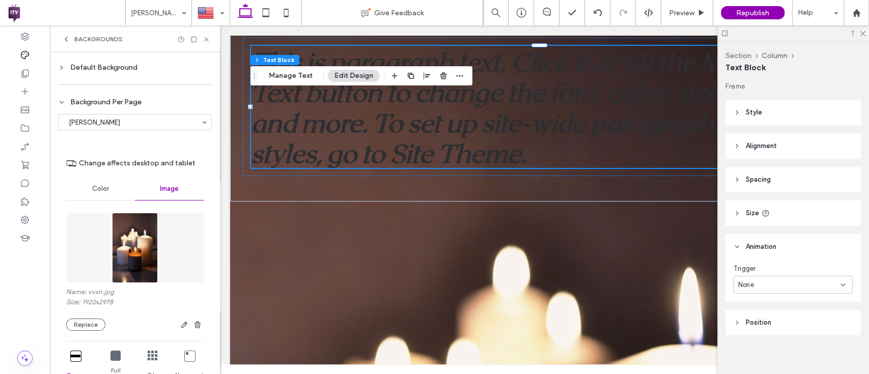
scroll to position [6, 0]
click at [815, 274] on div "None" at bounding box center [789, 279] width 102 height 10
click at [814, 246] on header "Animation" at bounding box center [792, 241] width 135 height 25
click at [780, 146] on header "Alignment" at bounding box center [792, 145] width 135 height 25
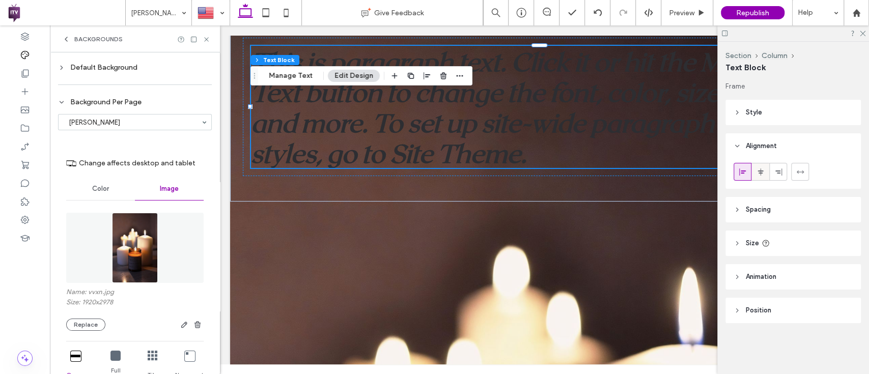
click at [762, 171] on icon at bounding box center [760, 172] width 8 height 8
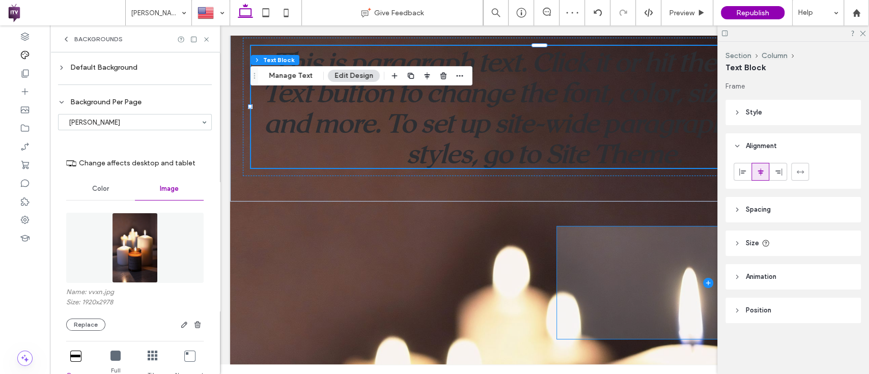
click at [569, 238] on span at bounding box center [708, 282] width 302 height 112
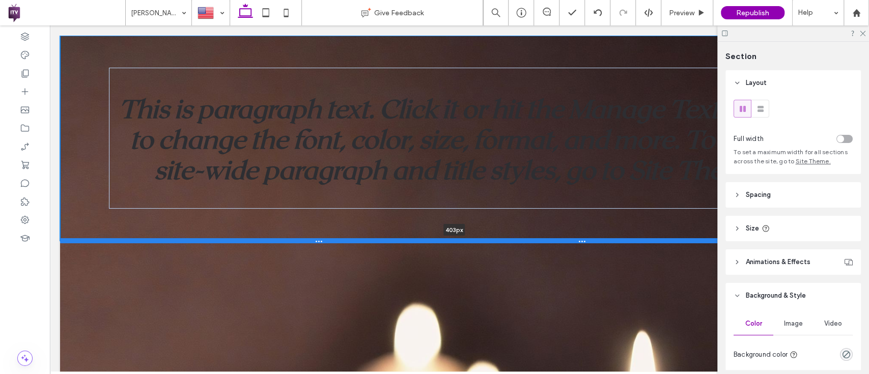
drag, startPoint x: 394, startPoint y: 205, endPoint x: 394, endPoint y: 234, distance: 29.0
click at [394, 238] on div at bounding box center [454, 240] width 788 height 5
type input "***"
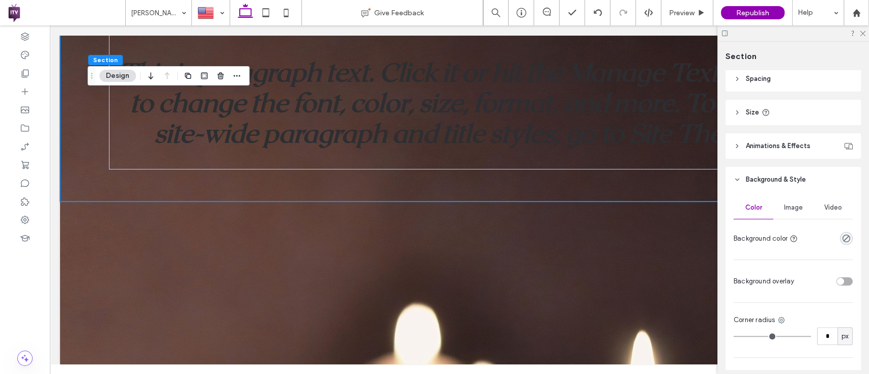
scroll to position [117, 0]
click at [786, 210] on span "Image" at bounding box center [793, 207] width 19 height 8
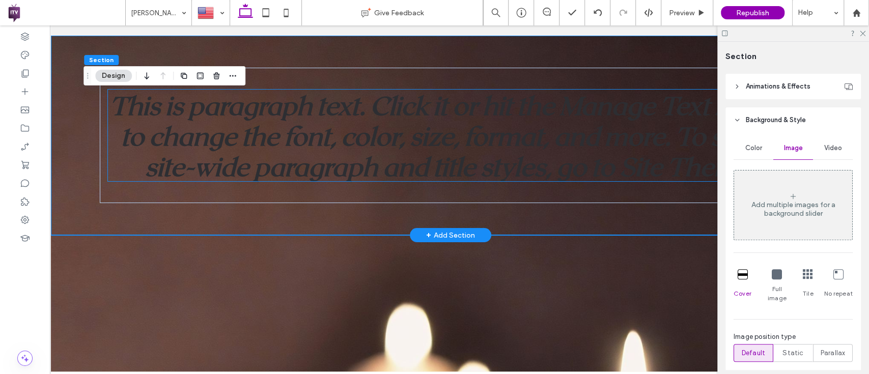
scroll to position [0, 12]
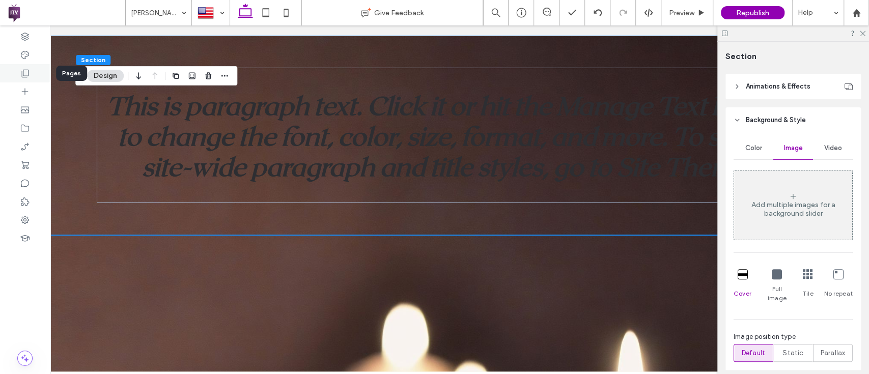
click at [33, 73] on div at bounding box center [25, 73] width 50 height 18
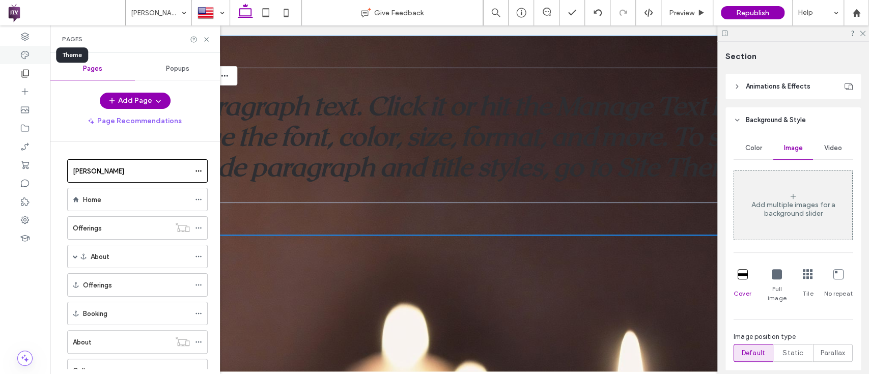
click at [19, 47] on div at bounding box center [25, 55] width 50 height 18
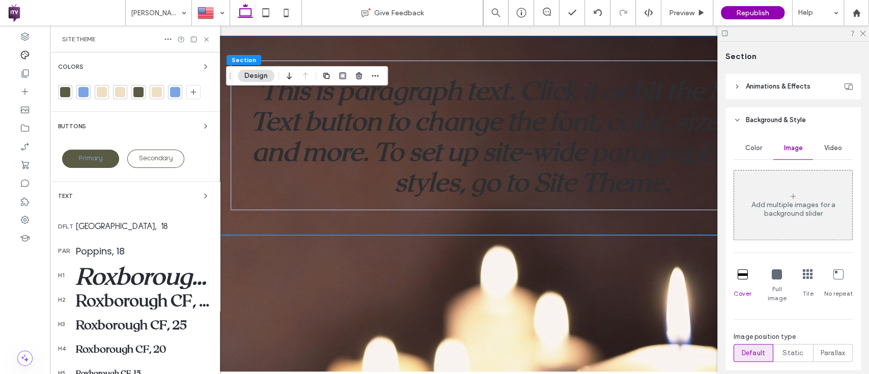
scroll to position [130, 0]
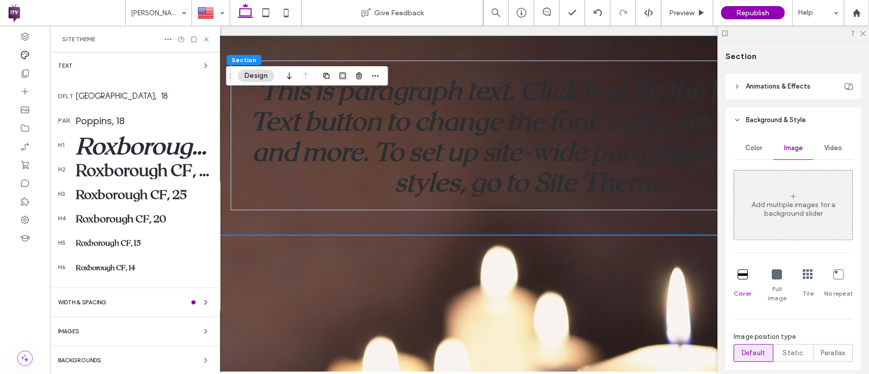
click at [123, 364] on div "Backgrounds" at bounding box center [135, 360] width 154 height 12
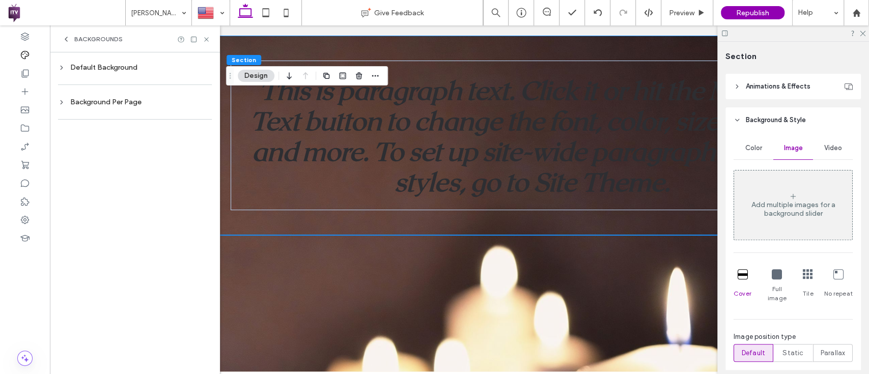
scroll to position [0, 0]
click at [103, 91] on div at bounding box center [135, 84] width 154 height 21
click at [104, 96] on div "Background Per Page" at bounding box center [135, 102] width 154 height 14
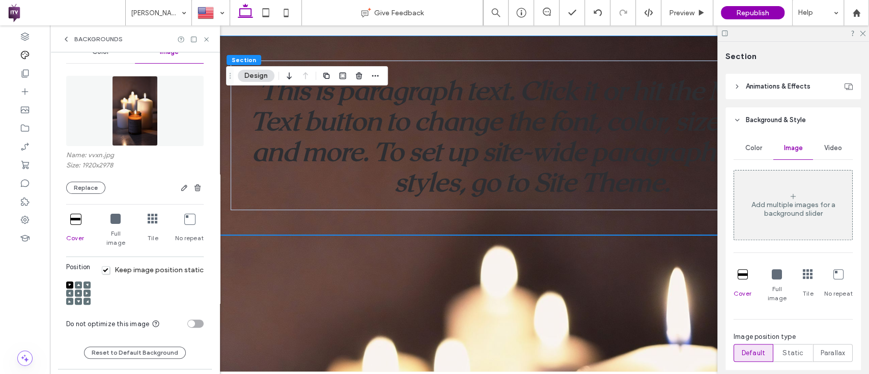
scroll to position [142, 0]
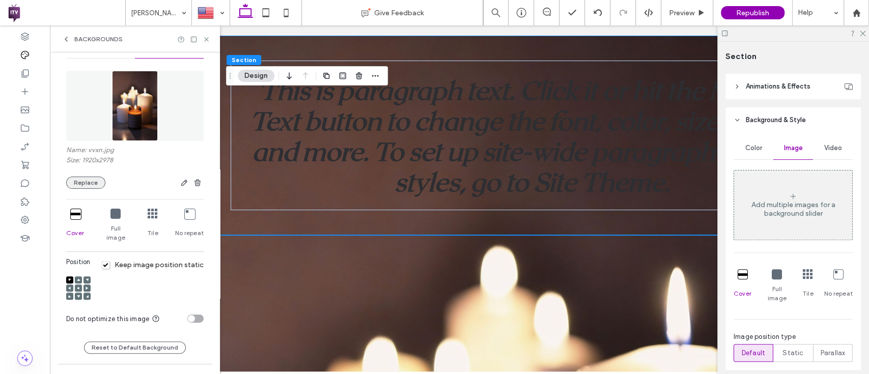
click at [75, 188] on button "Replace" at bounding box center [85, 183] width 39 height 12
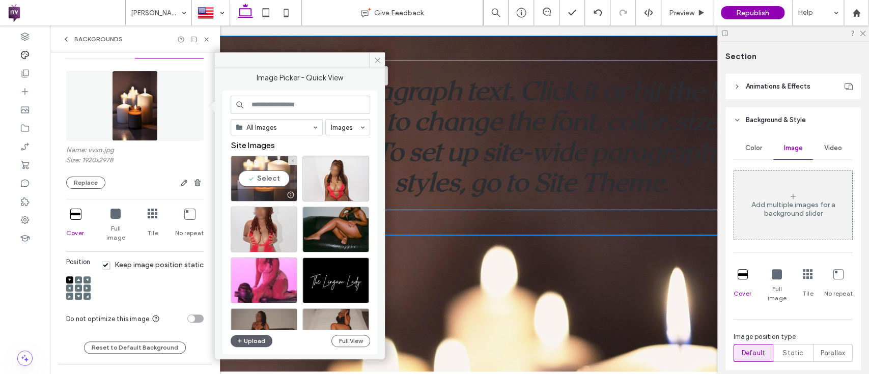
click at [262, 171] on div "Select" at bounding box center [264, 179] width 67 height 46
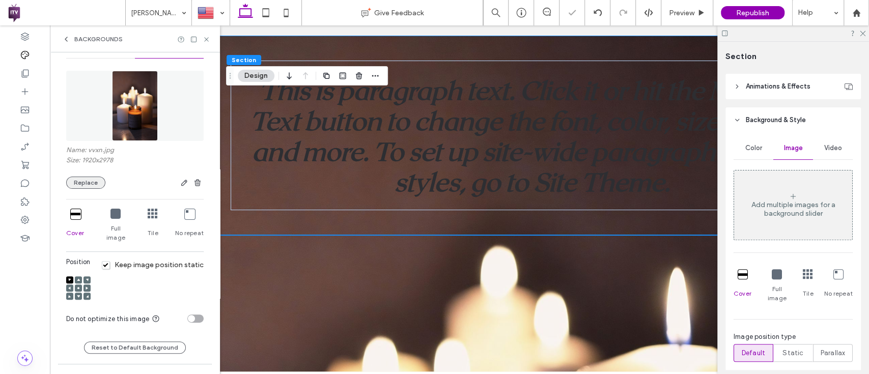
click at [86, 184] on button "Replace" at bounding box center [85, 183] width 39 height 12
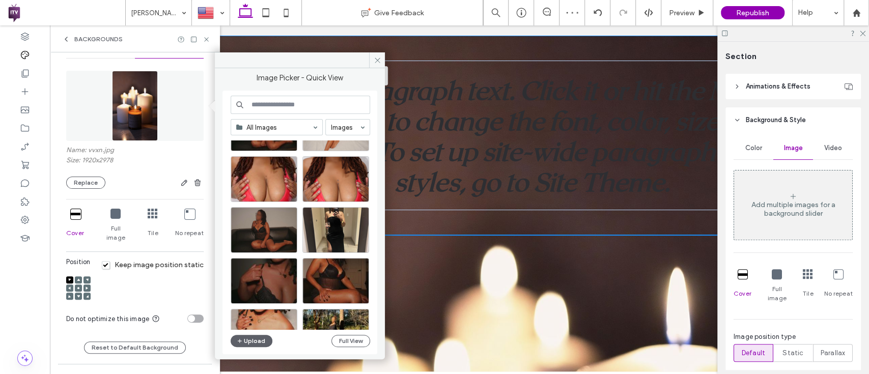
scroll to position [226, 0]
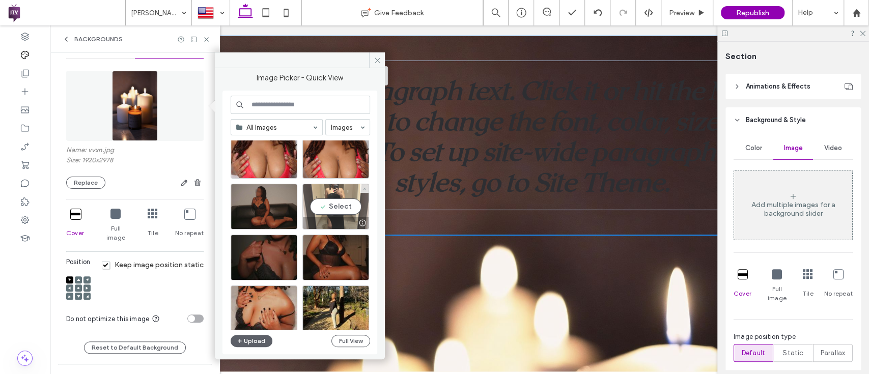
click at [337, 202] on div "Select" at bounding box center [335, 207] width 67 height 46
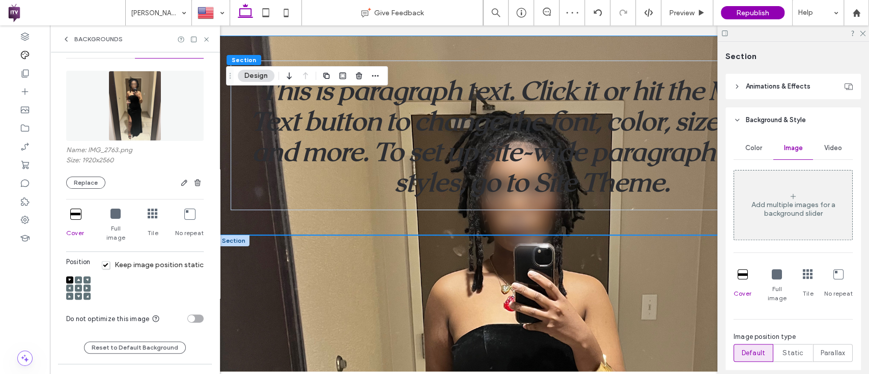
scroll to position [44, 0]
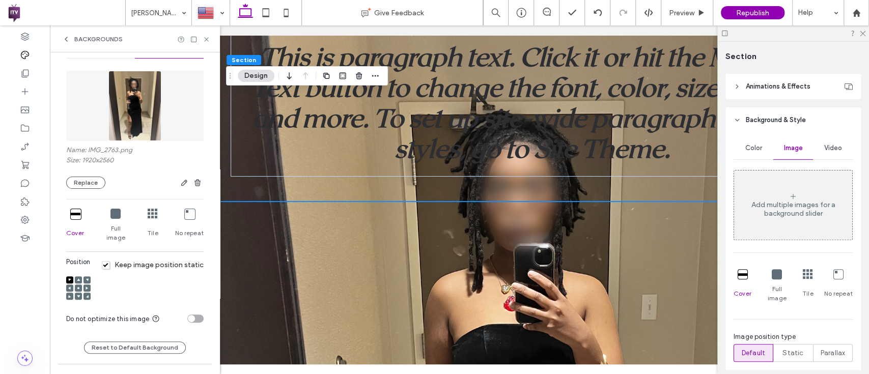
click at [77, 285] on span at bounding box center [78, 288] width 3 height 7
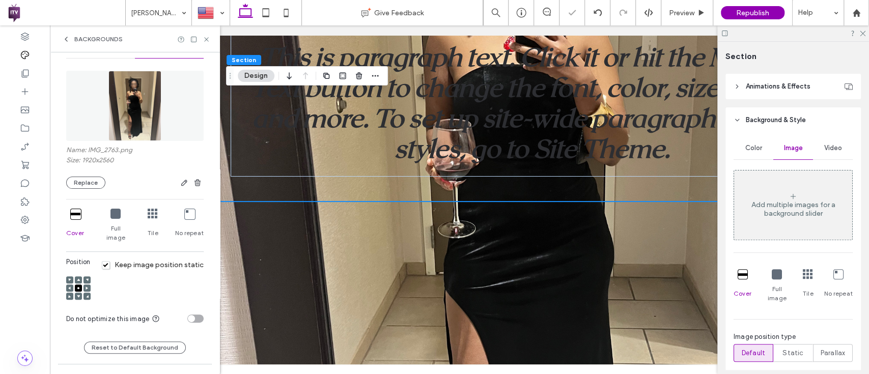
click at [77, 278] on use at bounding box center [78, 279] width 3 height 3
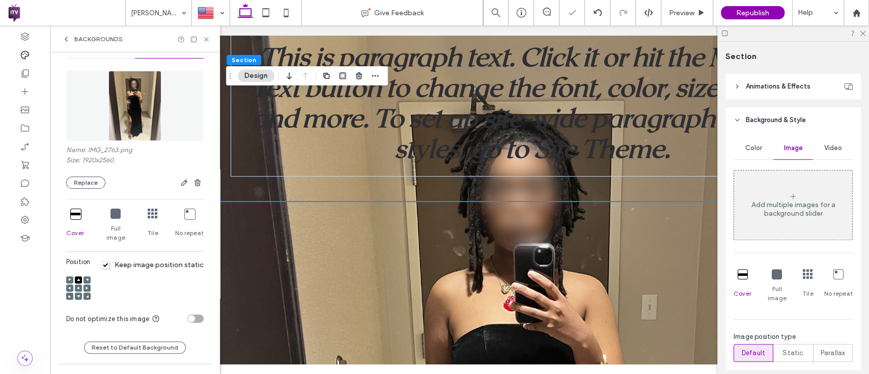
click at [109, 224] on span "Full image" at bounding box center [116, 233] width 30 height 18
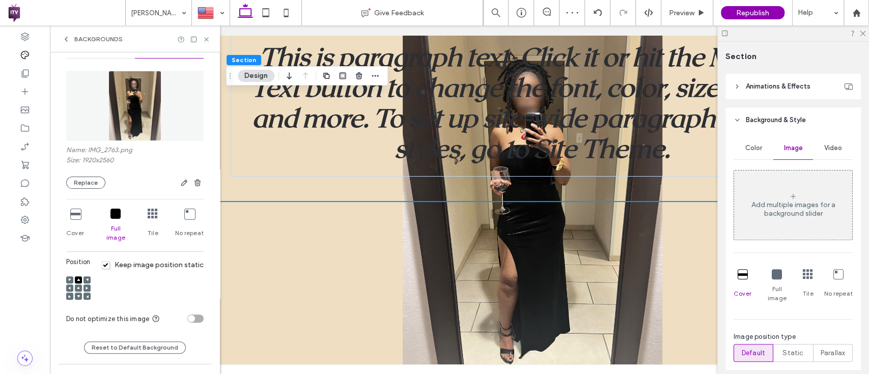
click at [72, 212] on icon at bounding box center [75, 214] width 10 height 10
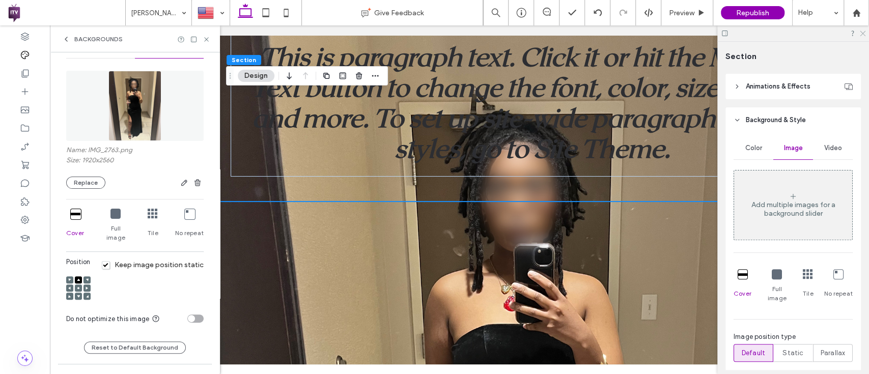
click at [865, 33] on icon at bounding box center [862, 33] width 7 height 7
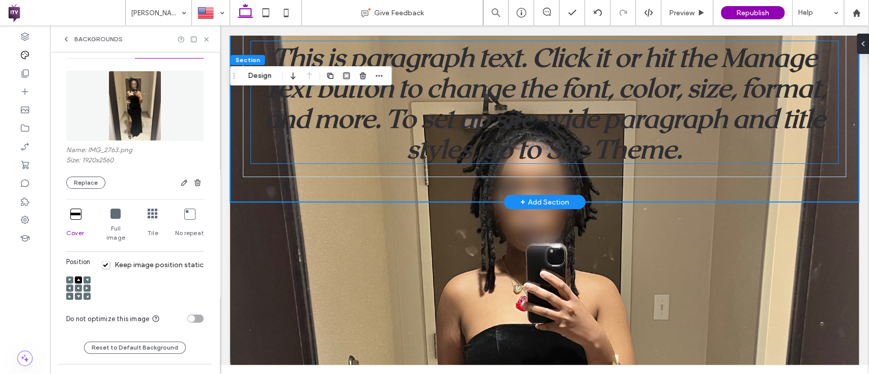
click at [568, 153] on span "This is paragraph text. Click it or hit the Manage Text button to change the fo…" at bounding box center [544, 102] width 563 height 122
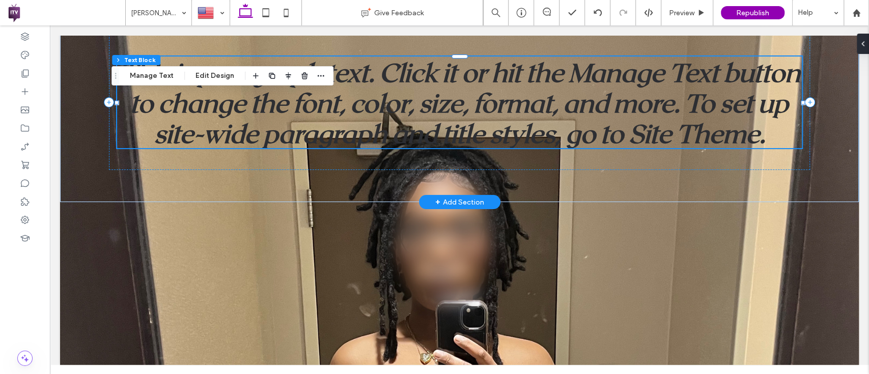
click at [417, 116] on span "This is paragraph text. Click it or hit the Manage Text button to change the fo…" at bounding box center [459, 102] width 681 height 92
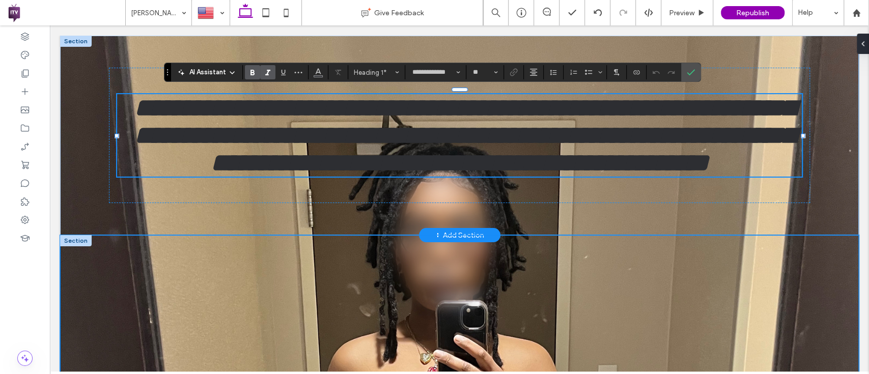
scroll to position [33, 0]
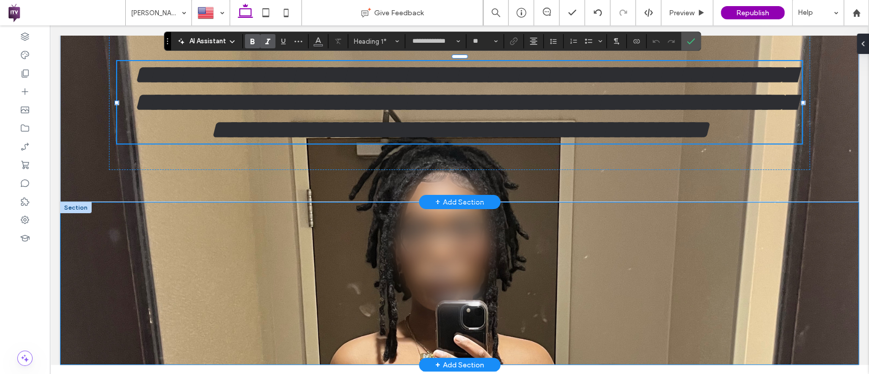
click at [463, 367] on div "+ Add Section" at bounding box center [459, 364] width 49 height 11
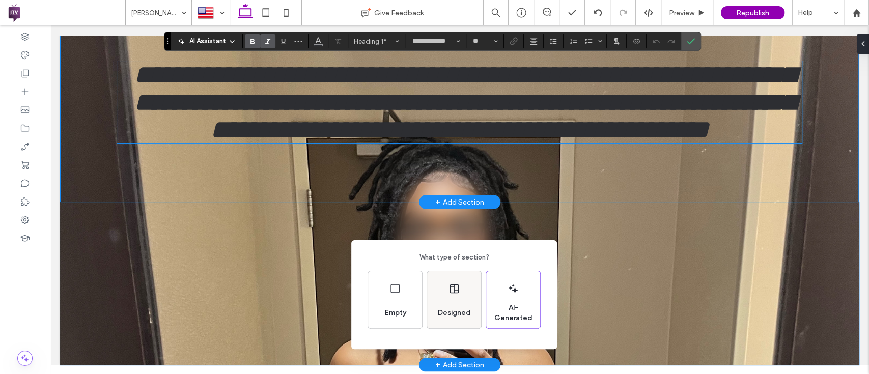
click at [440, 307] on div "Designed" at bounding box center [454, 313] width 41 height 22
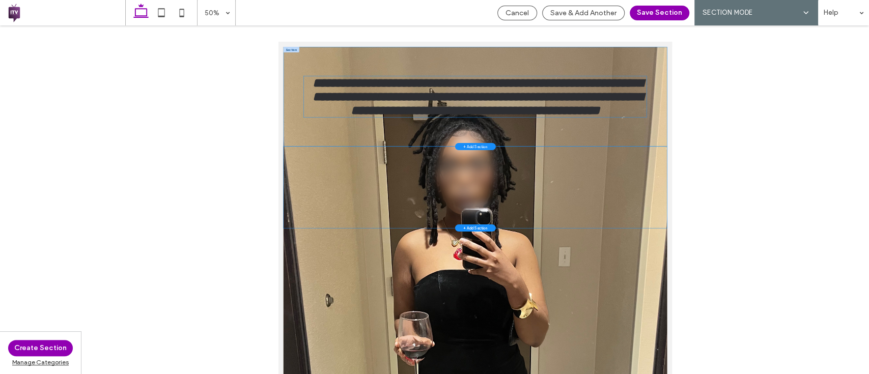
scroll to position [0, 0]
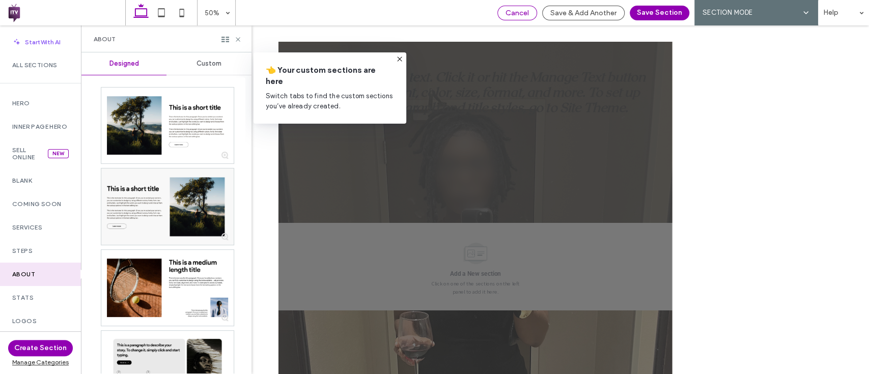
click at [514, 9] on span "Cancel" at bounding box center [516, 13] width 23 height 9
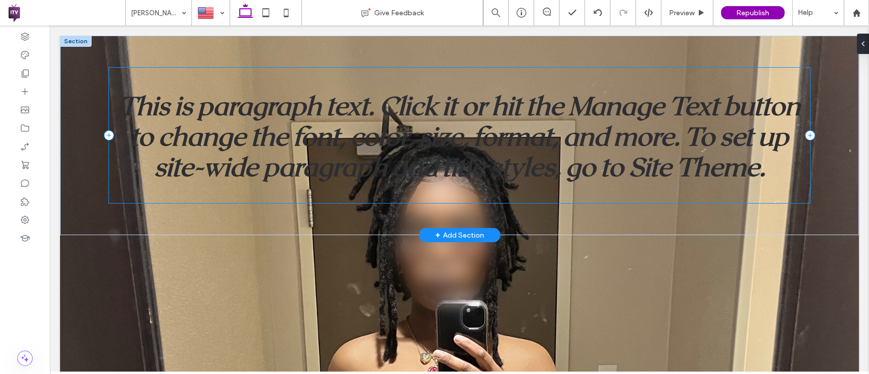
scroll to position [33, 0]
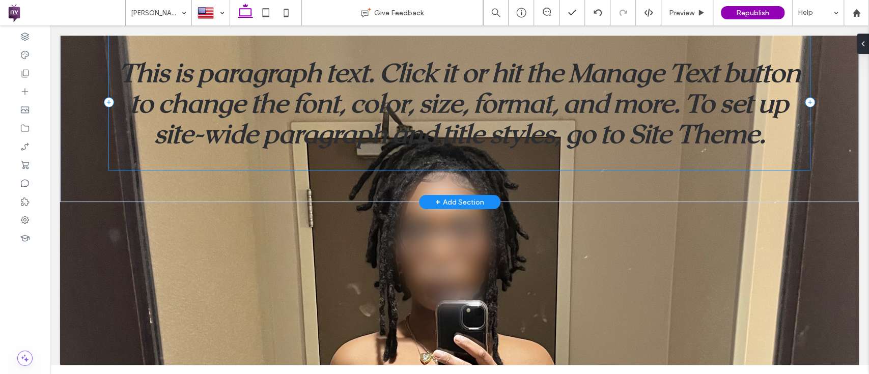
click at [627, 162] on div "This is paragraph text. Click it or hit the Manage Text button to change the fo…" at bounding box center [459, 103] width 701 height 136
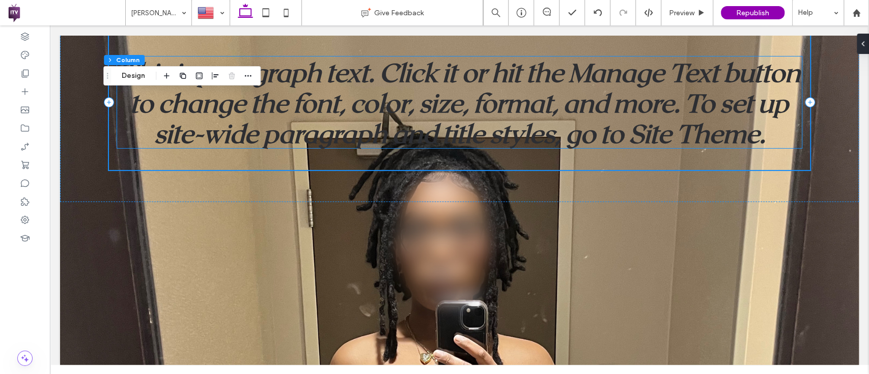
click at [675, 132] on span "This is paragraph text. Click it or hit the Manage Text button to change the fo…" at bounding box center [459, 102] width 681 height 92
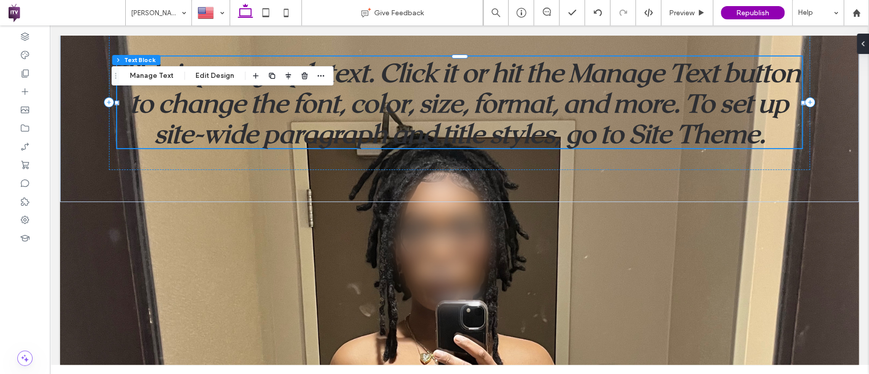
click at [675, 132] on span "This is paragraph text. Click it or hit the Manage Text button to change the fo…" at bounding box center [459, 102] width 681 height 92
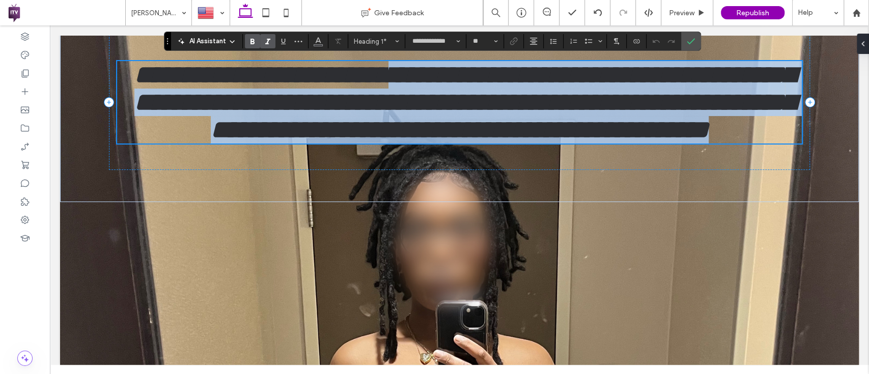
scroll to position [0, 0]
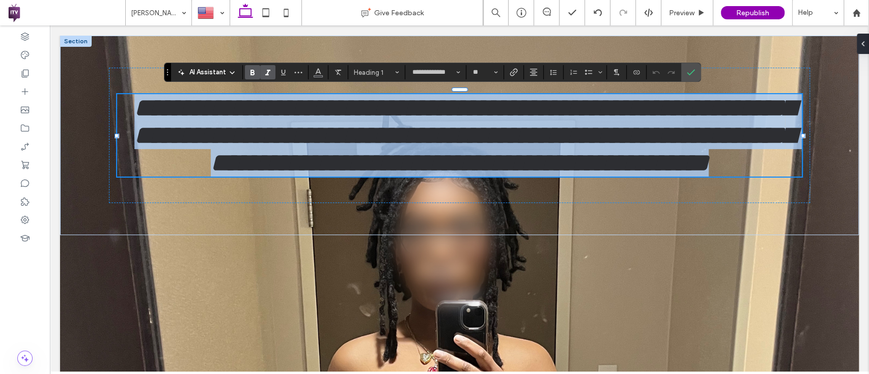
drag, startPoint x: 767, startPoint y: 135, endPoint x: 20, endPoint y: 47, distance: 751.3
click at [50, 47] on html "[PERSON_NAME] Home About Blog Offerings Booking Gallery Book now Book Here Engl…" at bounding box center [459, 212] width 819 height 375
